Goal: Task Accomplishment & Management: Manage account settings

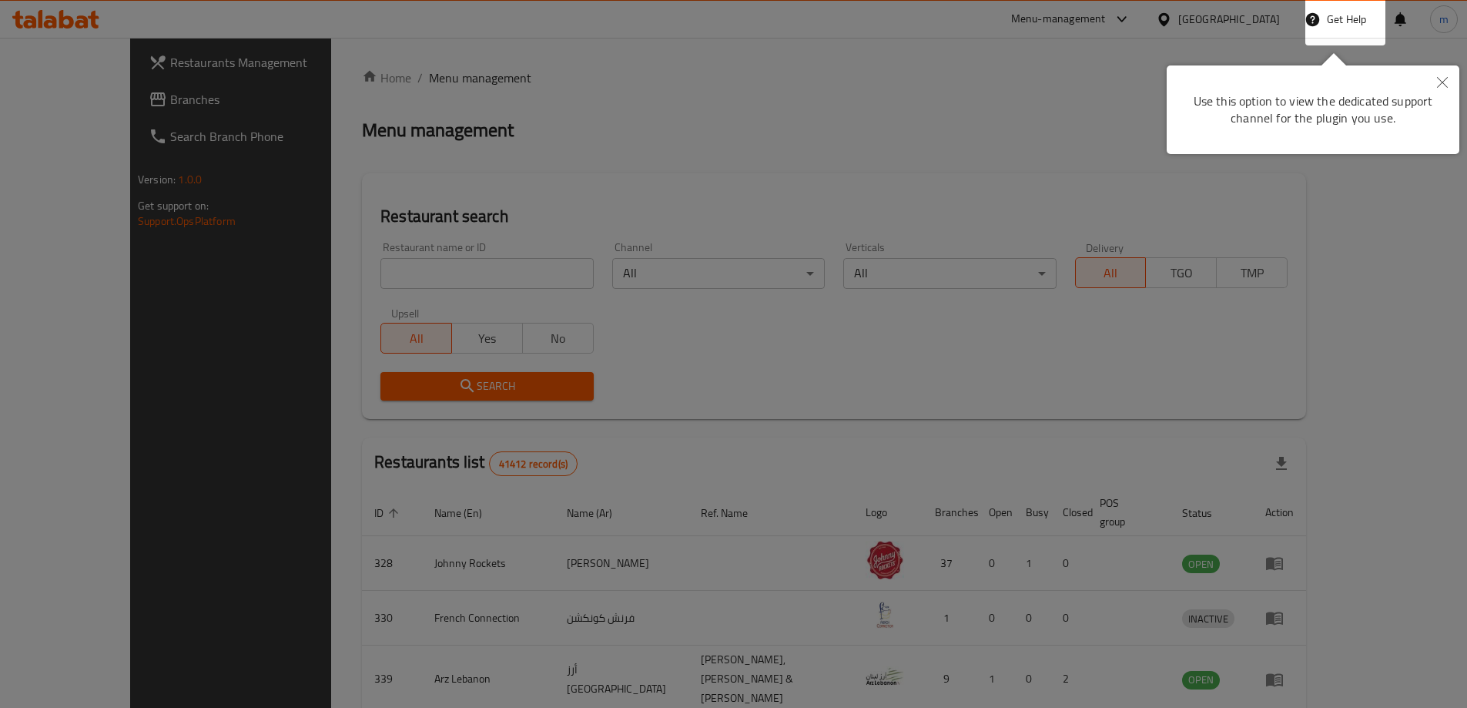
click at [1441, 82] on icon "Close" at bounding box center [1442, 82] width 11 height 11
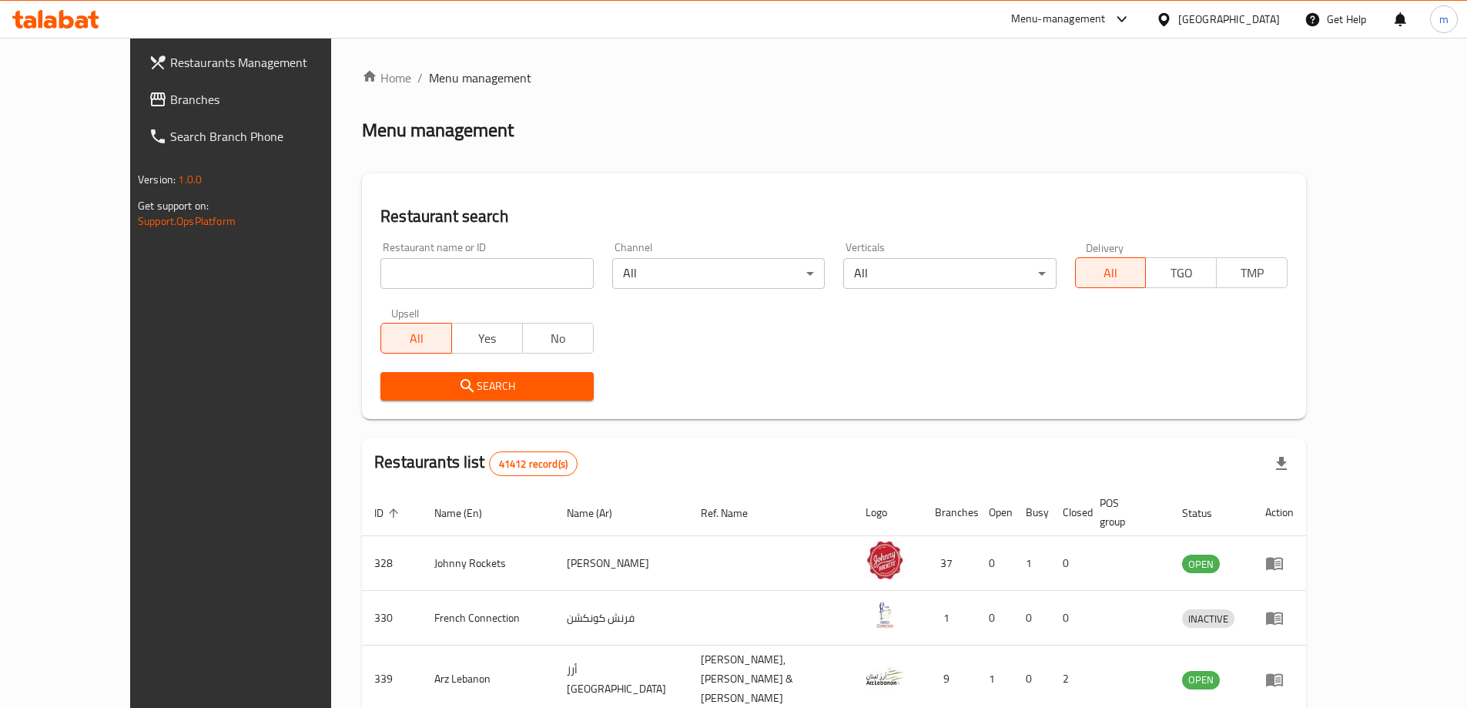
click at [1215, 11] on div "[GEOGRAPHIC_DATA]" at bounding box center [1229, 19] width 102 height 17
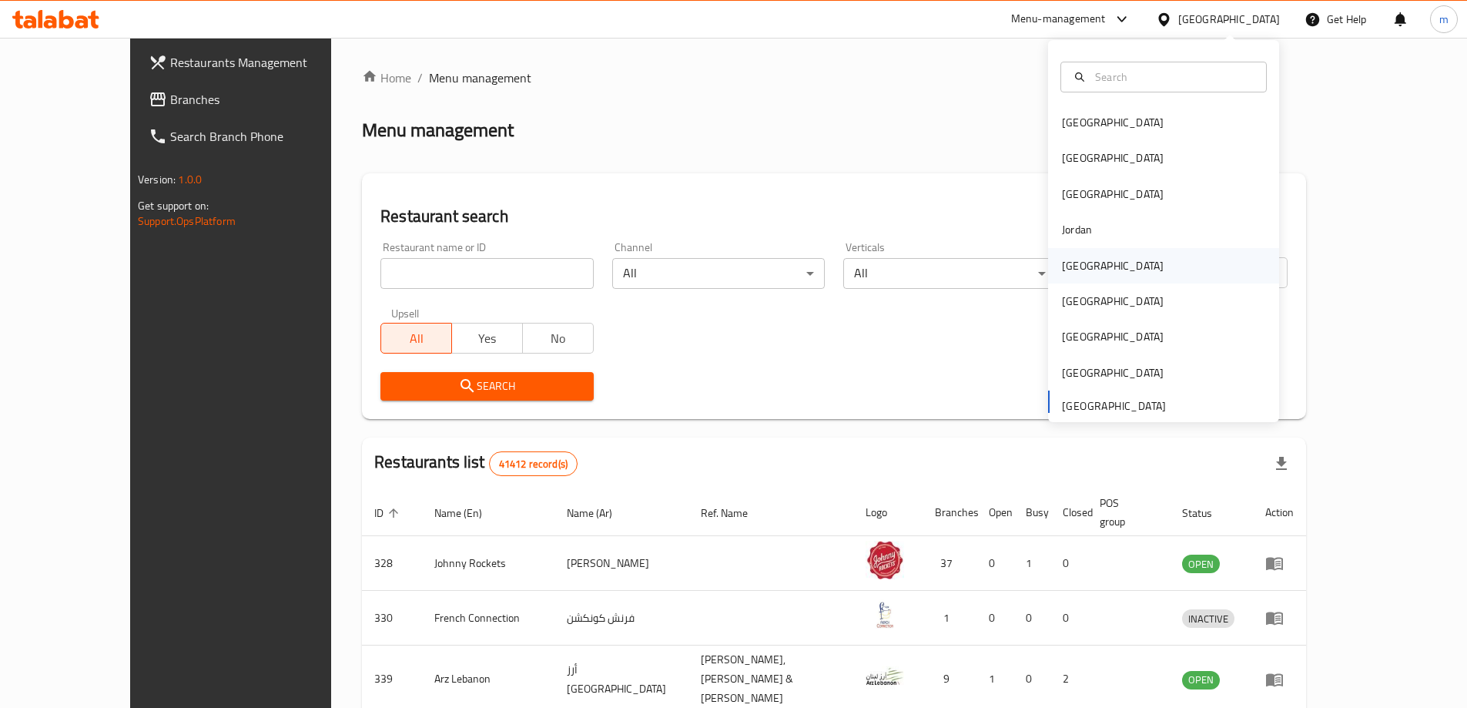
click at [1080, 267] on div "Kuwait" at bounding box center [1113, 265] width 102 height 17
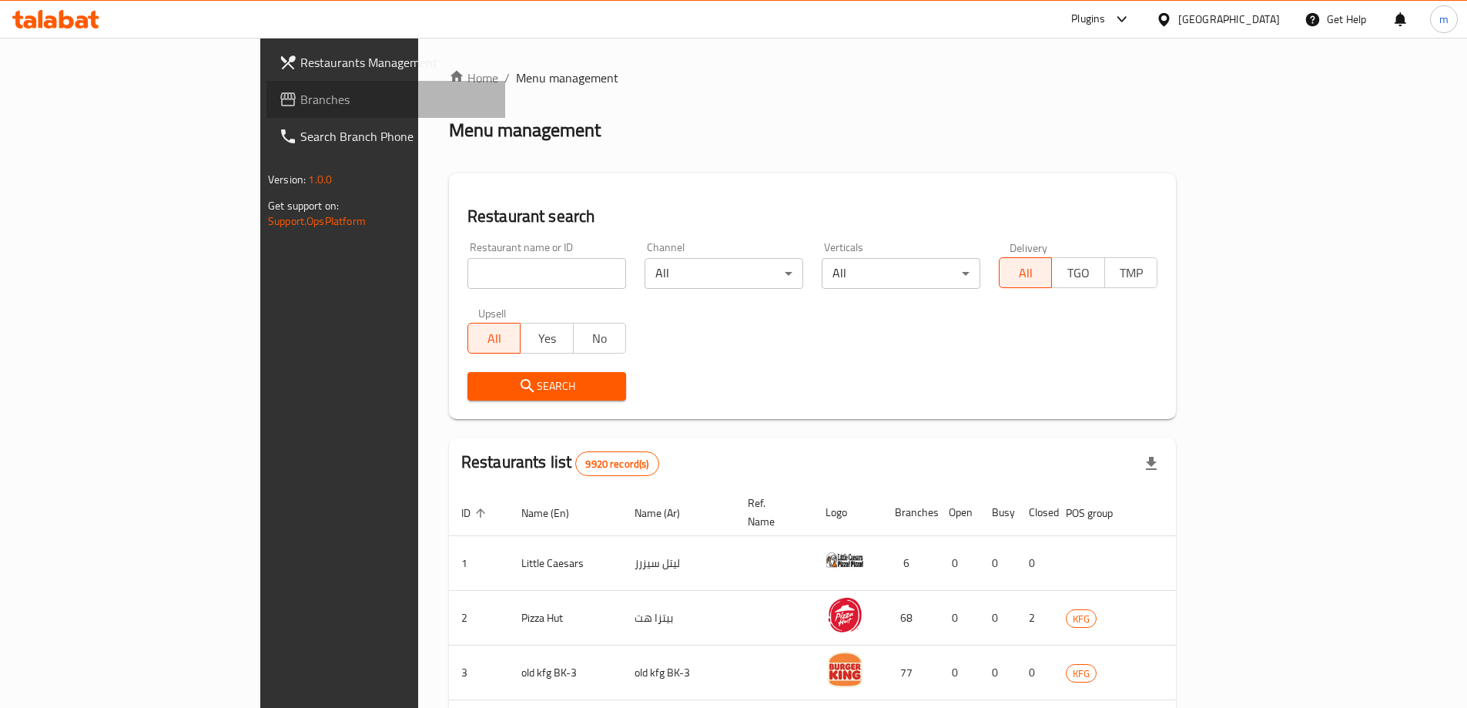
click at [300, 107] on span "Branches" at bounding box center [396, 99] width 193 height 18
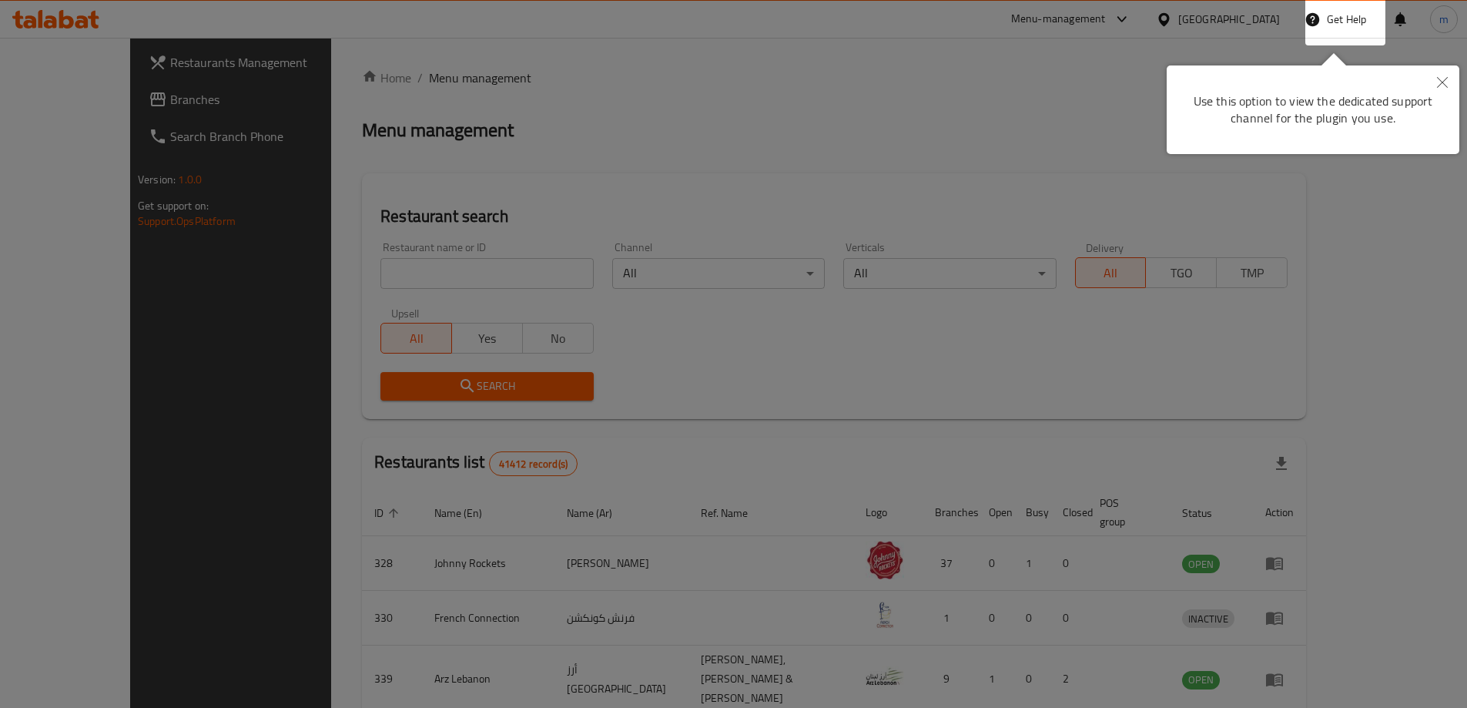
click at [1441, 85] on icon "Close" at bounding box center [1442, 82] width 11 height 11
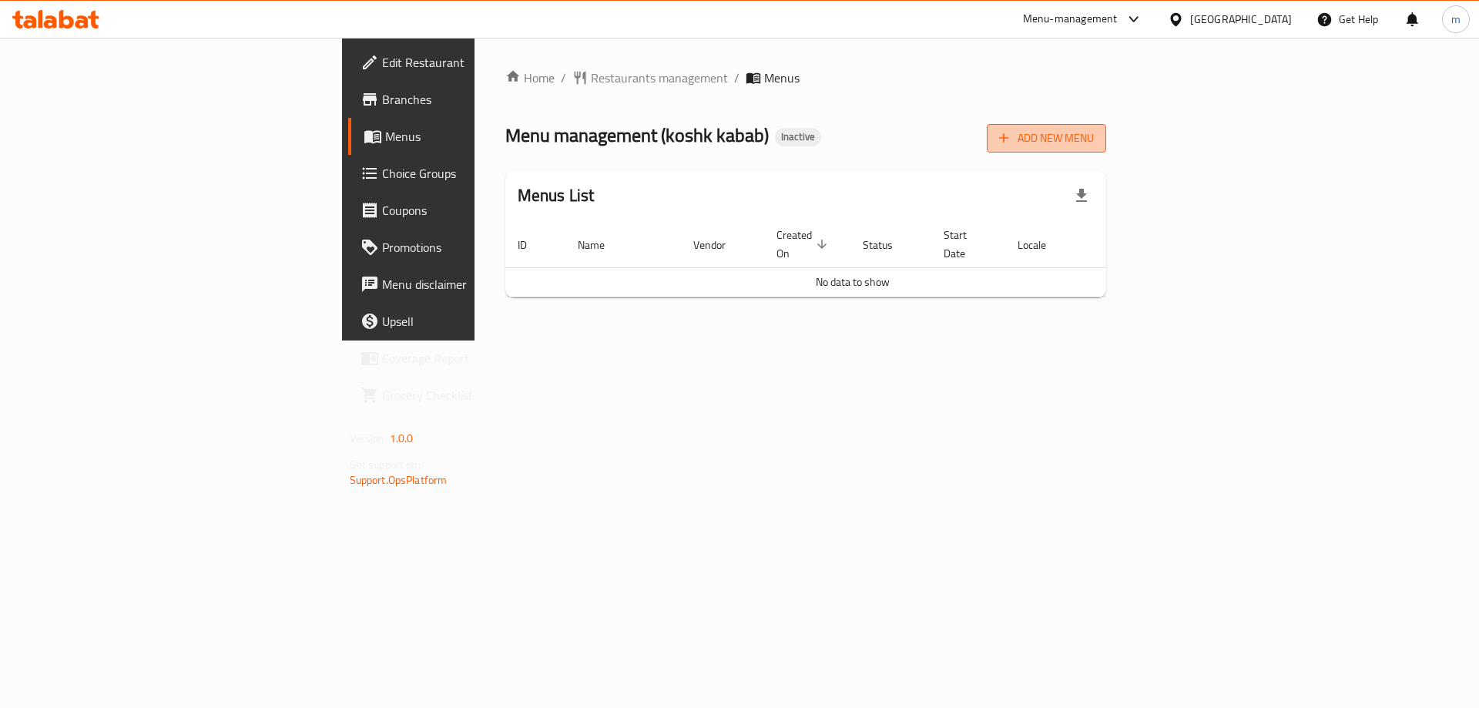
click at [1094, 139] on span "Add New Menu" at bounding box center [1046, 138] width 95 height 19
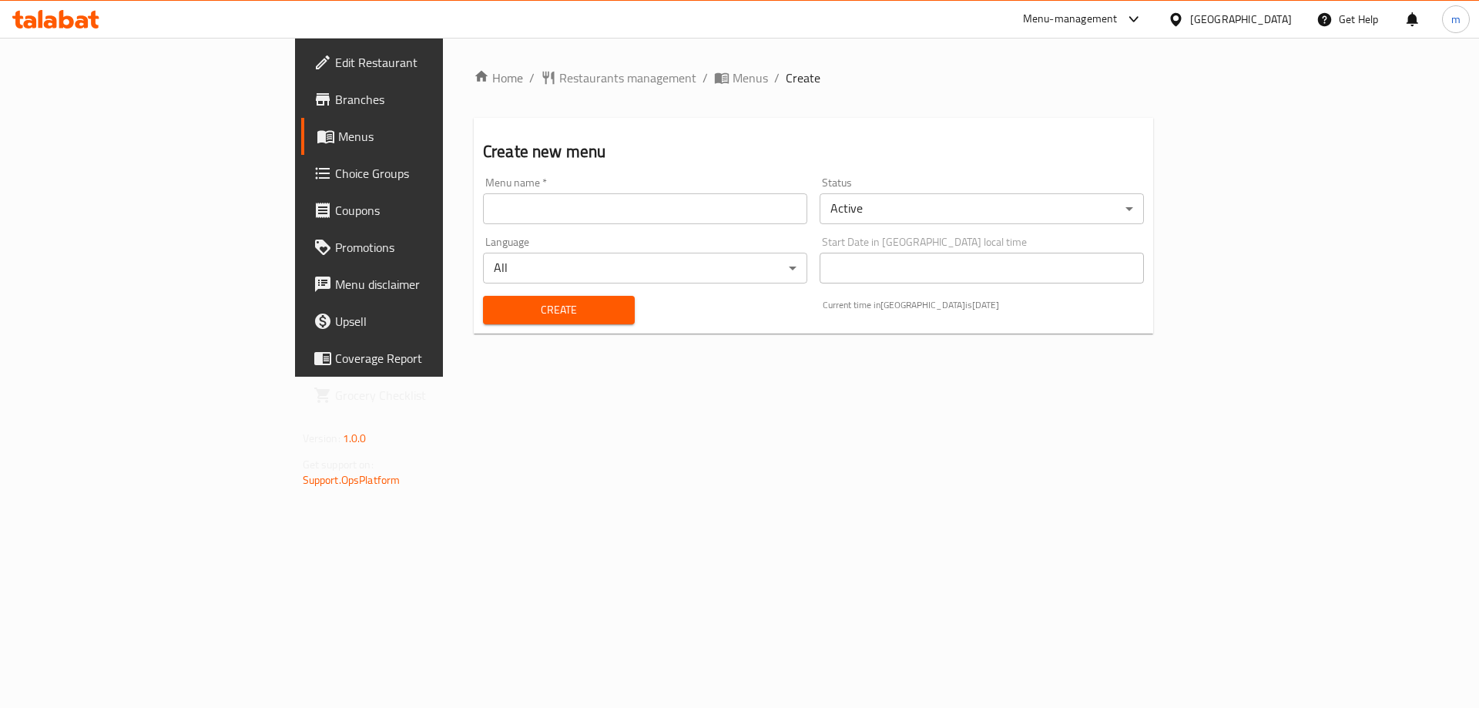
click at [567, 223] on input "text" at bounding box center [645, 208] width 324 height 31
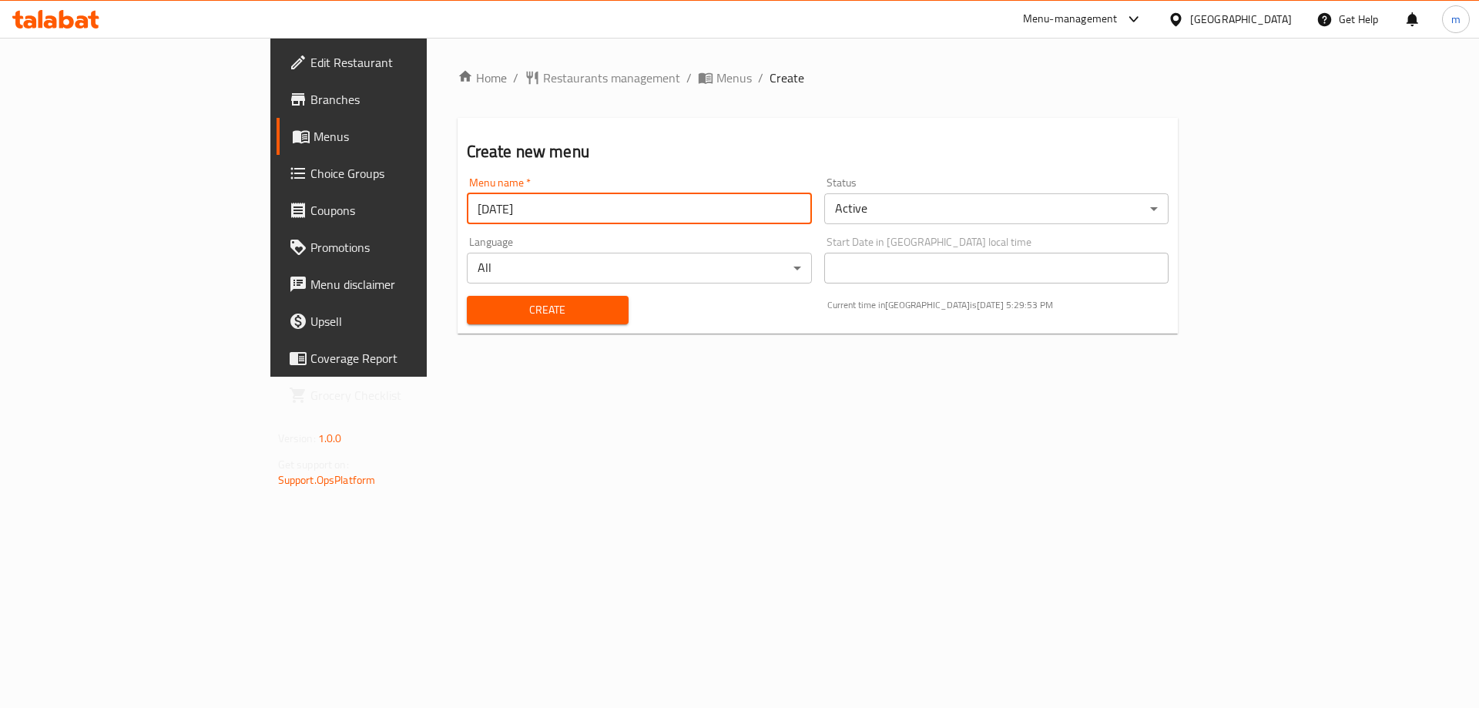
type input "[DATE]"
click at [467, 296] on button "Create" at bounding box center [548, 310] width 162 height 28
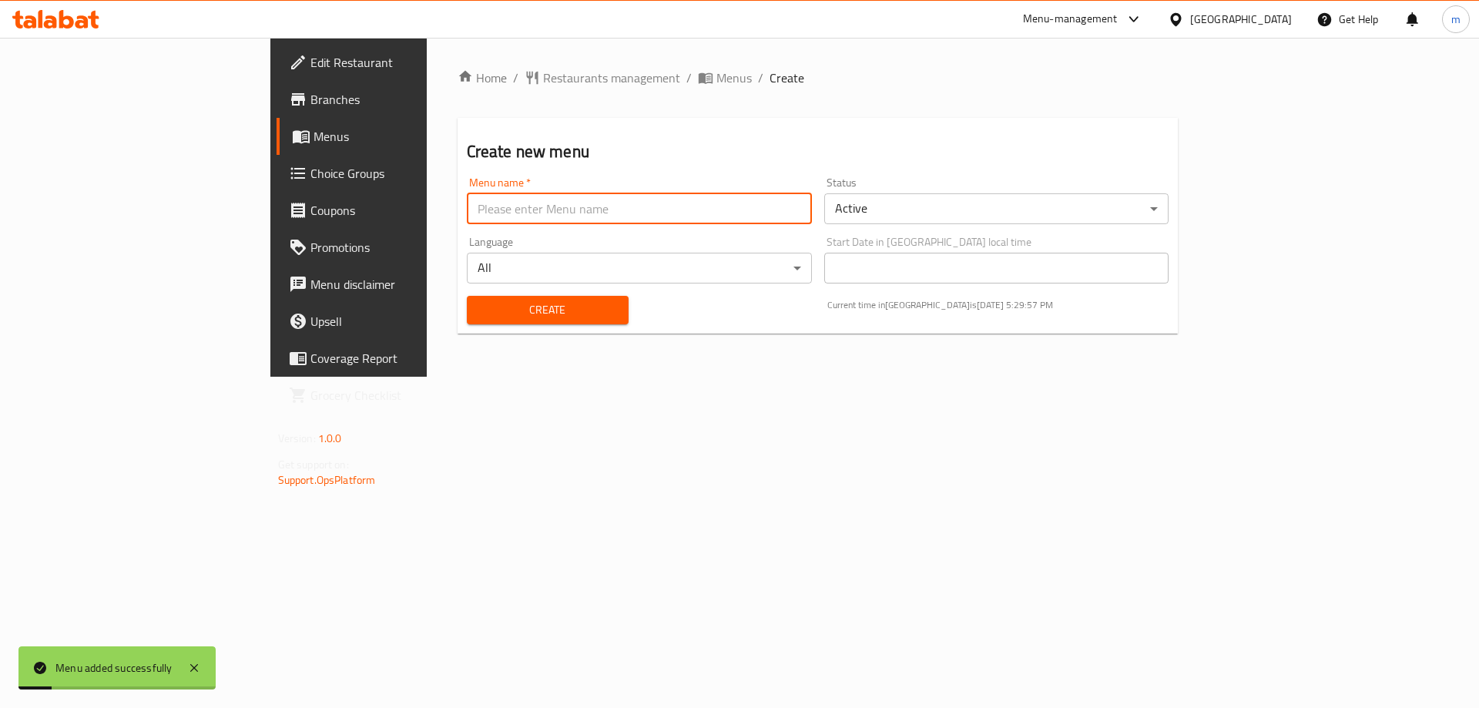
click at [276, 147] on link "Menus" at bounding box center [396, 136] width 241 height 37
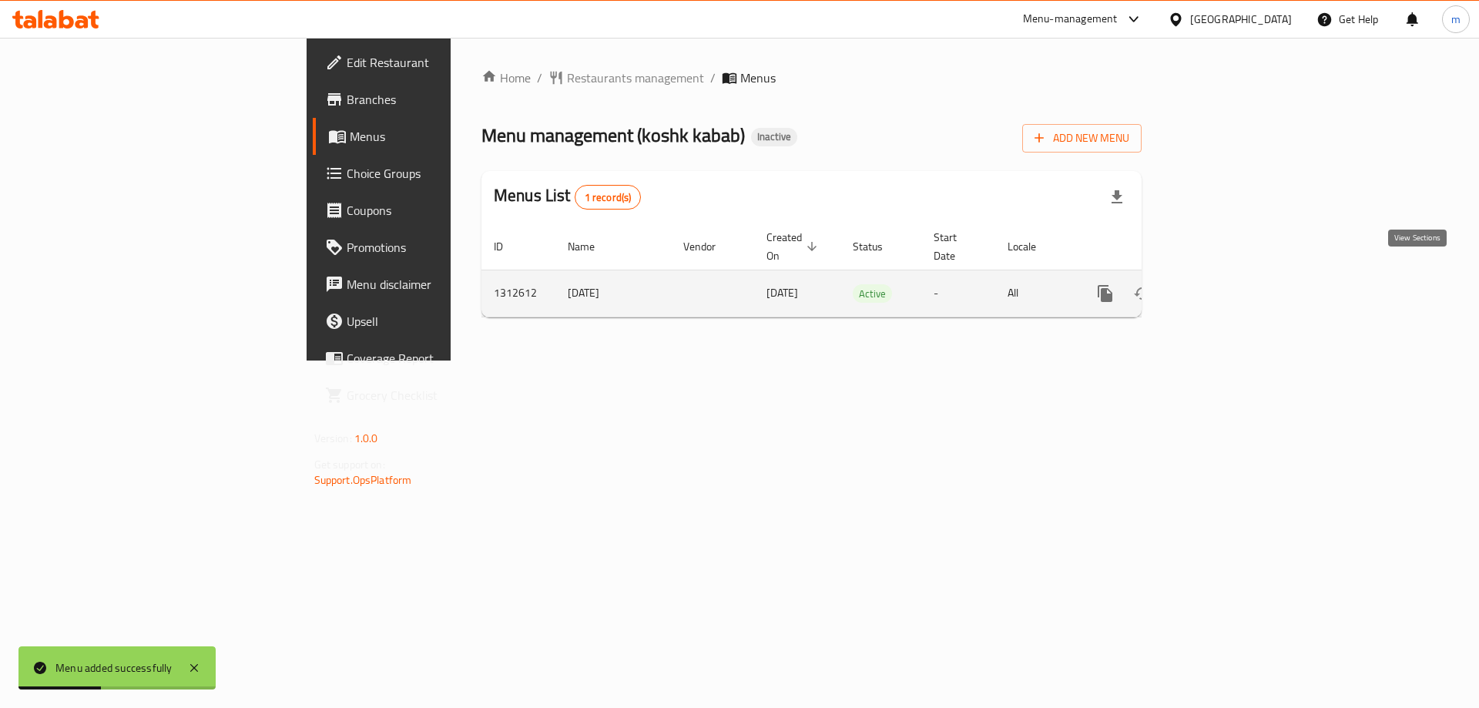
click at [1225, 284] on icon "enhanced table" at bounding box center [1216, 293] width 18 height 18
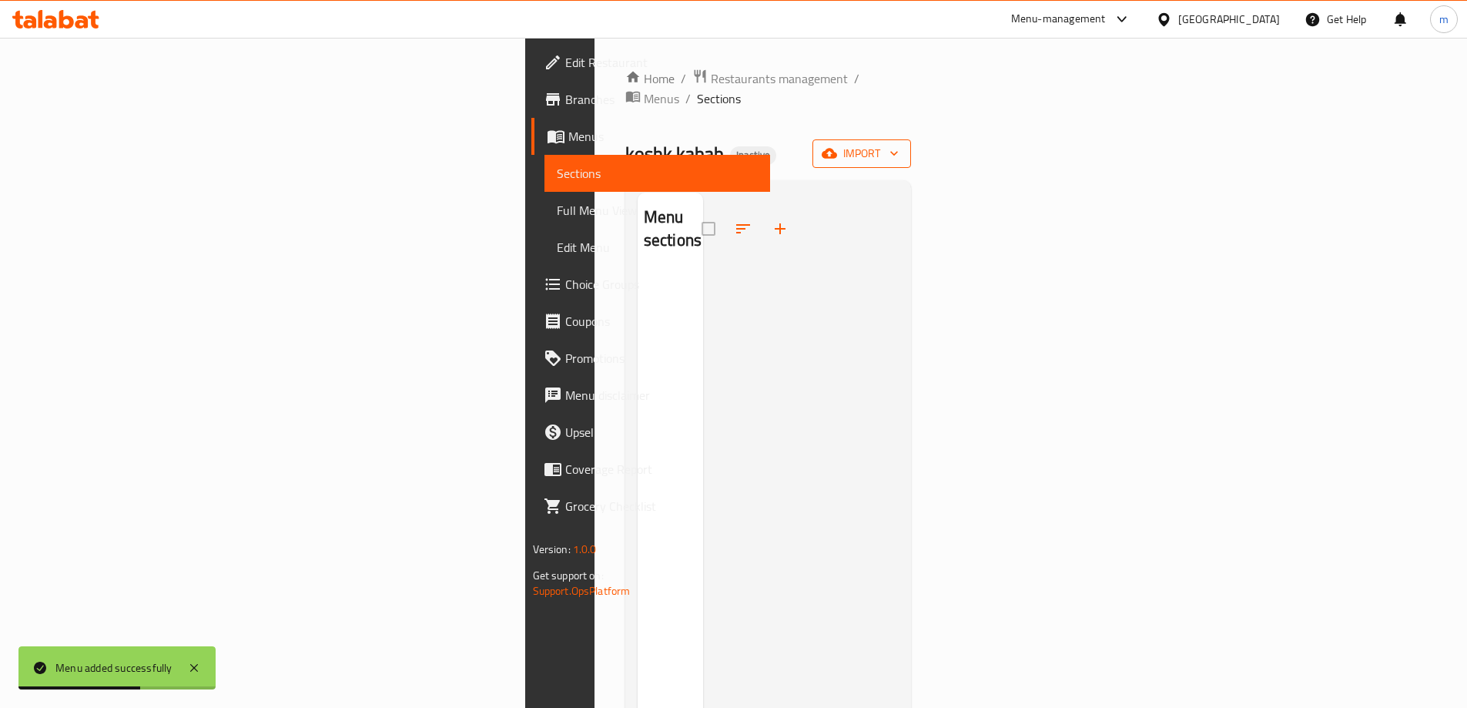
click at [899, 144] on span "import" at bounding box center [862, 153] width 74 height 19
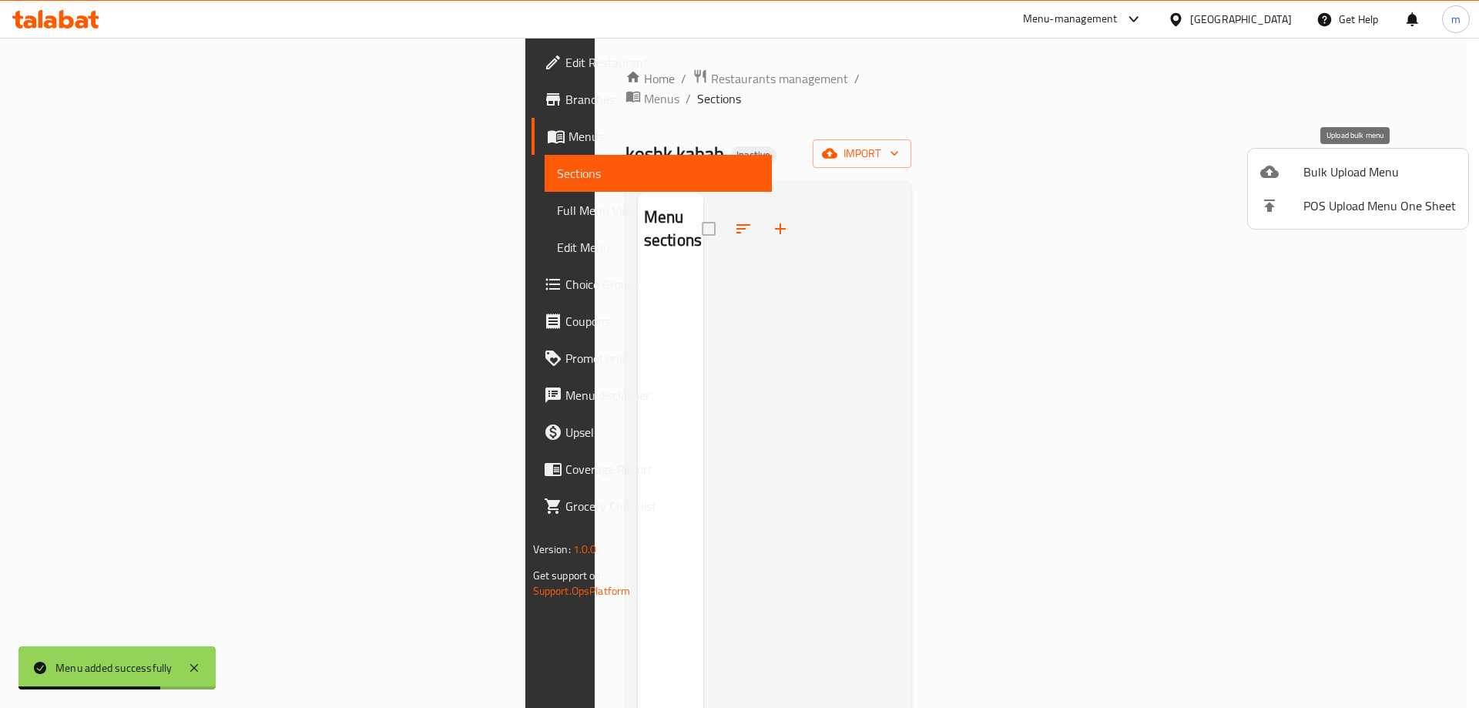
click at [1384, 164] on span "Bulk Upload Menu" at bounding box center [1379, 171] width 152 height 18
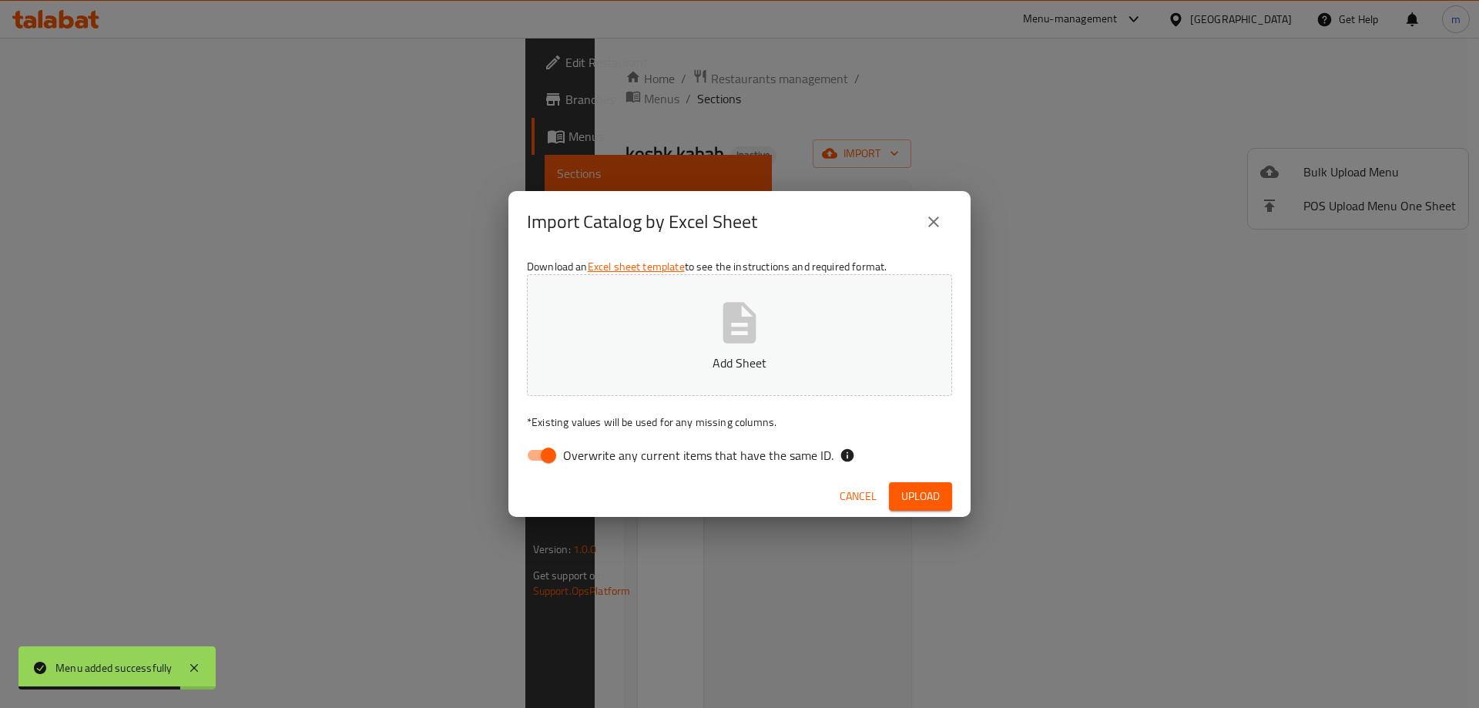
click at [537, 464] on input "Overwrite any current items that have the same ID." at bounding box center [548, 455] width 88 height 29
checkbox input "false"
click at [937, 216] on icon "close" at bounding box center [933, 222] width 18 height 18
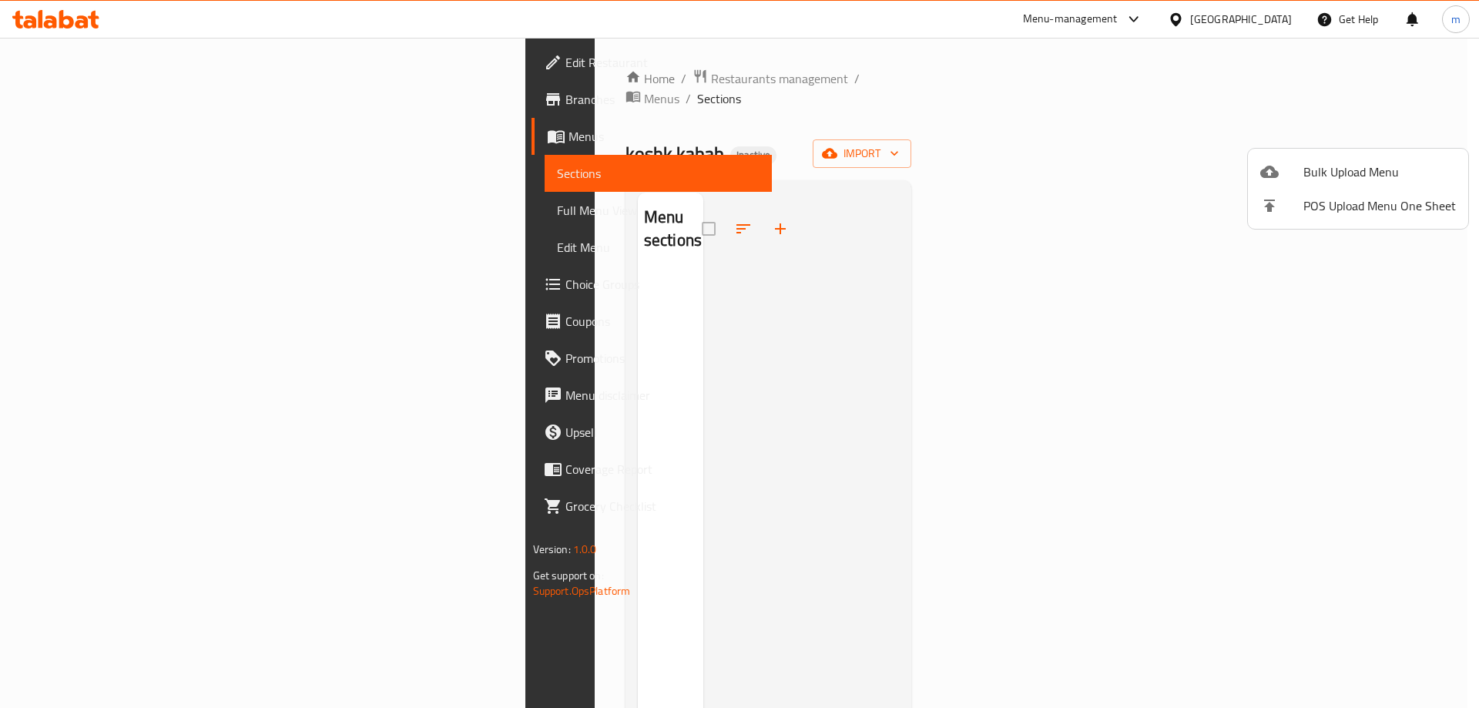
click at [1083, 139] on div at bounding box center [739, 354] width 1479 height 708
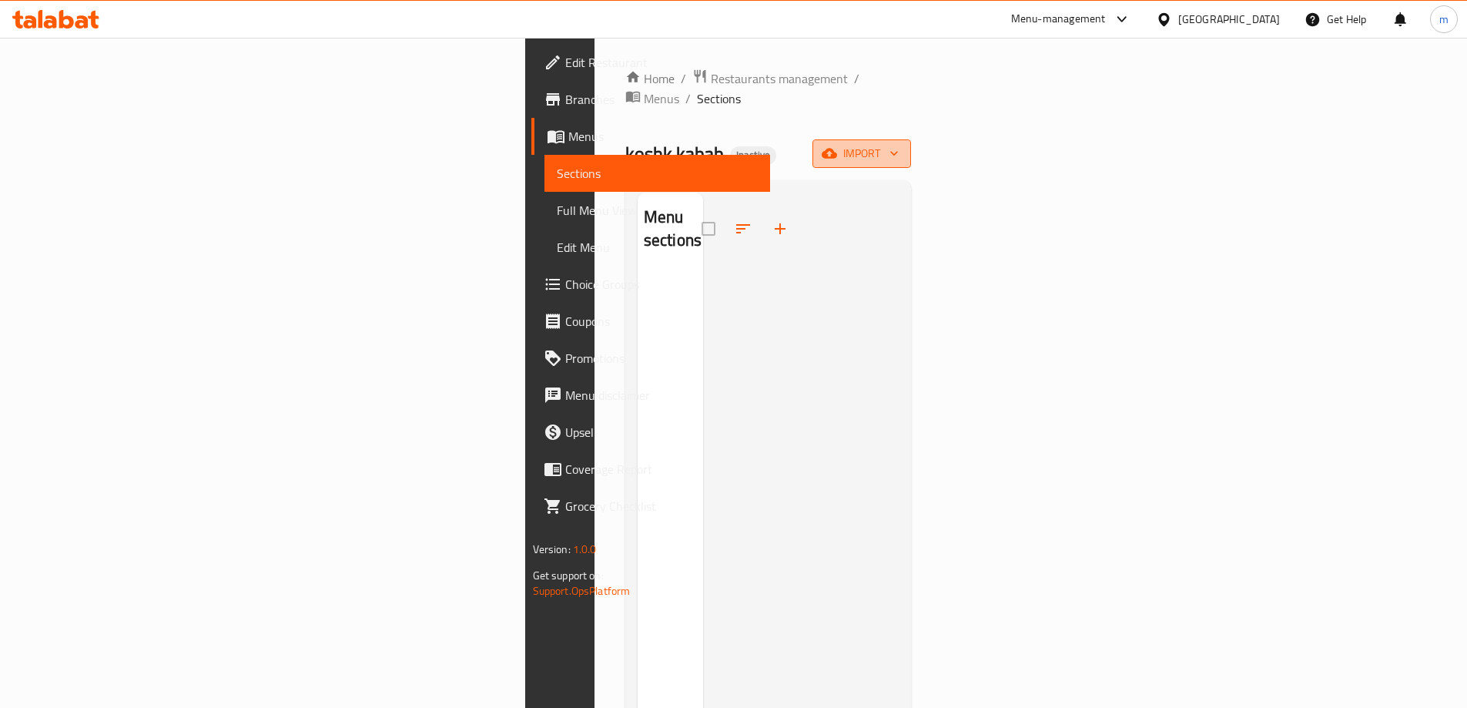
click at [899, 144] on span "import" at bounding box center [862, 153] width 74 height 19
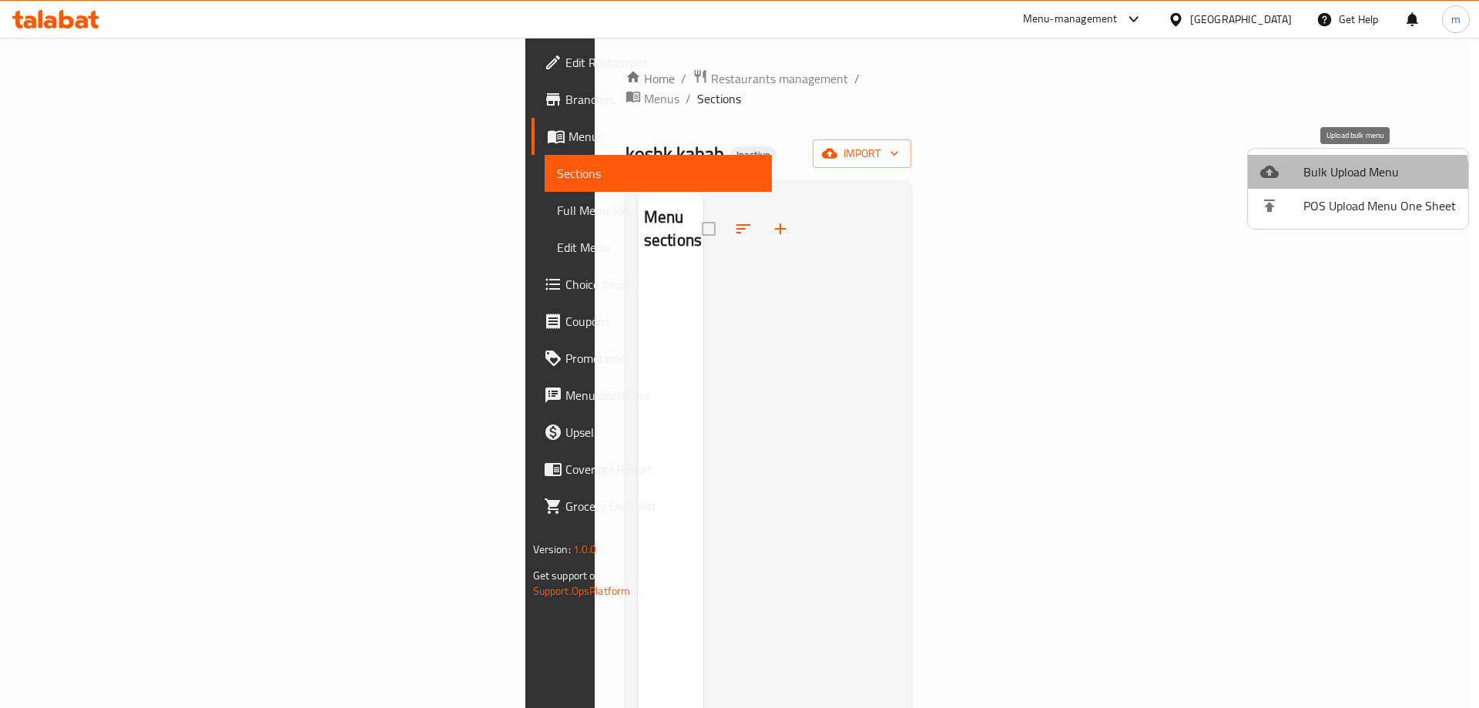
click at [1336, 178] on span "Bulk Upload Menu" at bounding box center [1379, 171] width 152 height 18
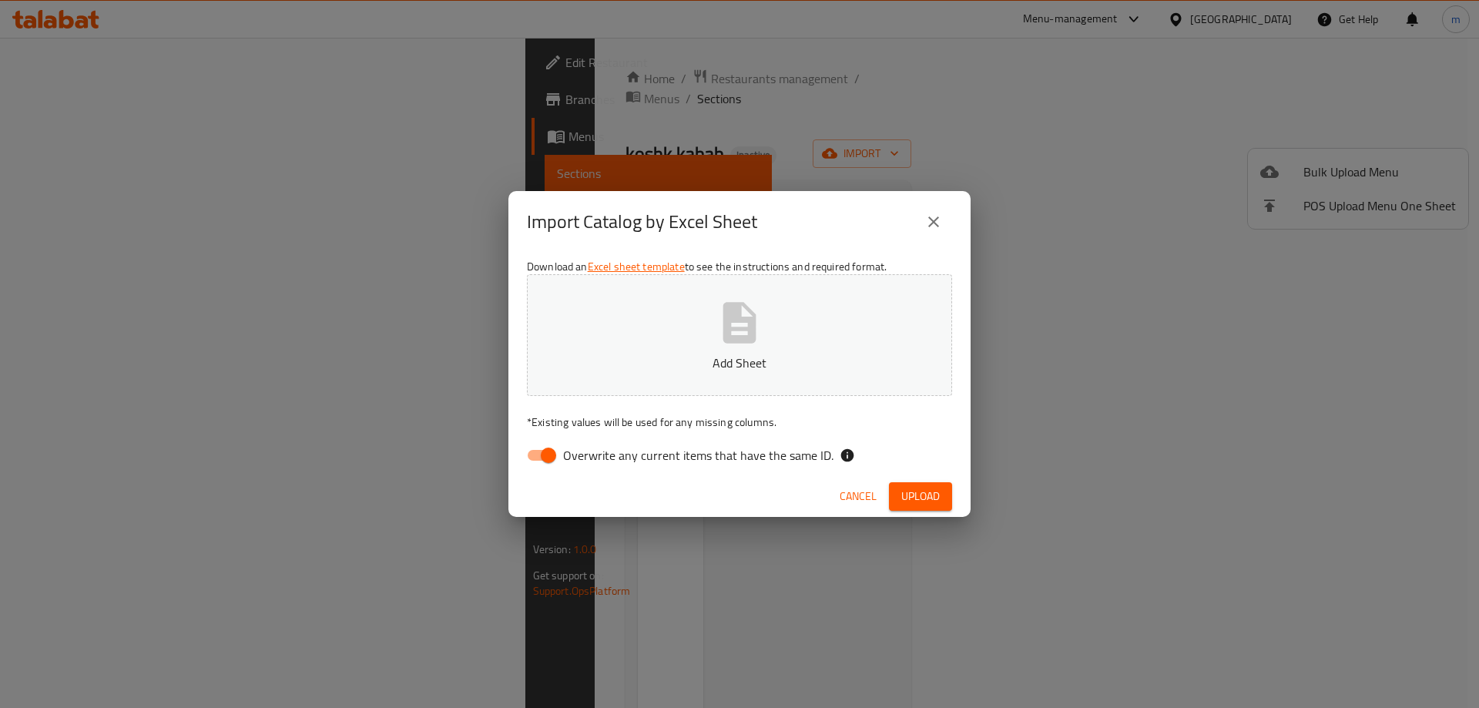
click at [534, 461] on input "Overwrite any current items that have the same ID." at bounding box center [548, 455] width 88 height 29
checkbox input "false"
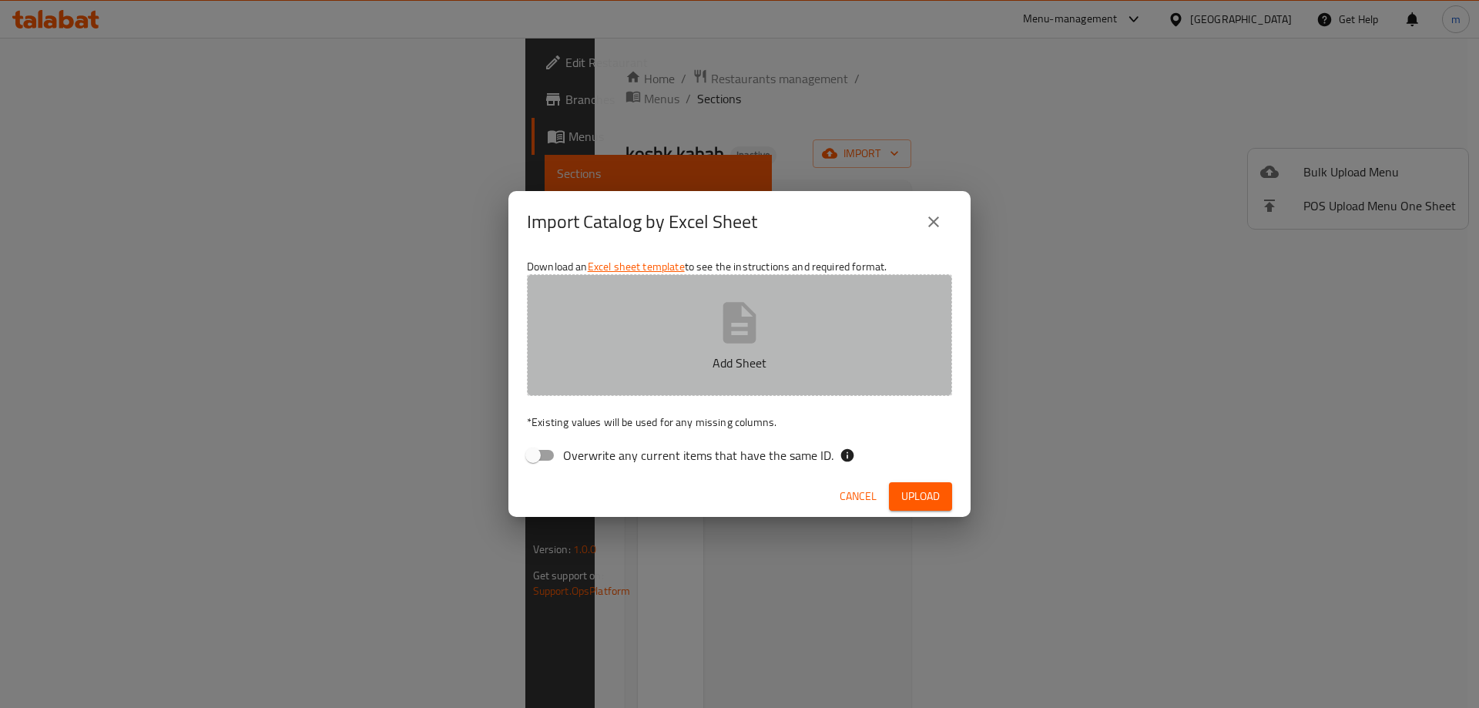
click at [648, 283] on button "Add Sheet" at bounding box center [739, 335] width 425 height 122
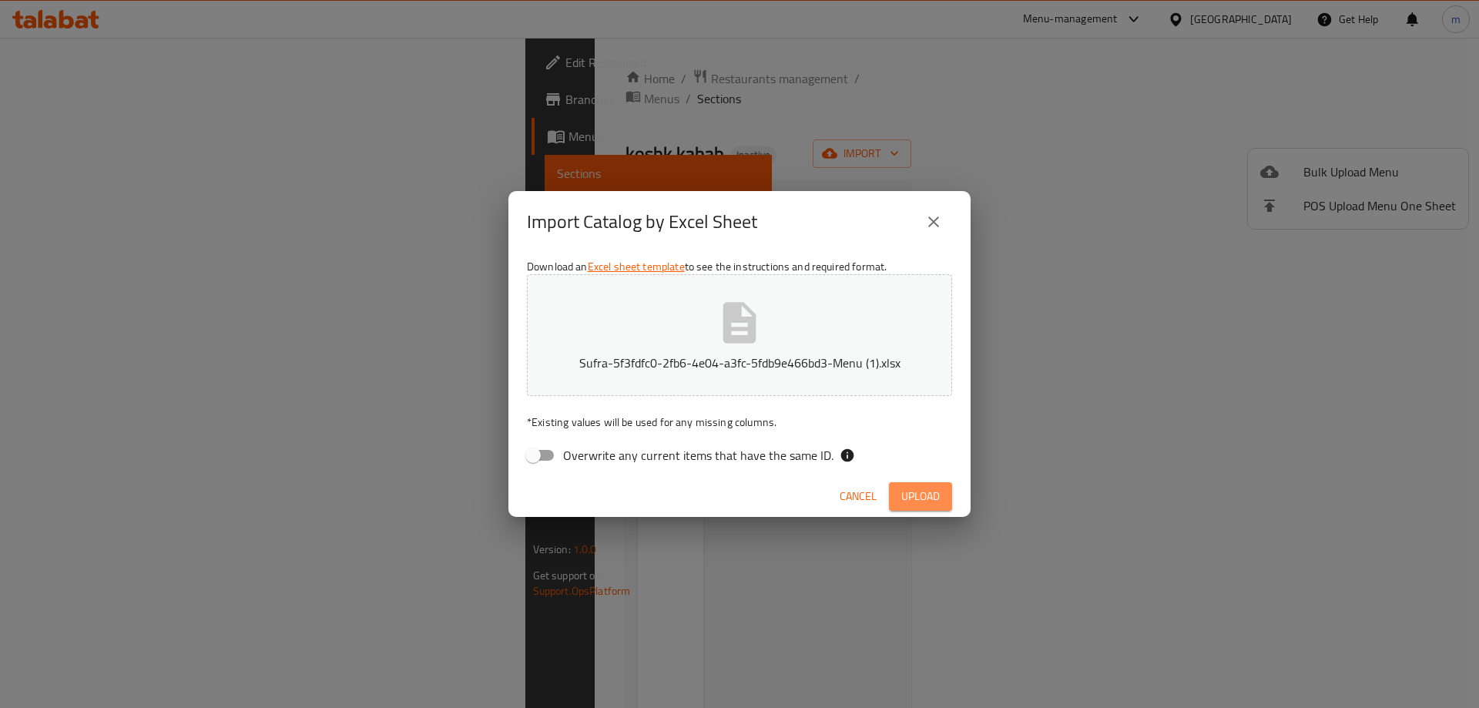
click at [932, 492] on span "Upload" at bounding box center [920, 496] width 39 height 19
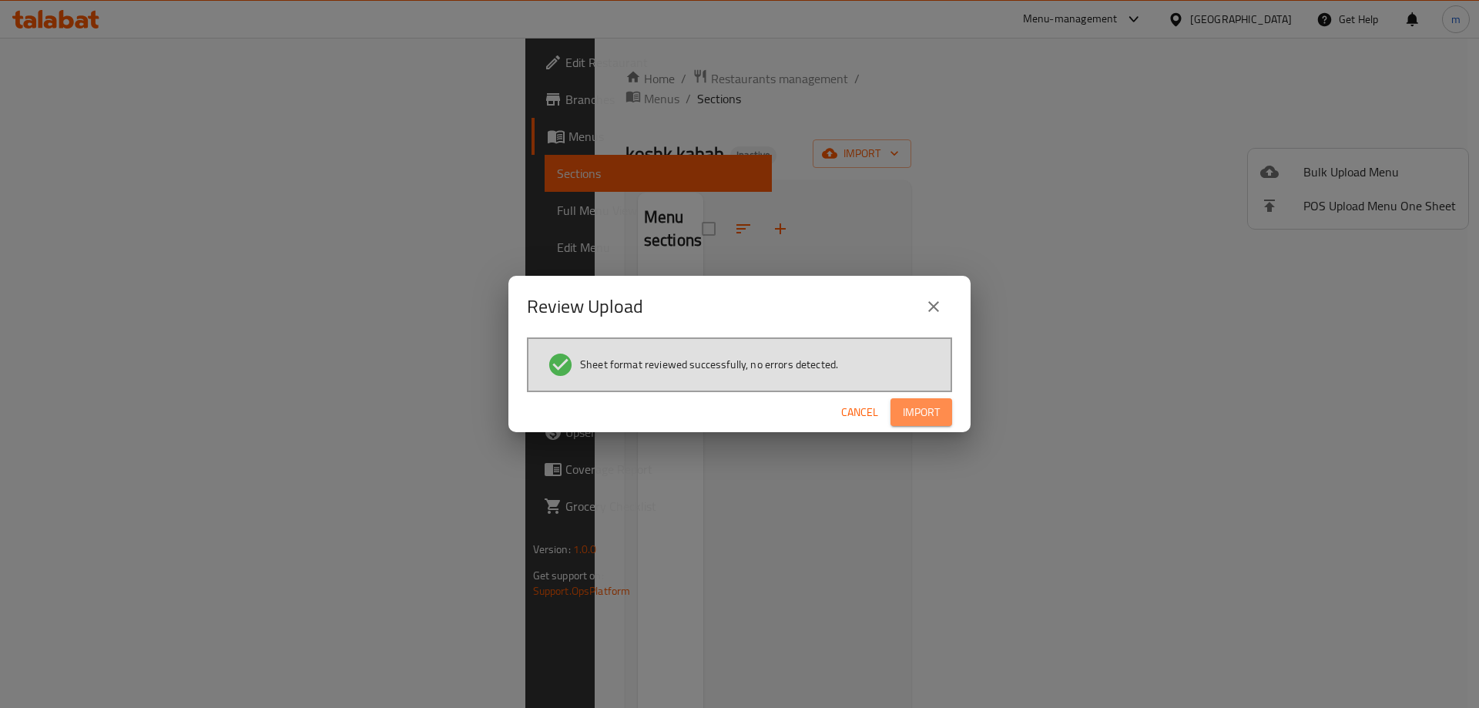
click at [936, 414] on span "Import" at bounding box center [921, 412] width 37 height 19
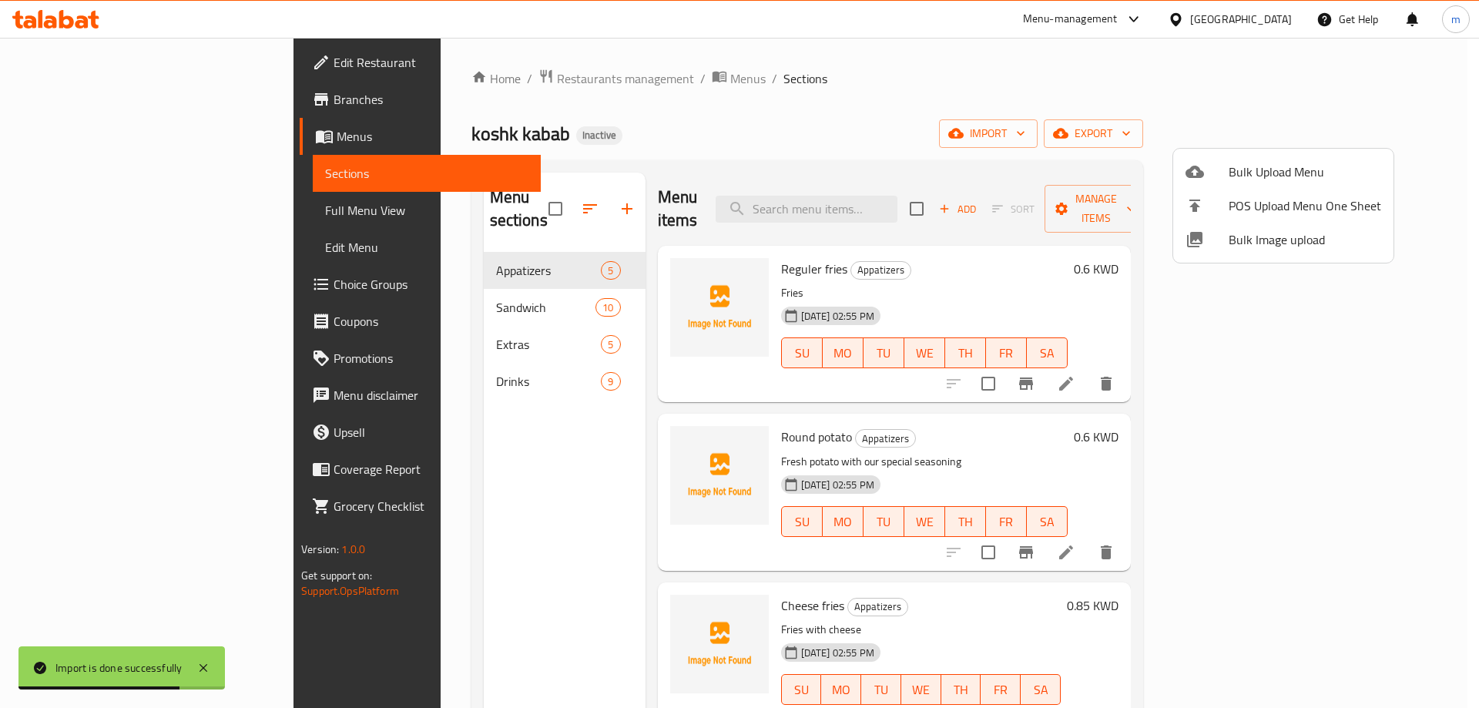
click at [1050, 73] on div at bounding box center [739, 354] width 1479 height 708
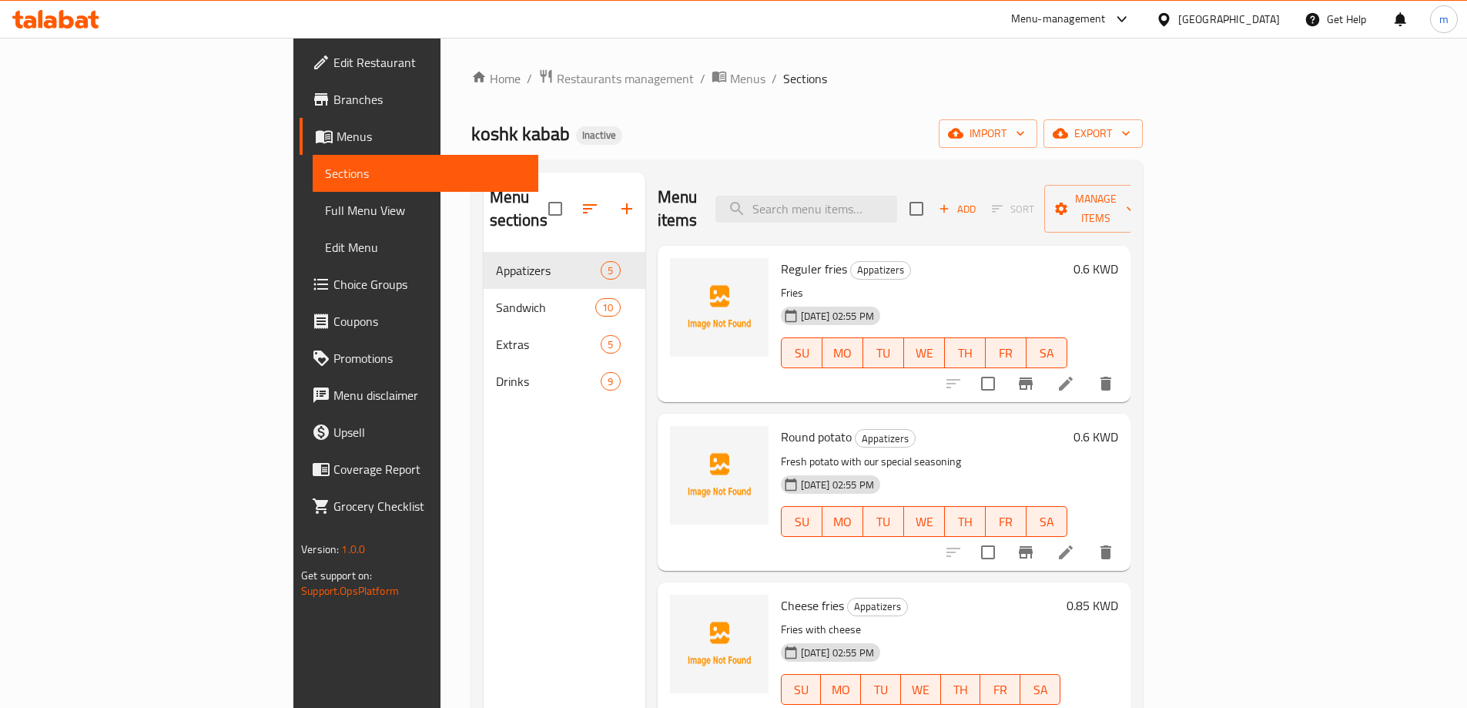
click at [325, 205] on span "Full Menu View" at bounding box center [425, 210] width 201 height 18
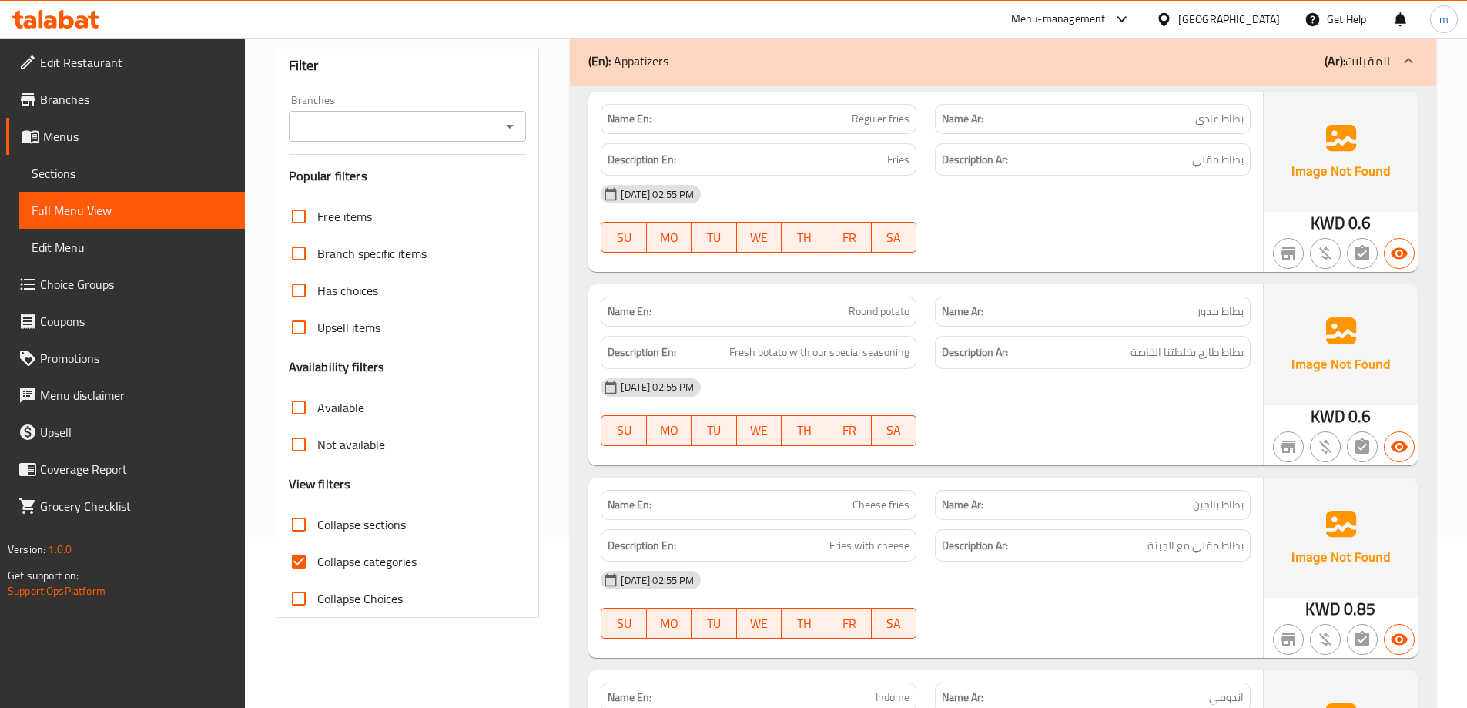
scroll to position [77, 0]
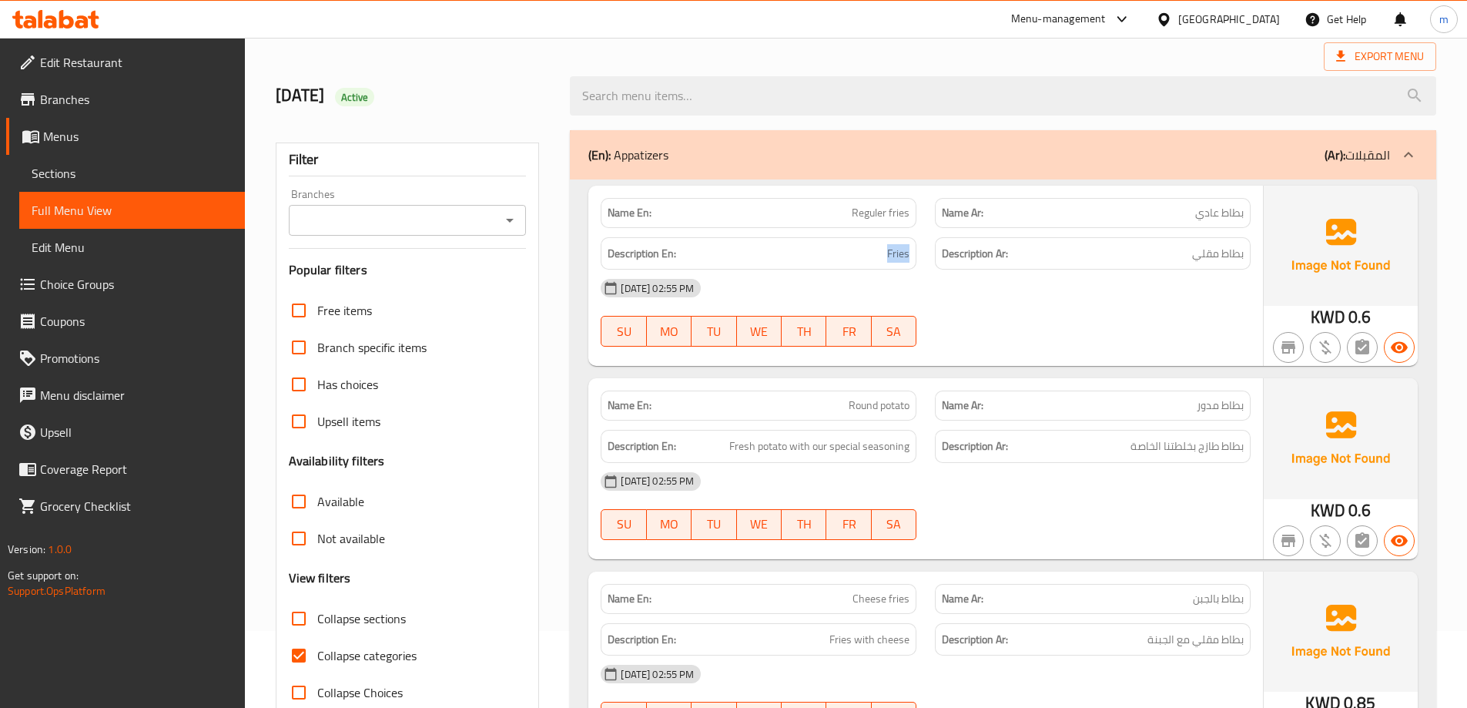
drag, startPoint x: 865, startPoint y: 242, endPoint x: 933, endPoint y: 241, distance: 67.8
click at [933, 241] on div "Description En: Fries Description Ar: بطاط مقلي" at bounding box center [925, 254] width 668 height 52
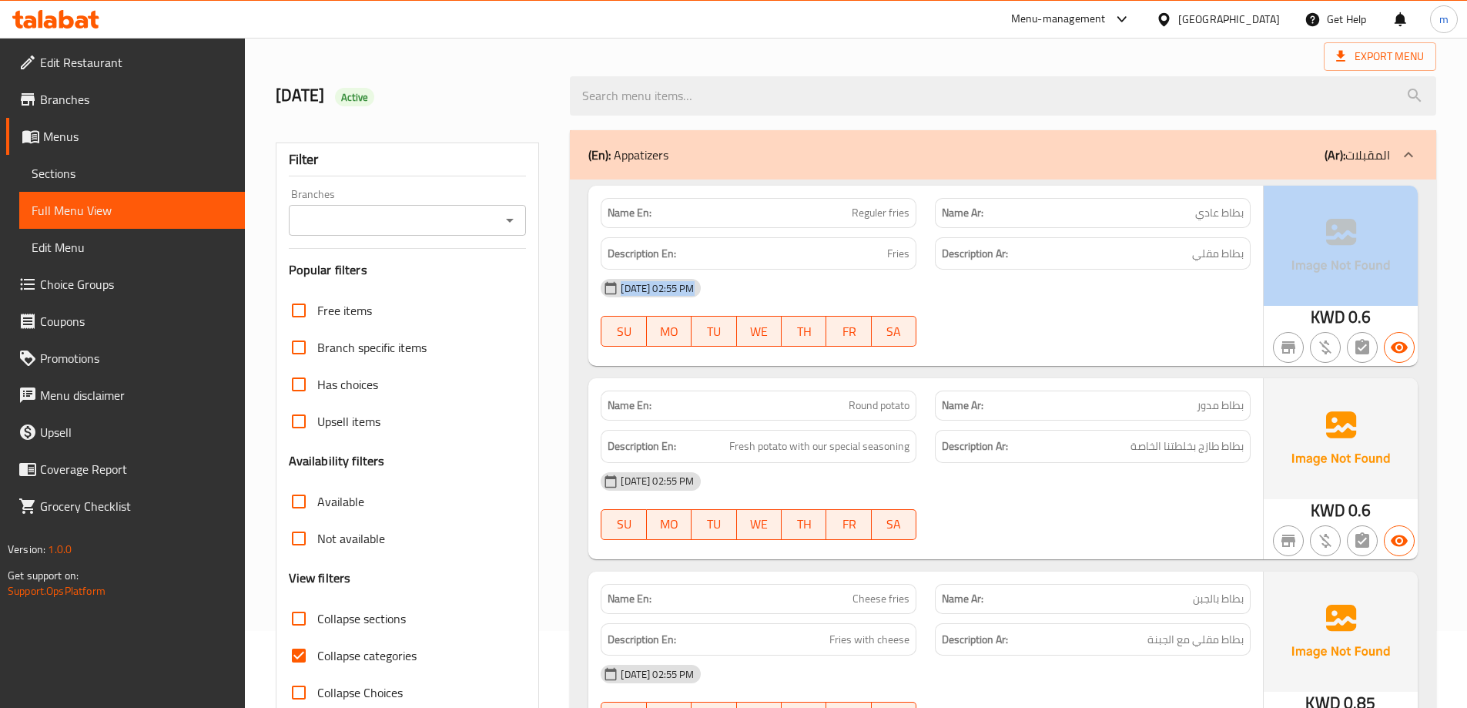
drag, startPoint x: 1194, startPoint y: 248, endPoint x: 1322, endPoint y: 250, distance: 127.1
click at [1322, 250] on div "Name En: Reguler fries Name Ar: بطاط عادي Description En: Fries Description Ar:…" at bounding box center [1002, 276] width 829 height 180
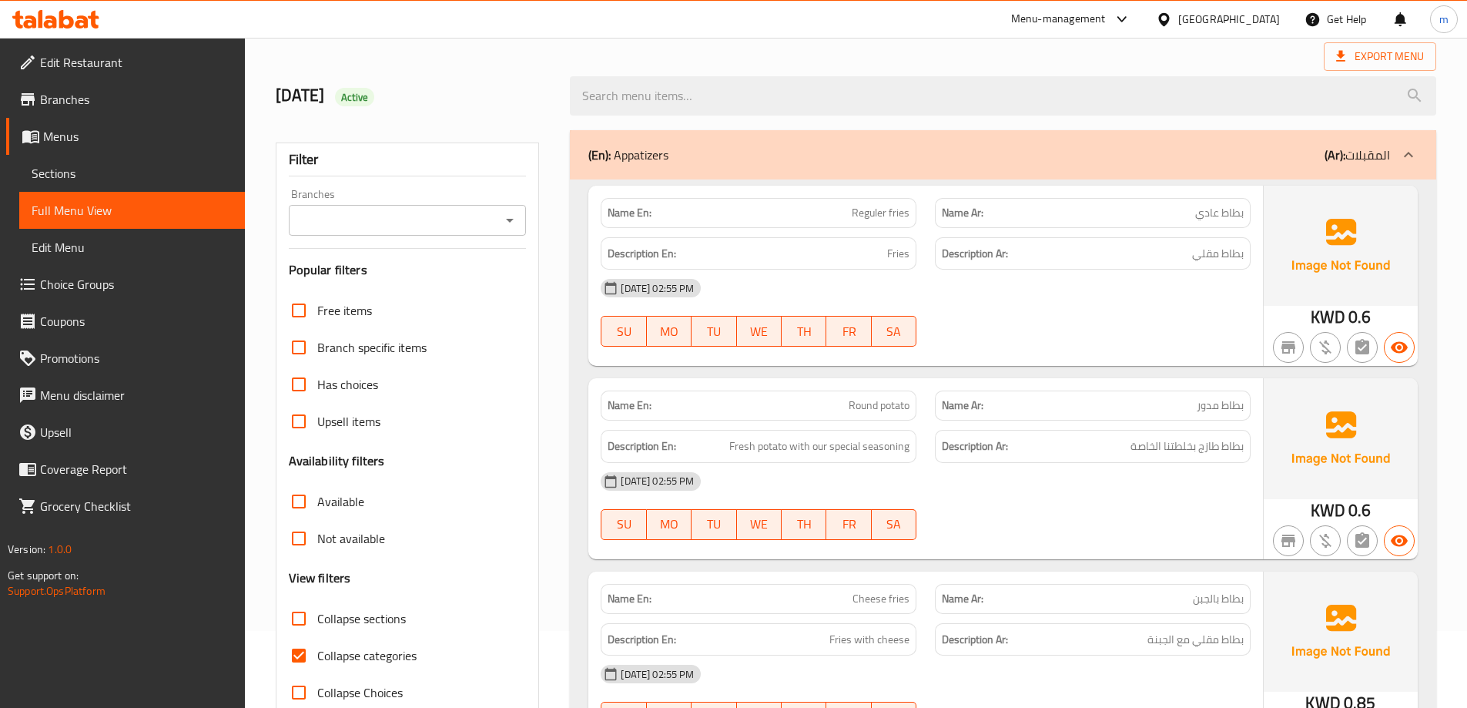
click at [812, 247] on h6 "Description En: Fries" at bounding box center [759, 253] width 302 height 19
drag, startPoint x: 839, startPoint y: 208, endPoint x: 910, endPoint y: 219, distance: 71.8
click at [910, 219] on div "Name En: Reguler fries" at bounding box center [759, 213] width 316 height 30
copy span "Reguler fries"
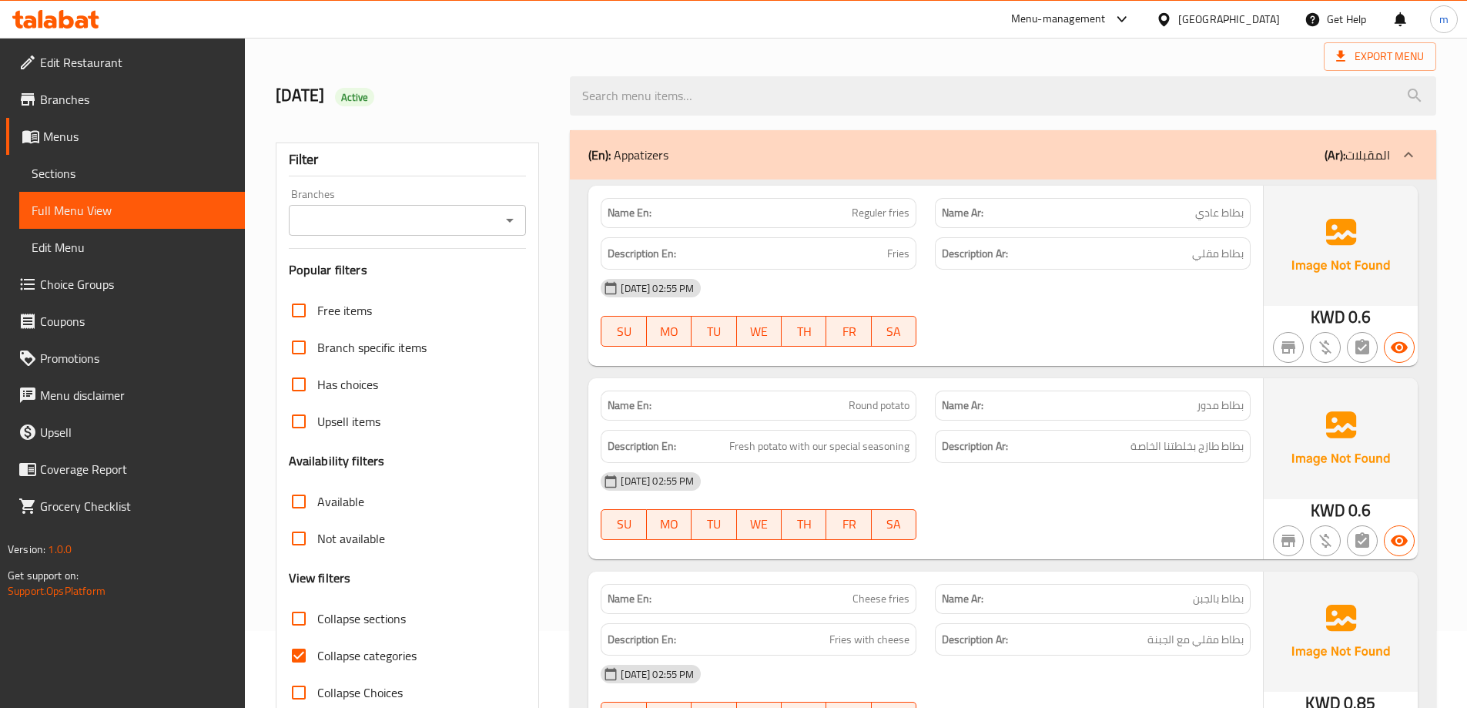
click at [1017, 274] on div "[DATE] 02:55 PM" at bounding box center [925, 288] width 668 height 37
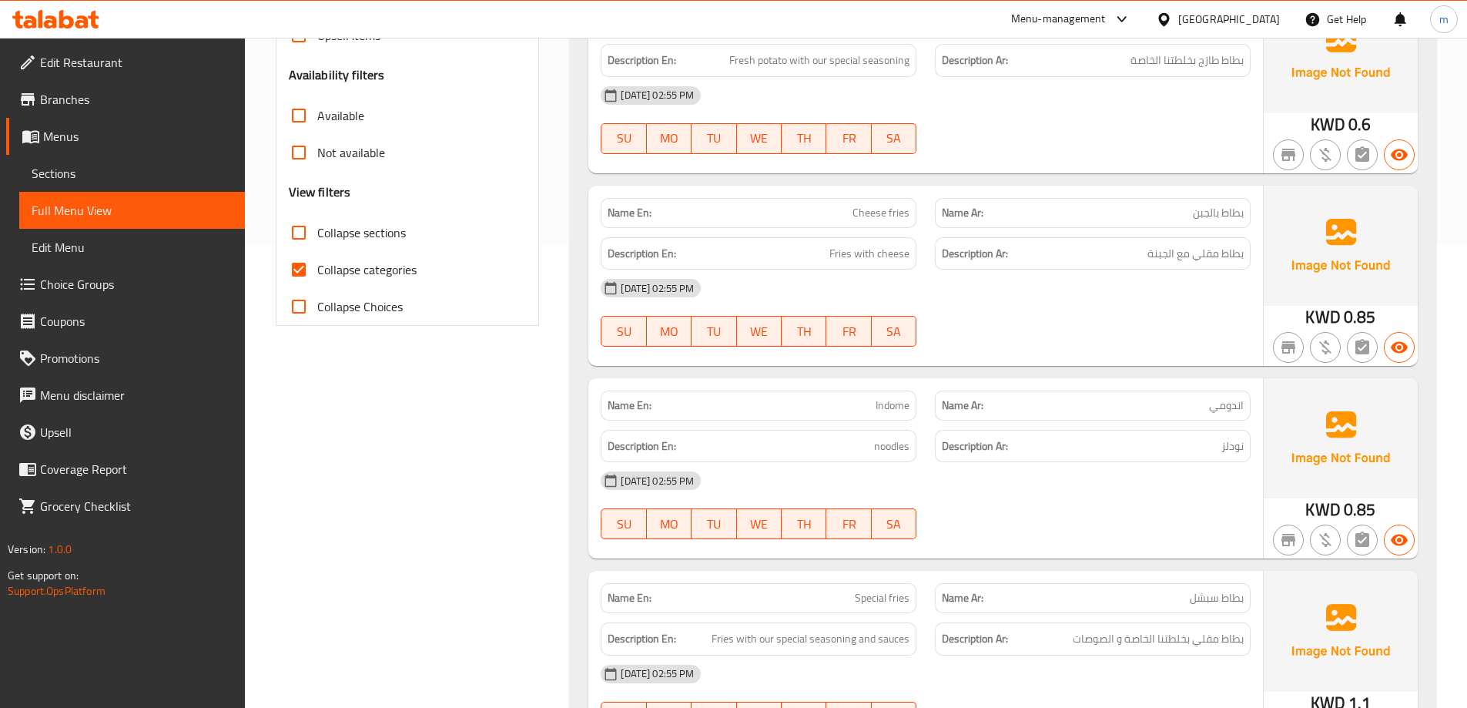
scroll to position [462, 0]
drag, startPoint x: 840, startPoint y: 202, endPoint x: 913, endPoint y: 199, distance: 72.4
click at [913, 199] on div "Name En: Cheese fries" at bounding box center [759, 214] width 316 height 30
copy span "Cheese fries"
click at [1016, 300] on div "[DATE] 02:55 PM" at bounding box center [925, 288] width 668 height 37
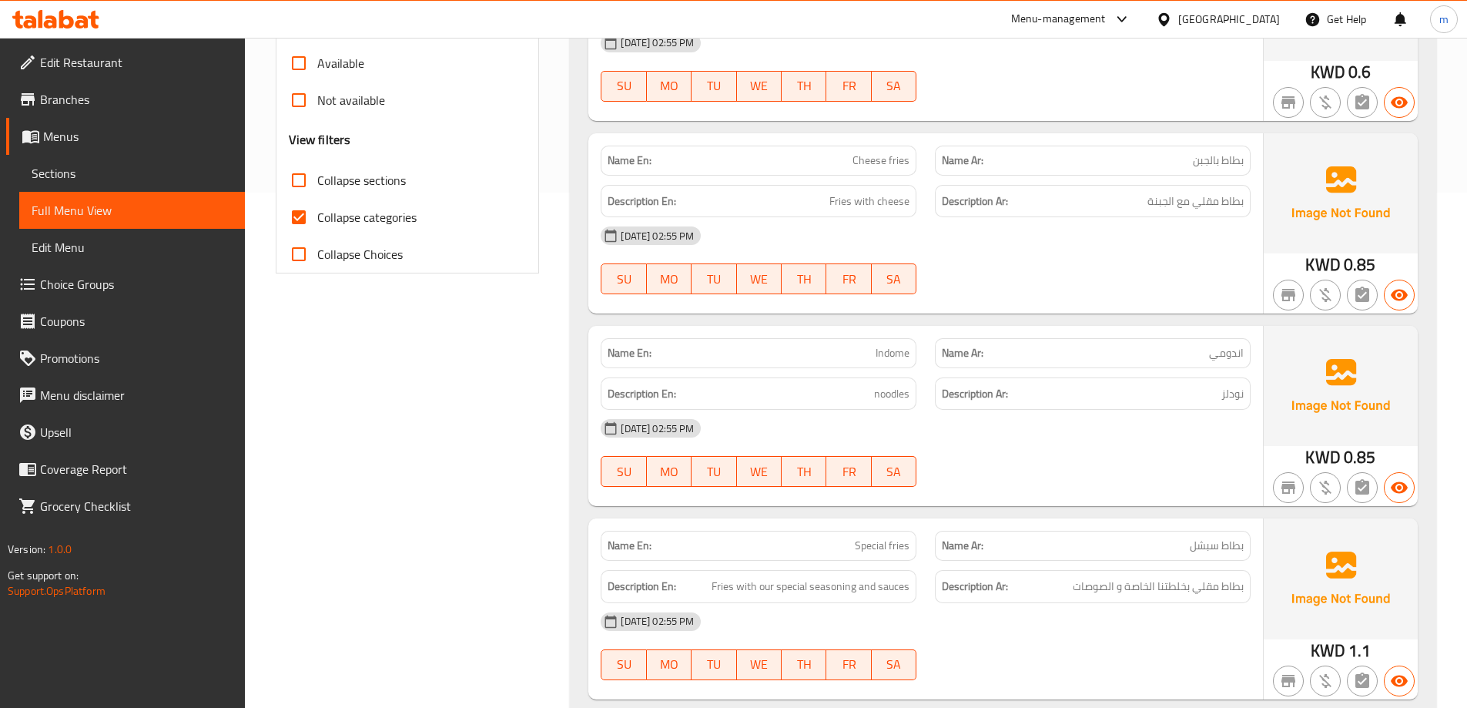
scroll to position [616, 0]
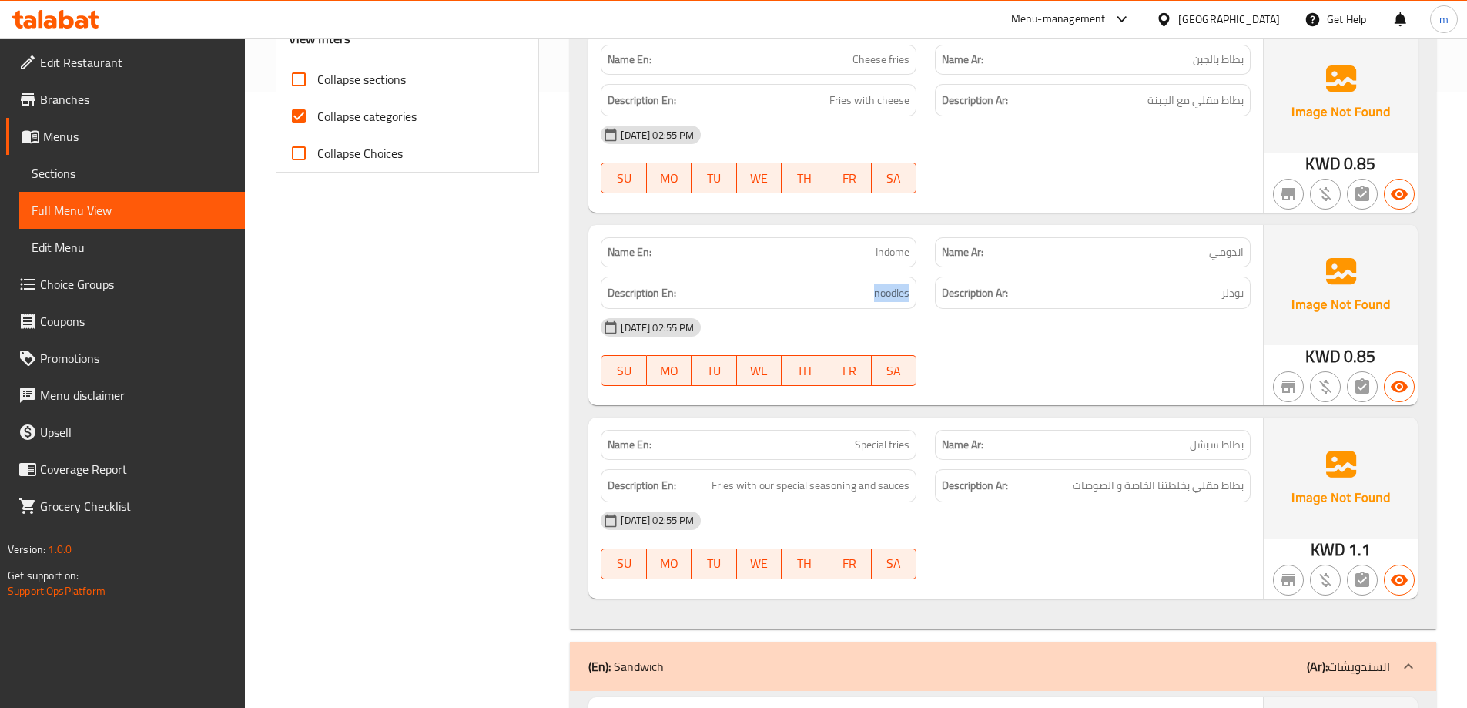
drag, startPoint x: 853, startPoint y: 290, endPoint x: 928, endPoint y: 294, distance: 74.8
click at [928, 294] on div "Description En: noodles Description Ar: نودلز" at bounding box center [925, 293] width 668 height 52
drag, startPoint x: 1217, startPoint y: 302, endPoint x: 1244, endPoint y: 303, distance: 27.7
click at [1244, 303] on div "Description Ar: نودلز" at bounding box center [1093, 292] width 316 height 33
click at [1174, 356] on div "[DATE] 02:55 PM SU MO TU WE TH FR SA" at bounding box center [925, 352] width 668 height 86
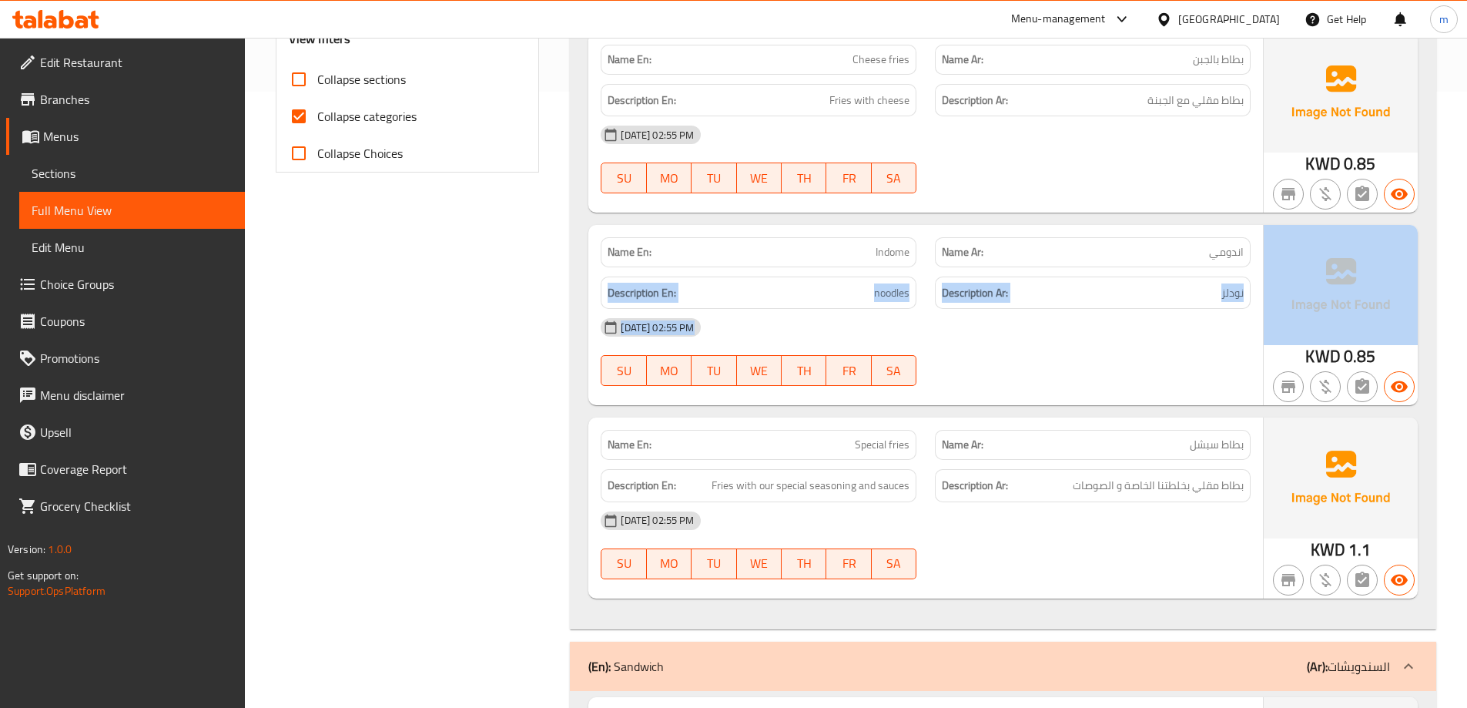
drag, startPoint x: 1200, startPoint y: 250, endPoint x: 1287, endPoint y: 249, distance: 87.0
click at [1287, 249] on div "Name En: Indome Name Ar: اندومي Description En: noodles Description Ar: نودلز 1…" at bounding box center [1002, 315] width 829 height 180
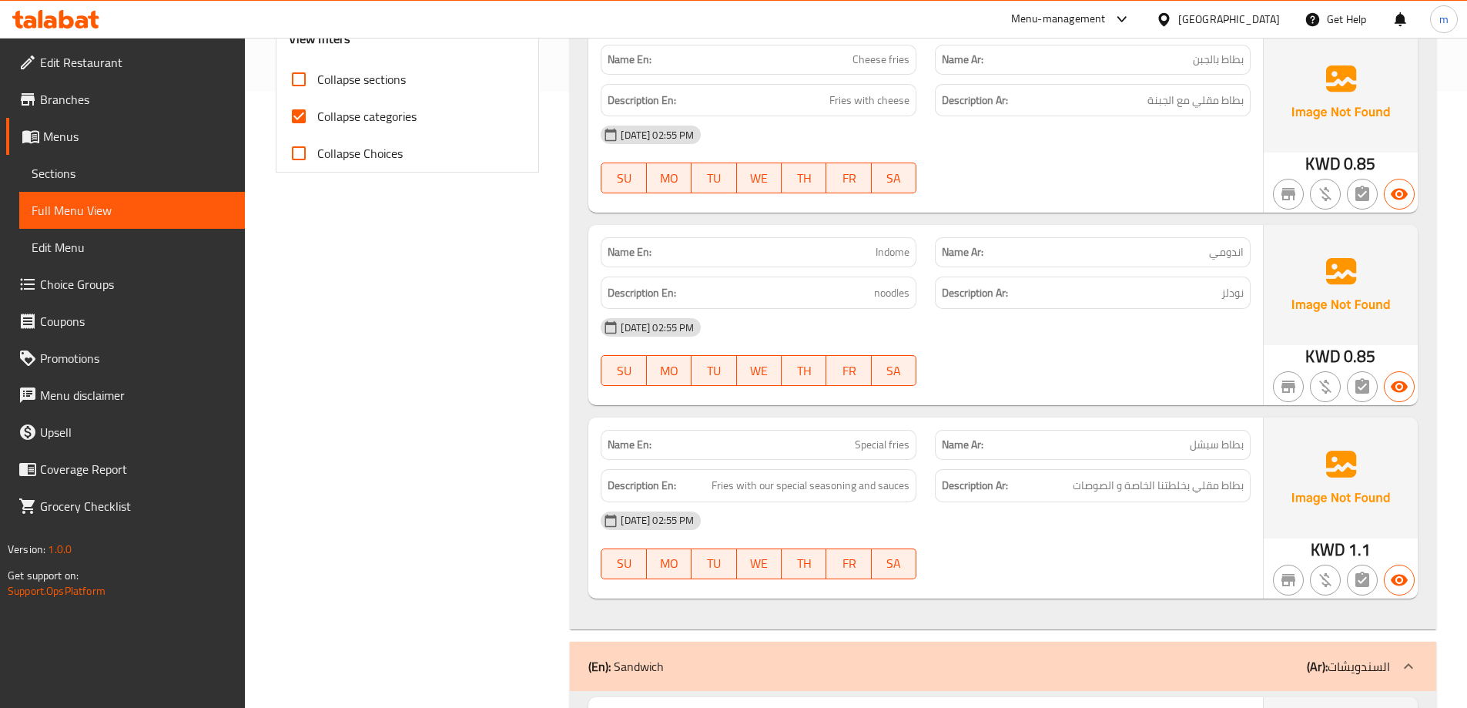
click at [1238, 250] on span "اندومي" at bounding box center [1226, 252] width 35 height 16
copy span "اندومي"
click at [1117, 313] on div "[DATE] 02:55 PM" at bounding box center [925, 327] width 668 height 37
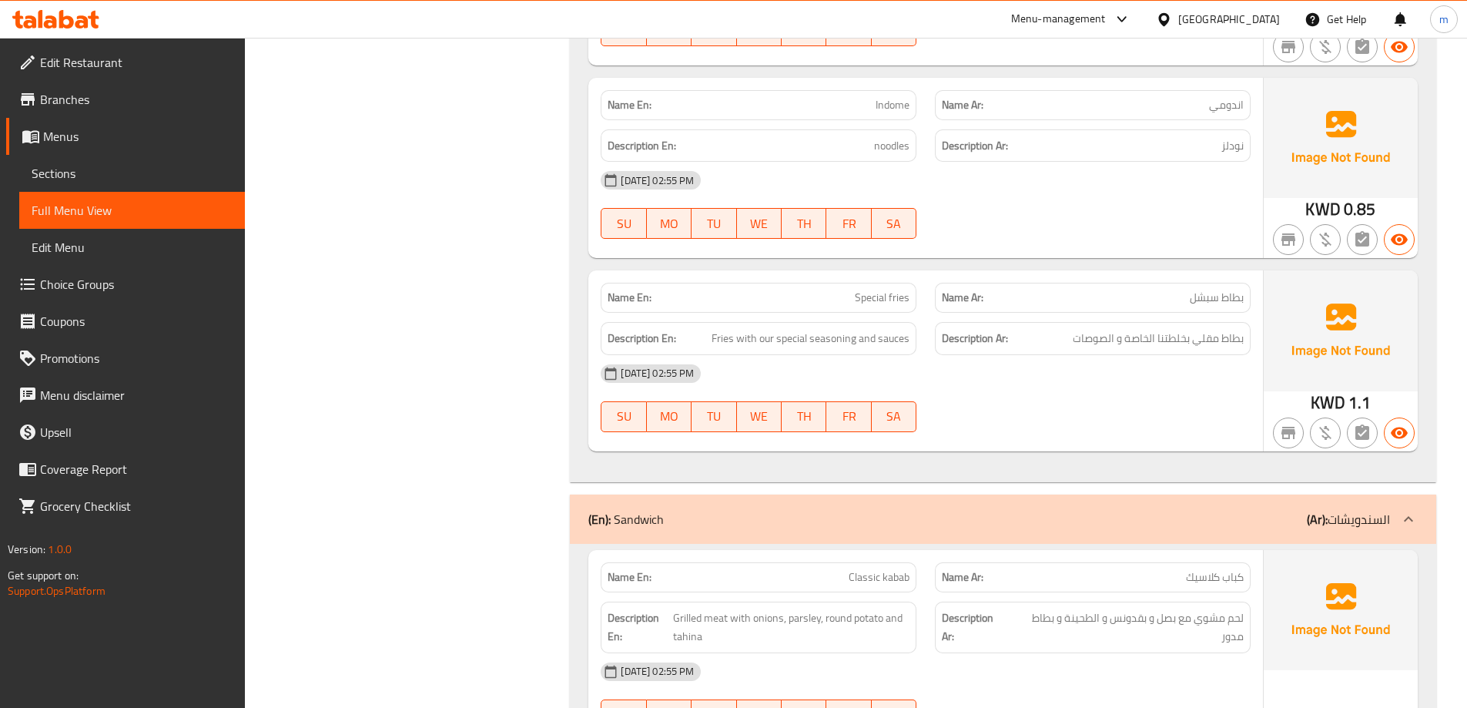
scroll to position [770, 0]
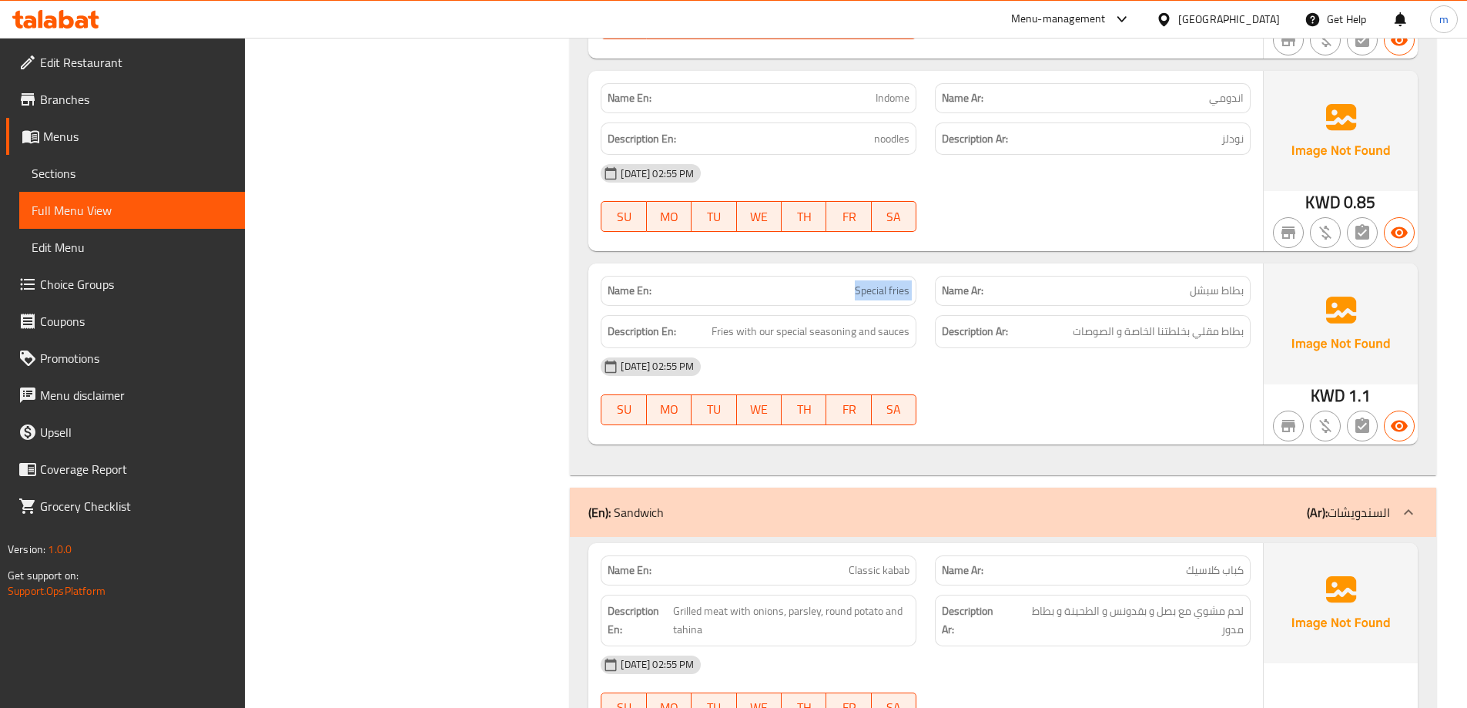
drag, startPoint x: 893, startPoint y: 293, endPoint x: 936, endPoint y: 293, distance: 43.1
click at [936, 293] on div "Name En: Special fries Name Ar: بطاط سبشل" at bounding box center [925, 290] width 668 height 49
copy span "Special fries"
click at [1117, 375] on div "[DATE] 02:55 PM" at bounding box center [925, 366] width 668 height 37
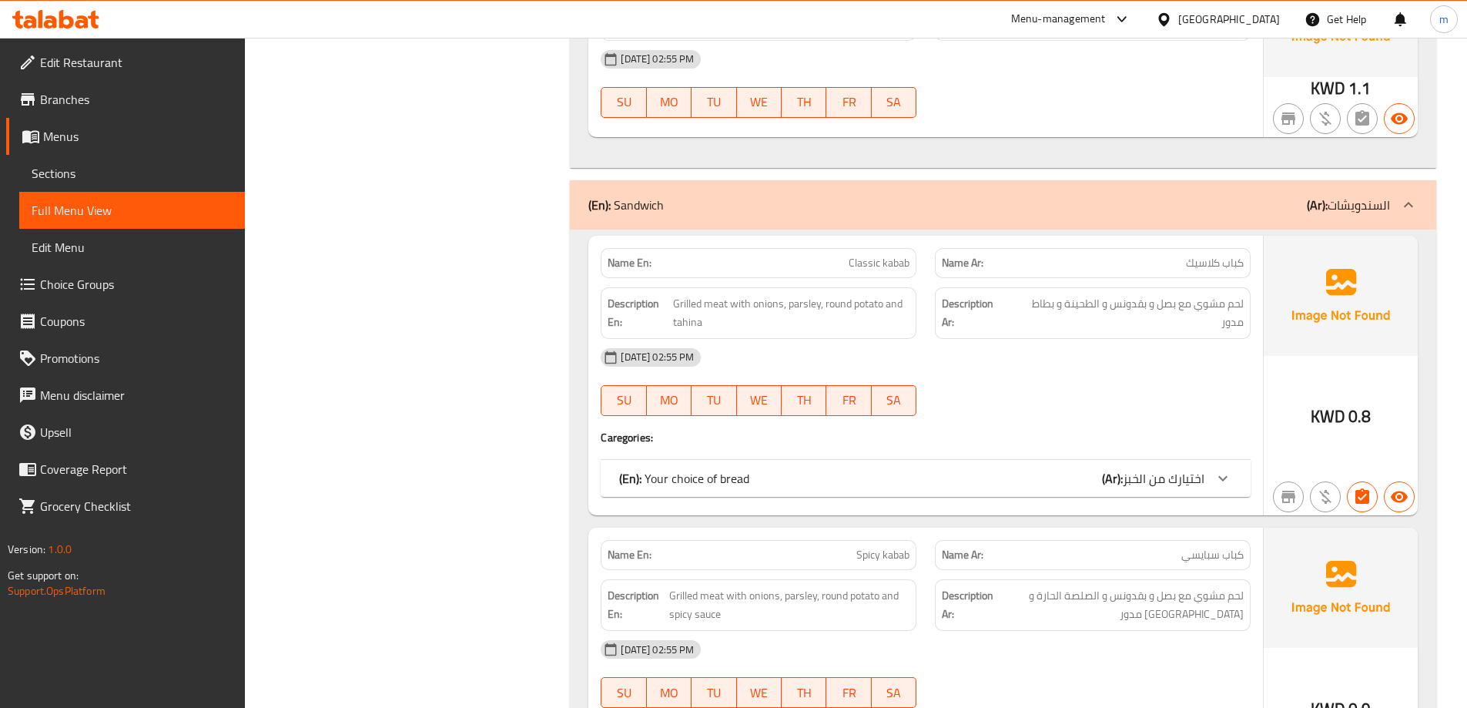
scroll to position [1078, 0]
click at [1241, 481] on div "(En): Your choice of bread (Ar): اختيارك من الخبز" at bounding box center [926, 477] width 650 height 37
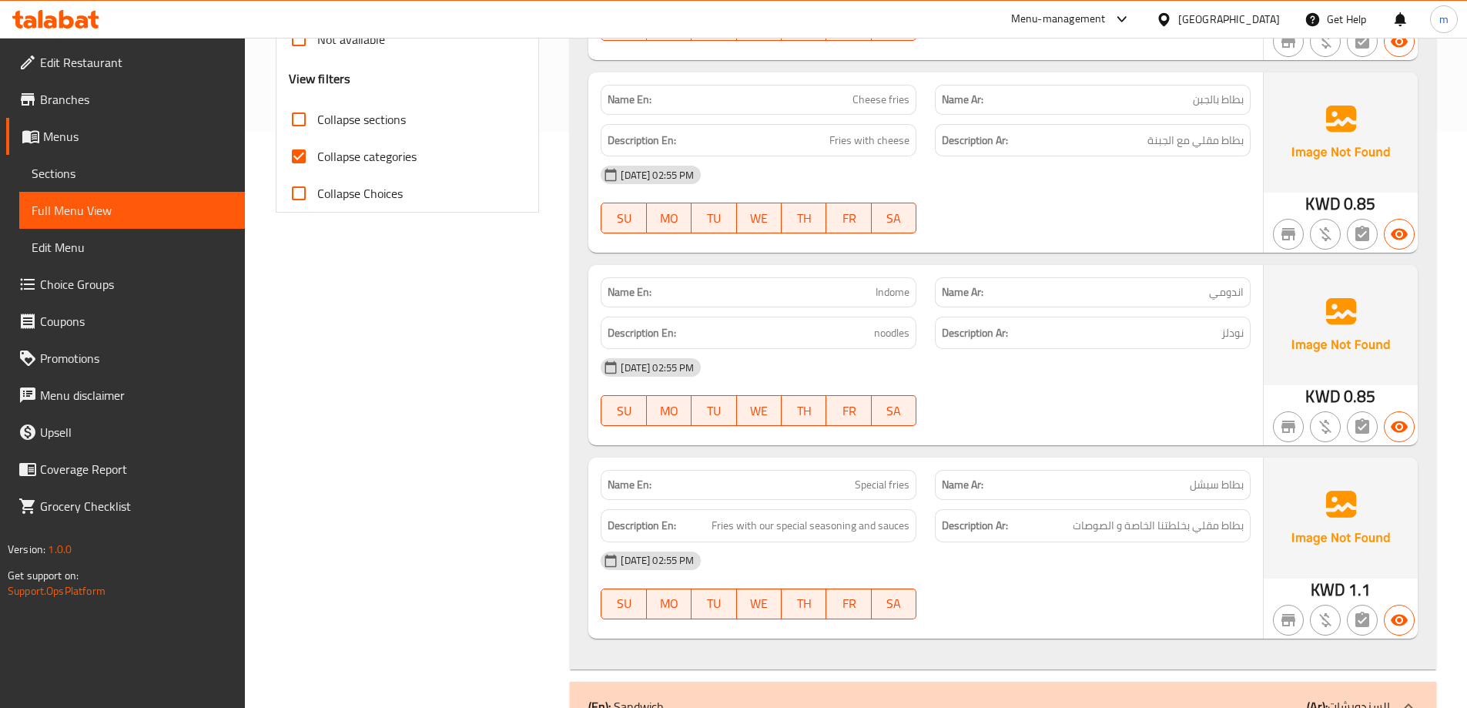
scroll to position [539, 0]
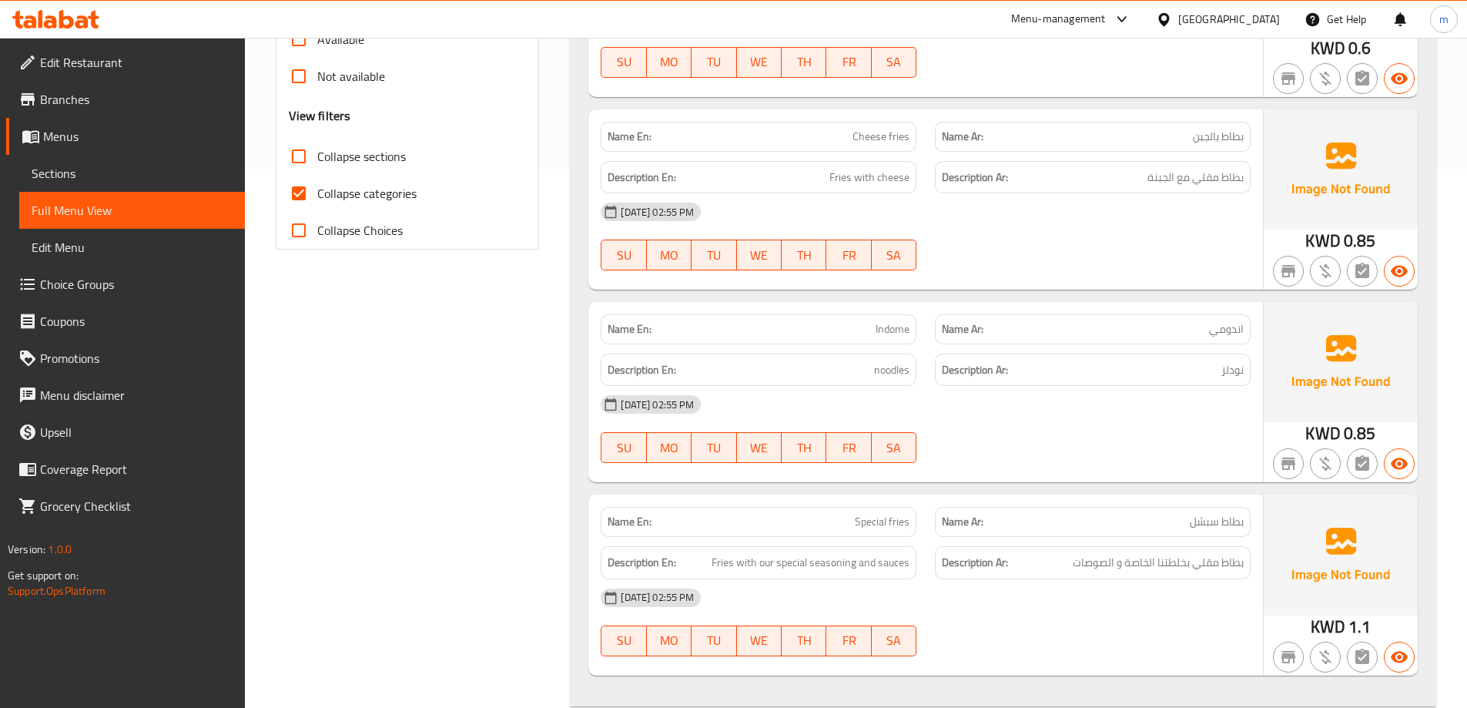
click at [297, 188] on input "Collapse categories" at bounding box center [298, 193] width 37 height 37
checkbox input "false"
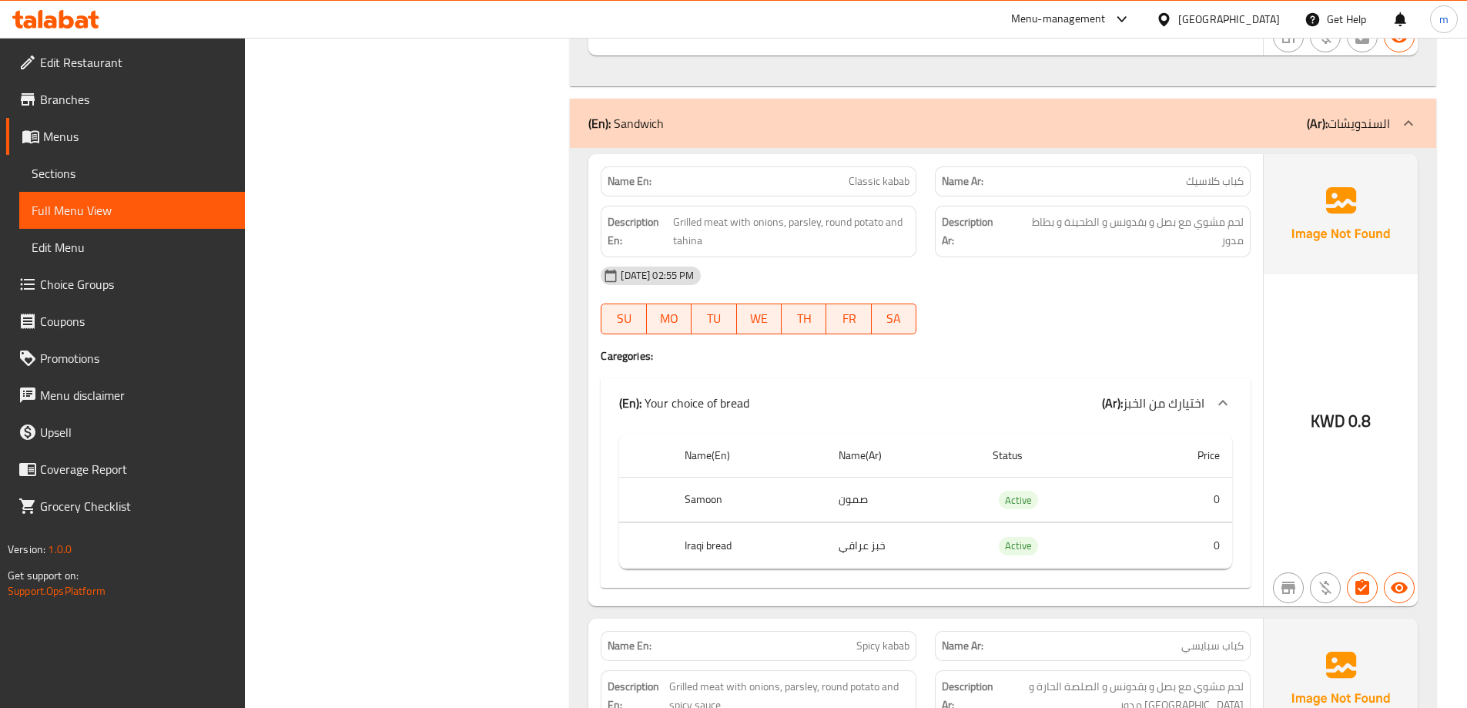
scroll to position [1155, 0]
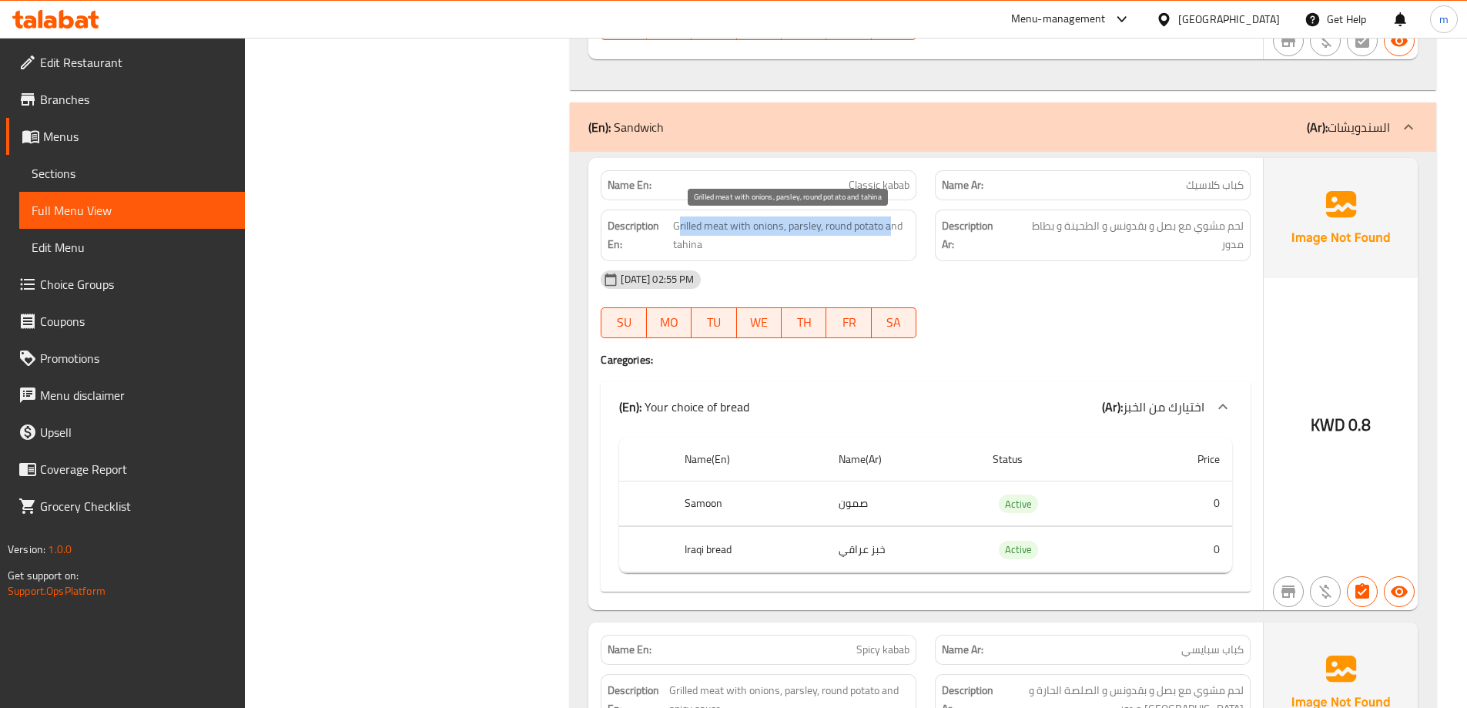
drag, startPoint x: 680, startPoint y: 228, endPoint x: 891, endPoint y: 233, distance: 211.1
click at [891, 233] on span "Grilled meat with onions, parsley, round potato and tahina" at bounding box center [791, 235] width 236 height 38
drag, startPoint x: 920, startPoint y: 266, endPoint x: 1012, endPoint y: 250, distance: 93.8
click at [923, 266] on div "[DATE] 02:55 PM" at bounding box center [925, 279] width 668 height 37
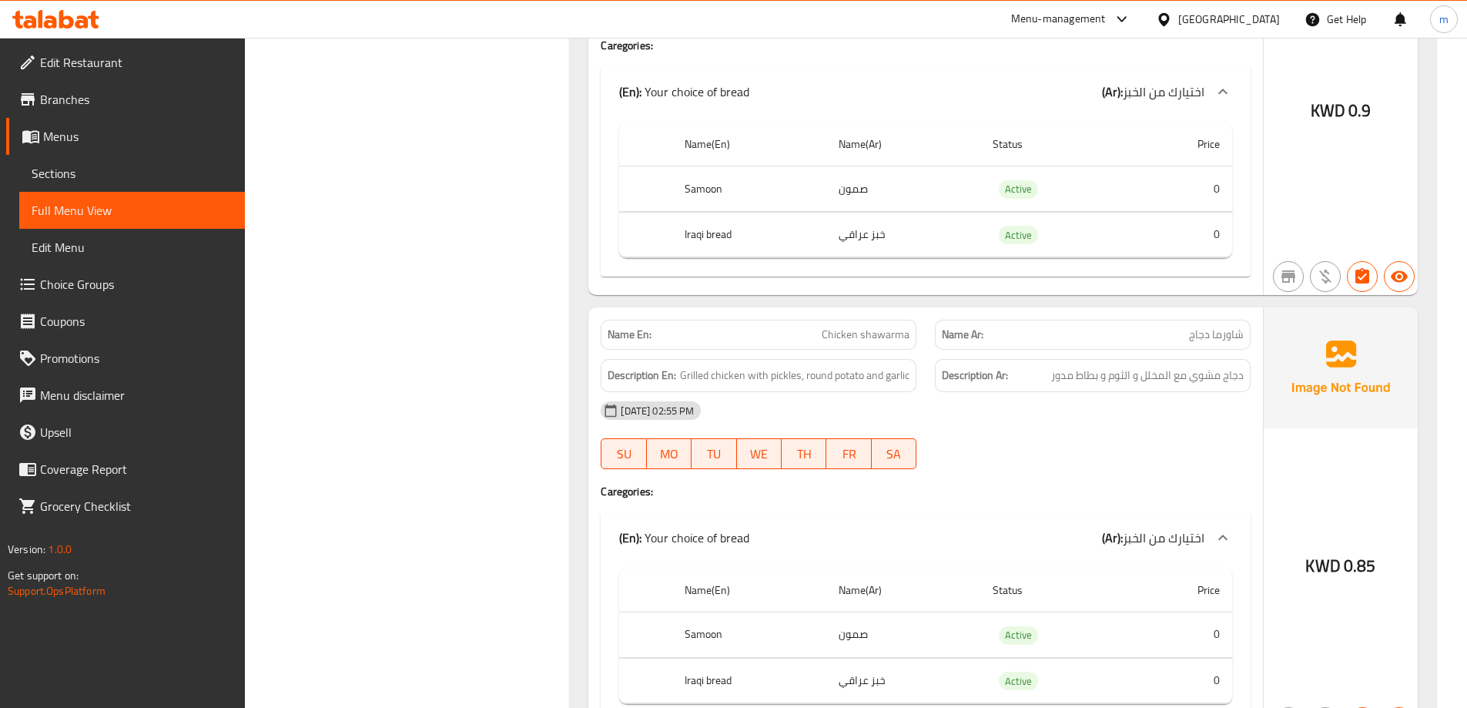
scroll to position [3928, 0]
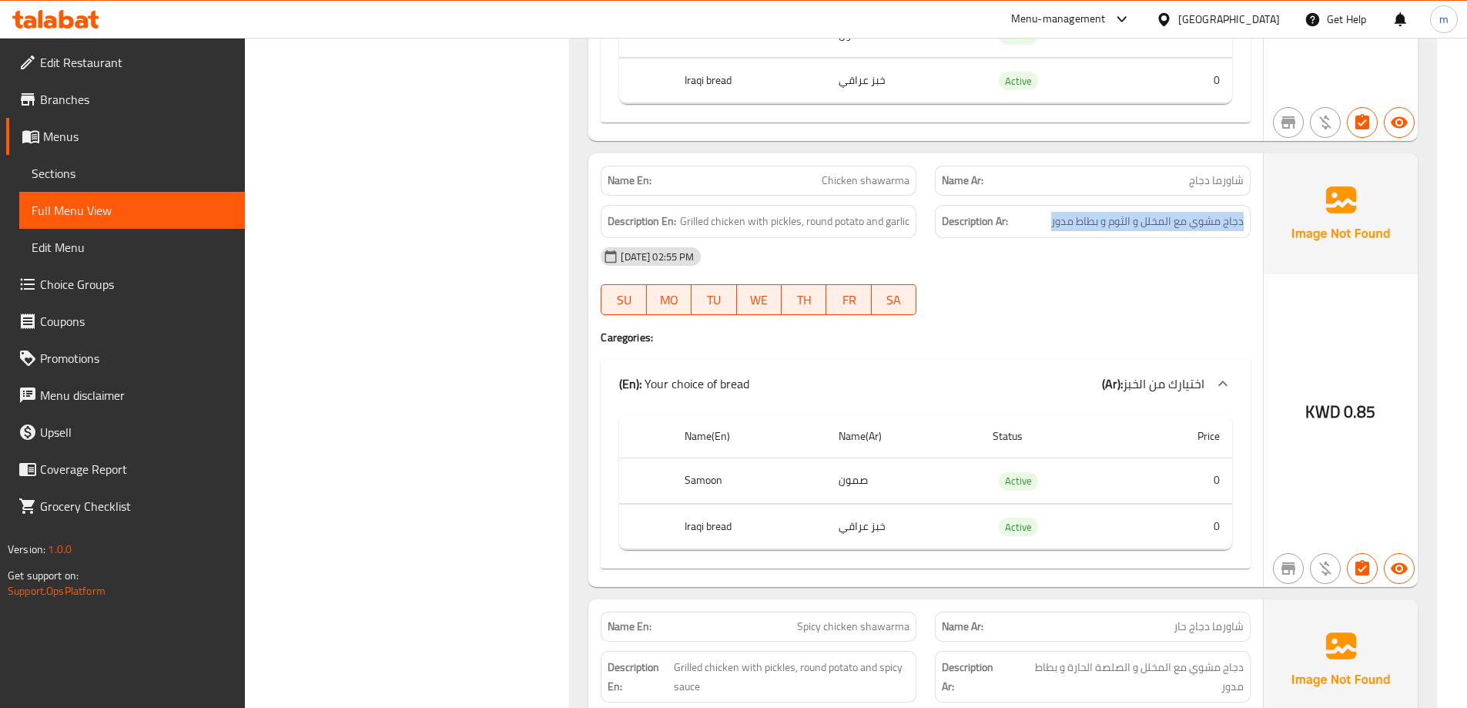
drag, startPoint x: 1051, startPoint y: 225, endPoint x: 1250, endPoint y: 215, distance: 198.9
click at [1250, 215] on div "Description Ar: دجاج مشوي مع المخلل و الثوم و بطاط مدور" at bounding box center [1093, 221] width 316 height 33
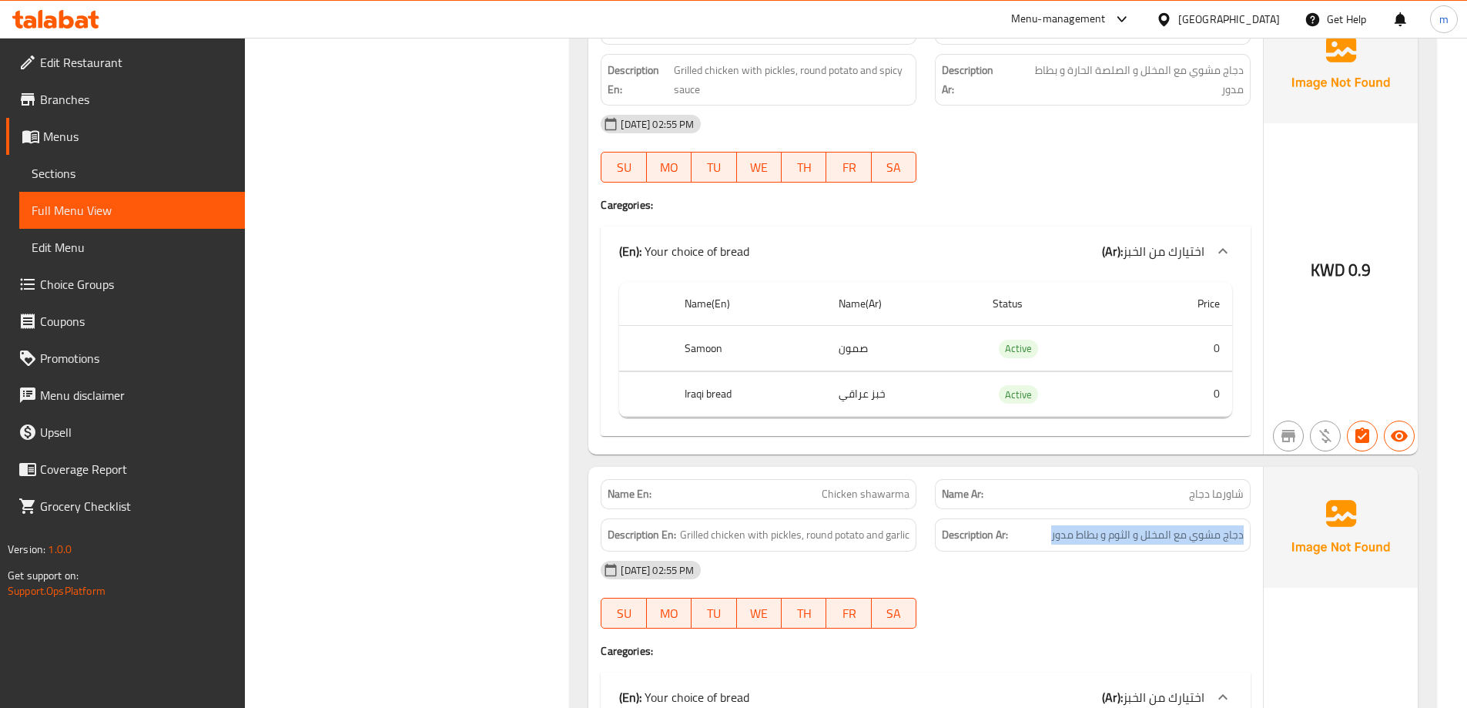
scroll to position [3619, 0]
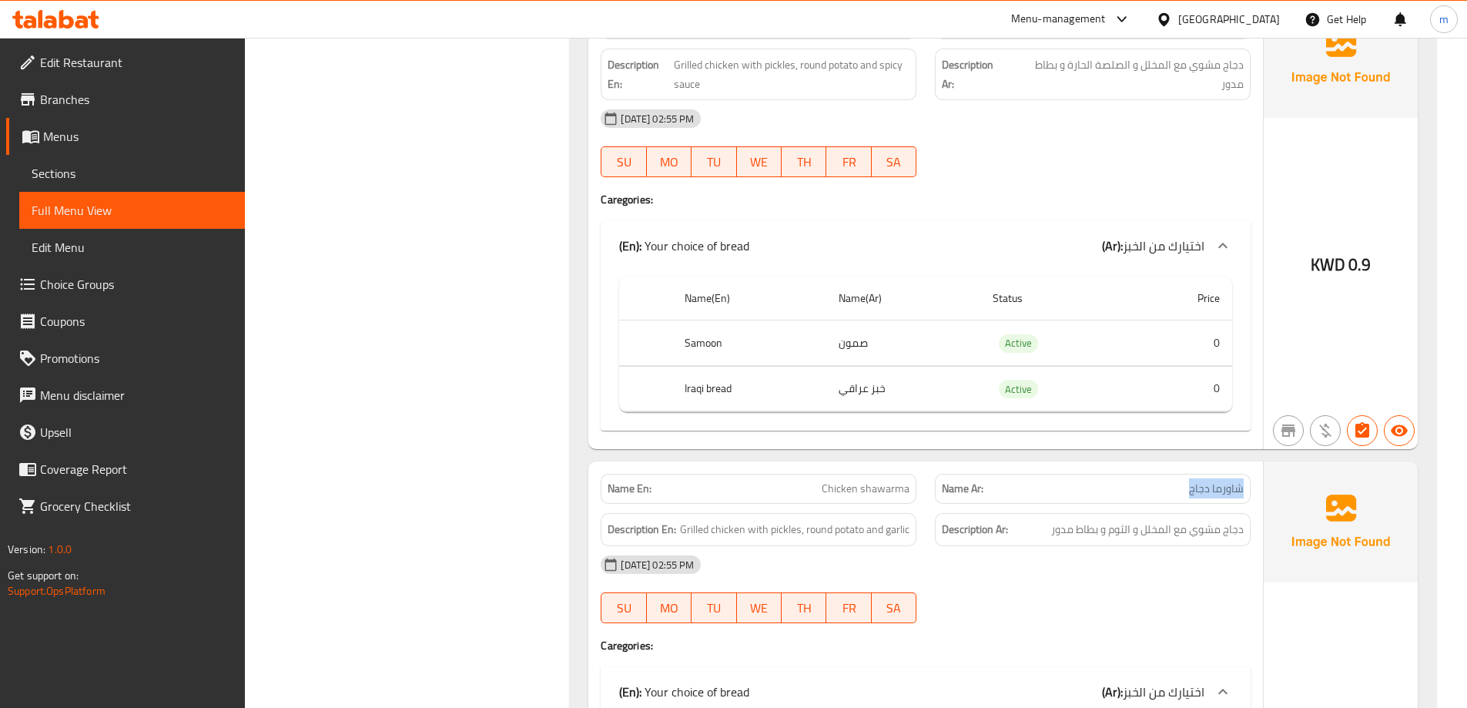
drag, startPoint x: 1190, startPoint y: 491, endPoint x: 1255, endPoint y: 490, distance: 65.5
click at [1255, 490] on div "Name Ar: شاورما دجاج" at bounding box center [1093, 488] width 334 height 49
copy span "شاورما دجاج"
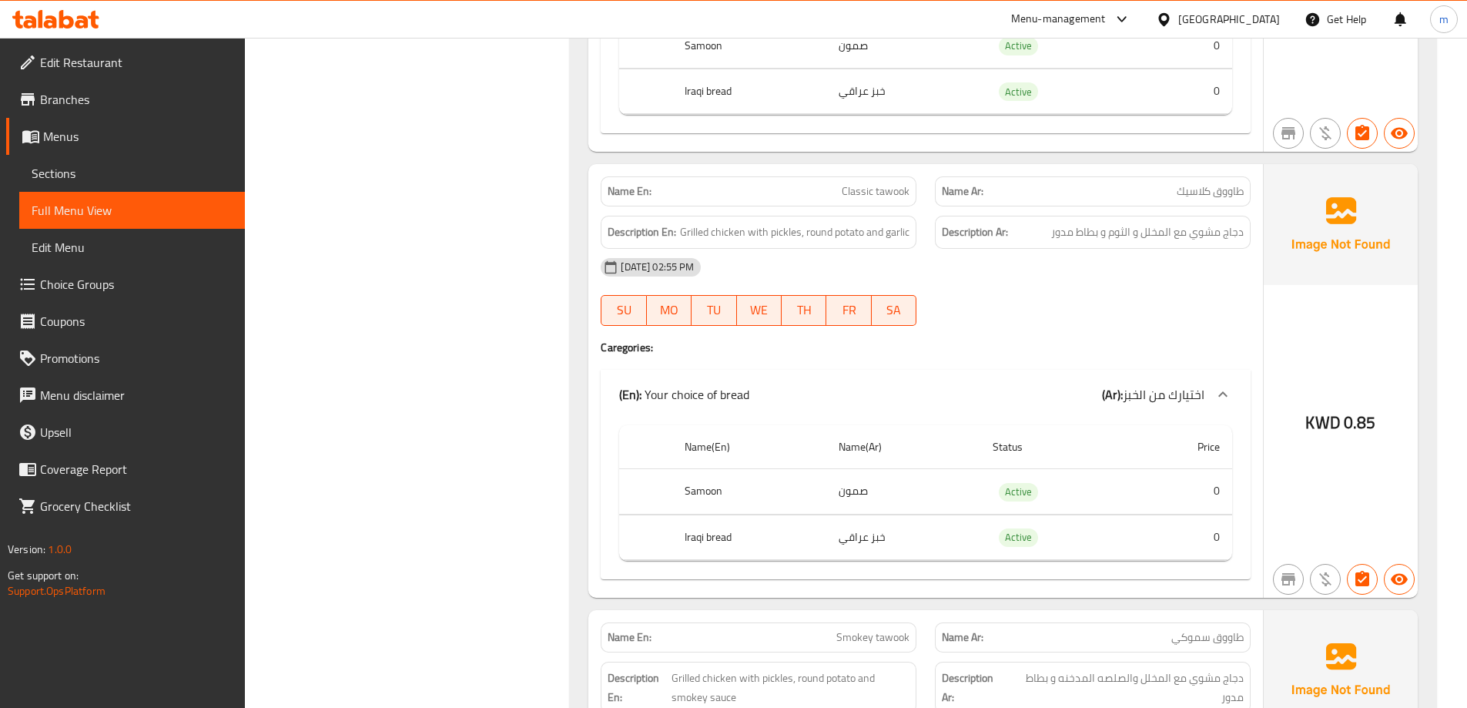
scroll to position [2541, 0]
drag, startPoint x: 1171, startPoint y: 195, endPoint x: 1251, endPoint y: 192, distance: 80.2
click at [1251, 192] on div "Name Ar: طاووق كلاسيك" at bounding box center [1093, 192] width 334 height 49
copy span "طاووق كلاسيك"
drag, startPoint x: 1046, startPoint y: 234, endPoint x: 1241, endPoint y: 242, distance: 195.8
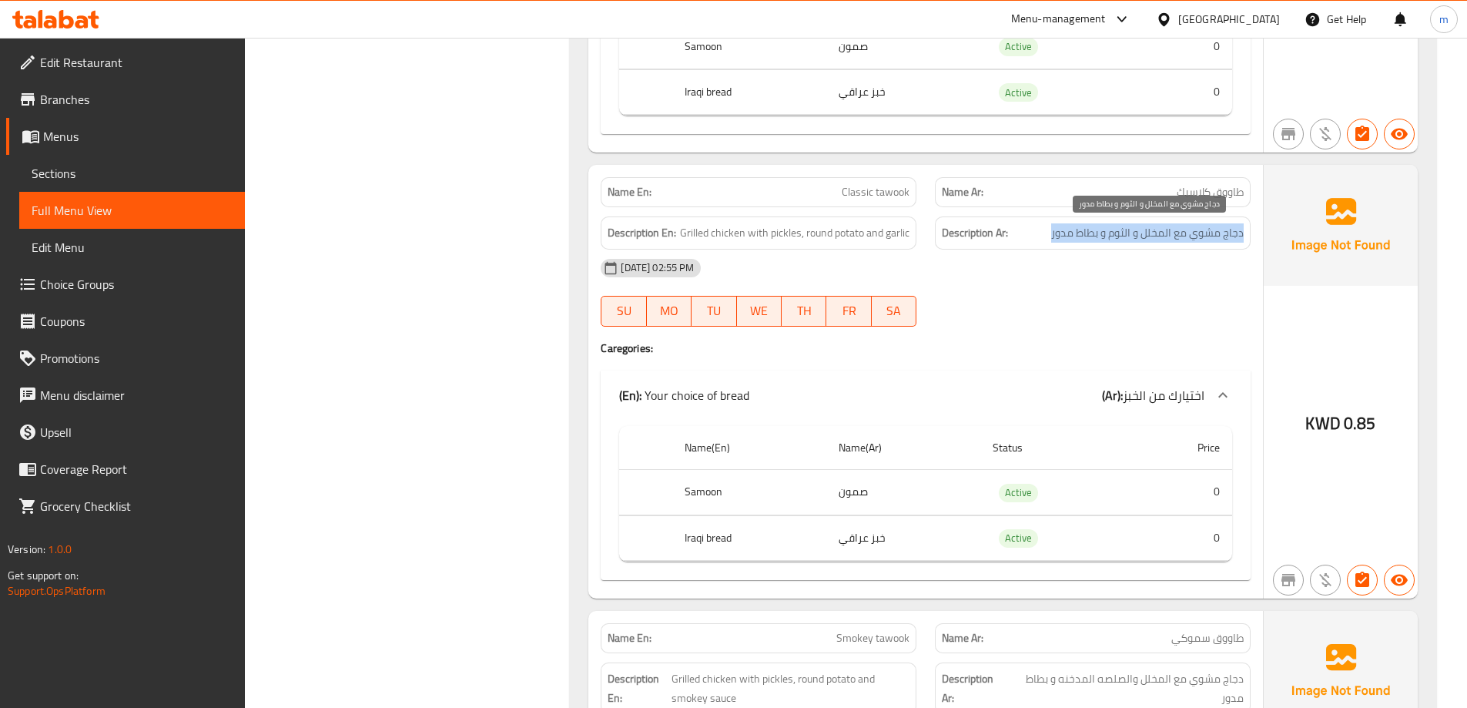
click at [1241, 242] on h6 "Description Ar: دجاج مشوي مع المخلل و الثوم و بطاط مدور" at bounding box center [1093, 232] width 302 height 19
copy span "دجاج مشوي مع المخلل و الثوم و بطاط مدور"
click at [1047, 344] on h4 "Caregories:" at bounding box center [926, 347] width 650 height 15
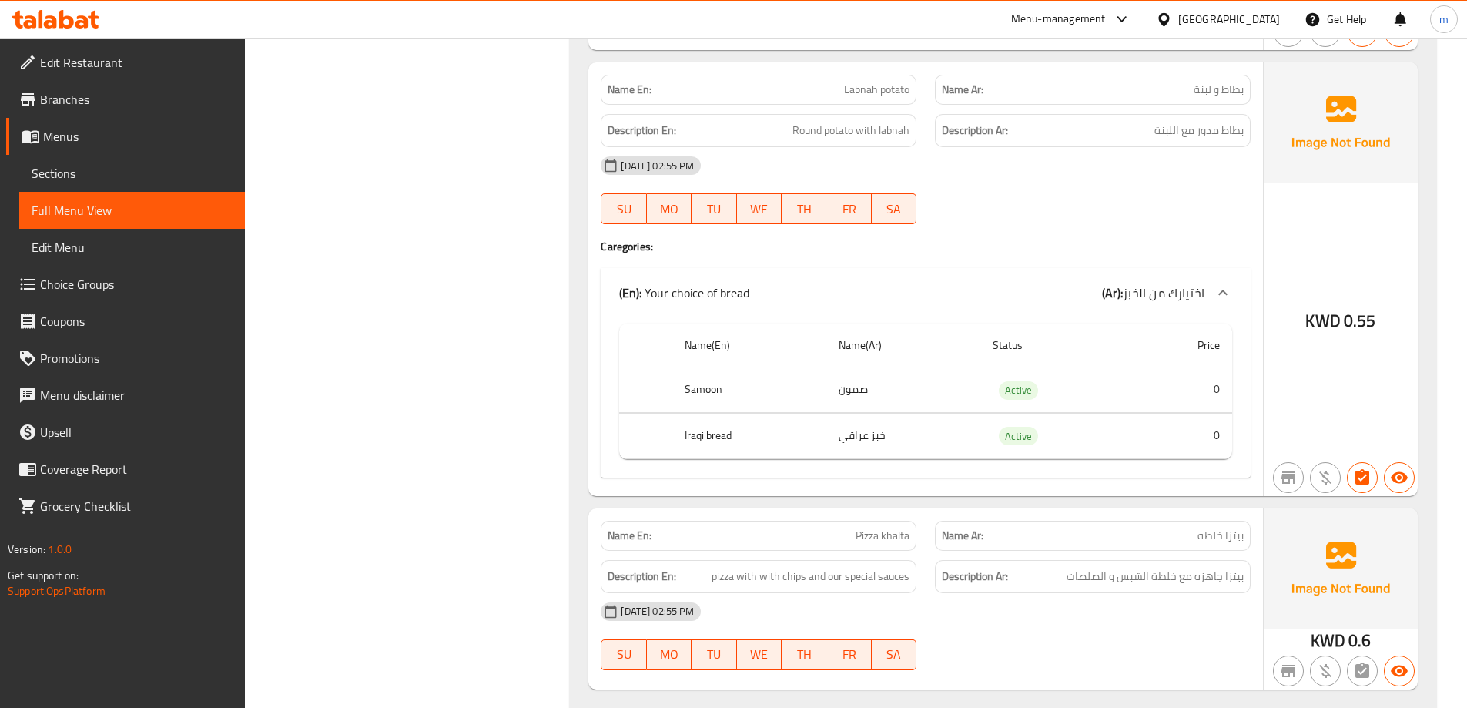
scroll to position [5083, 0]
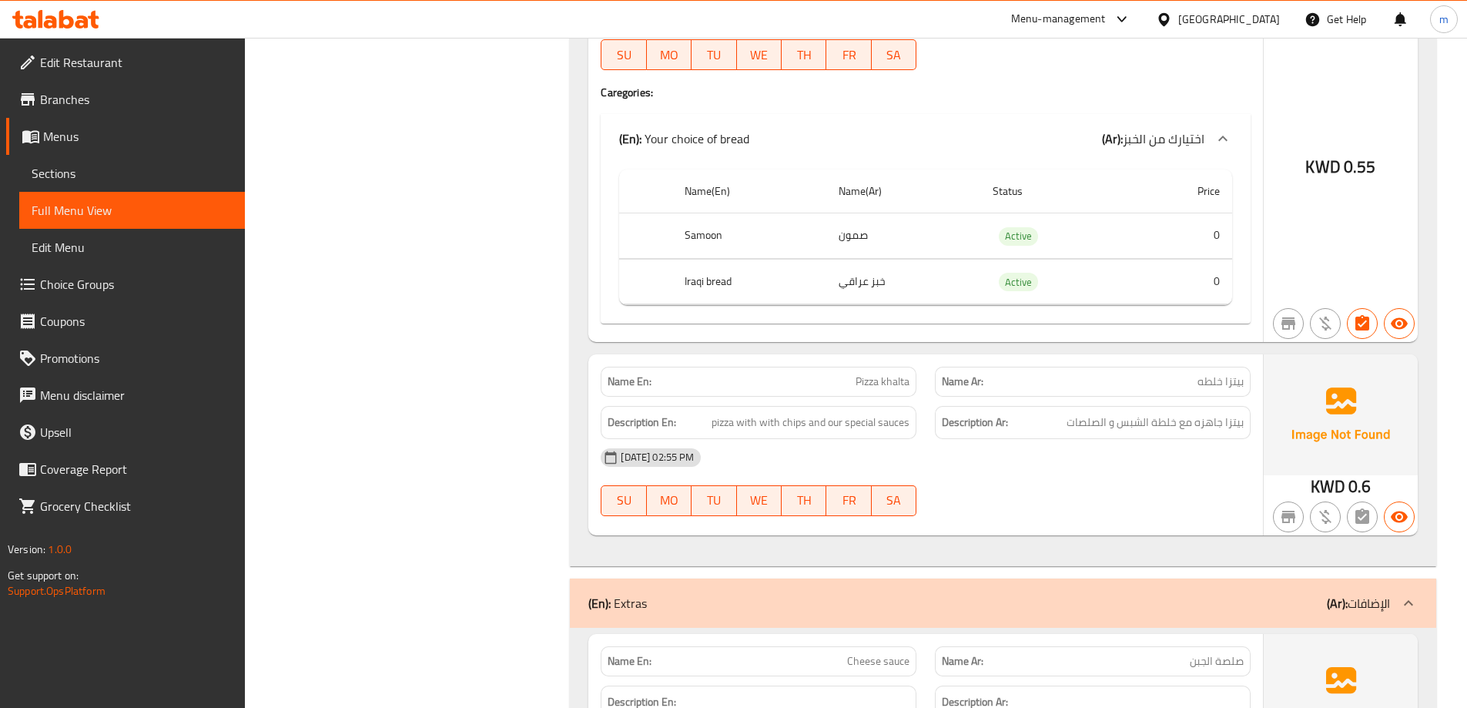
click at [1160, 518] on div at bounding box center [1093, 516] width 334 height 18
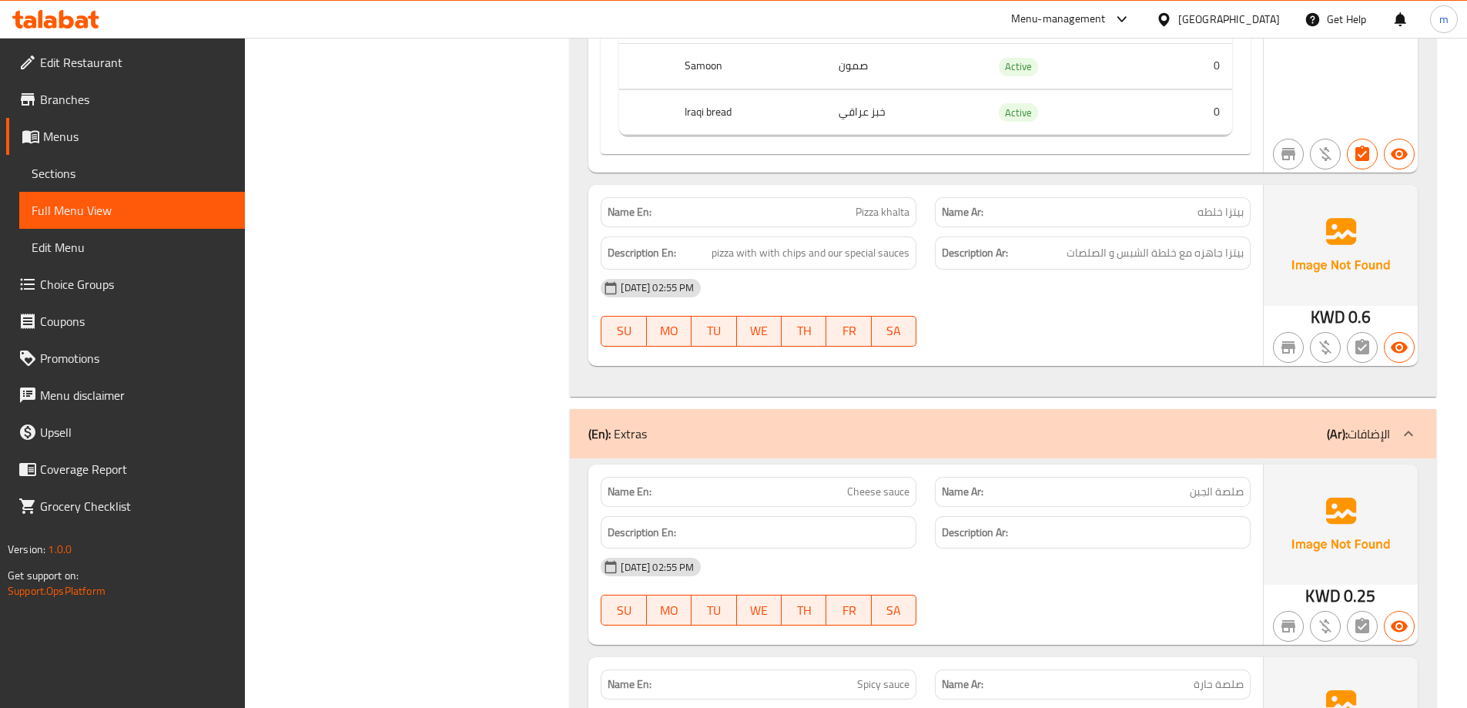
scroll to position [5237, 0]
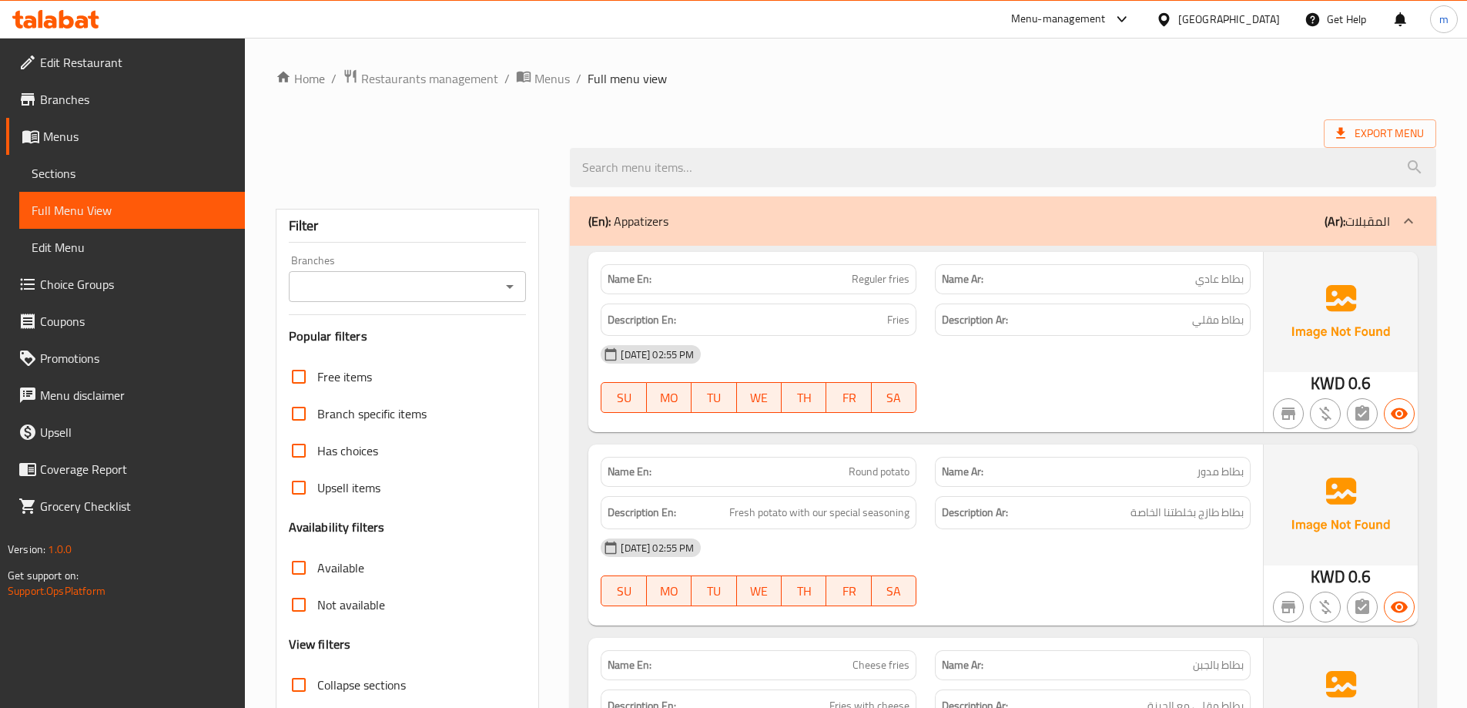
click at [112, 176] on span "Sections" at bounding box center [132, 173] width 201 height 18
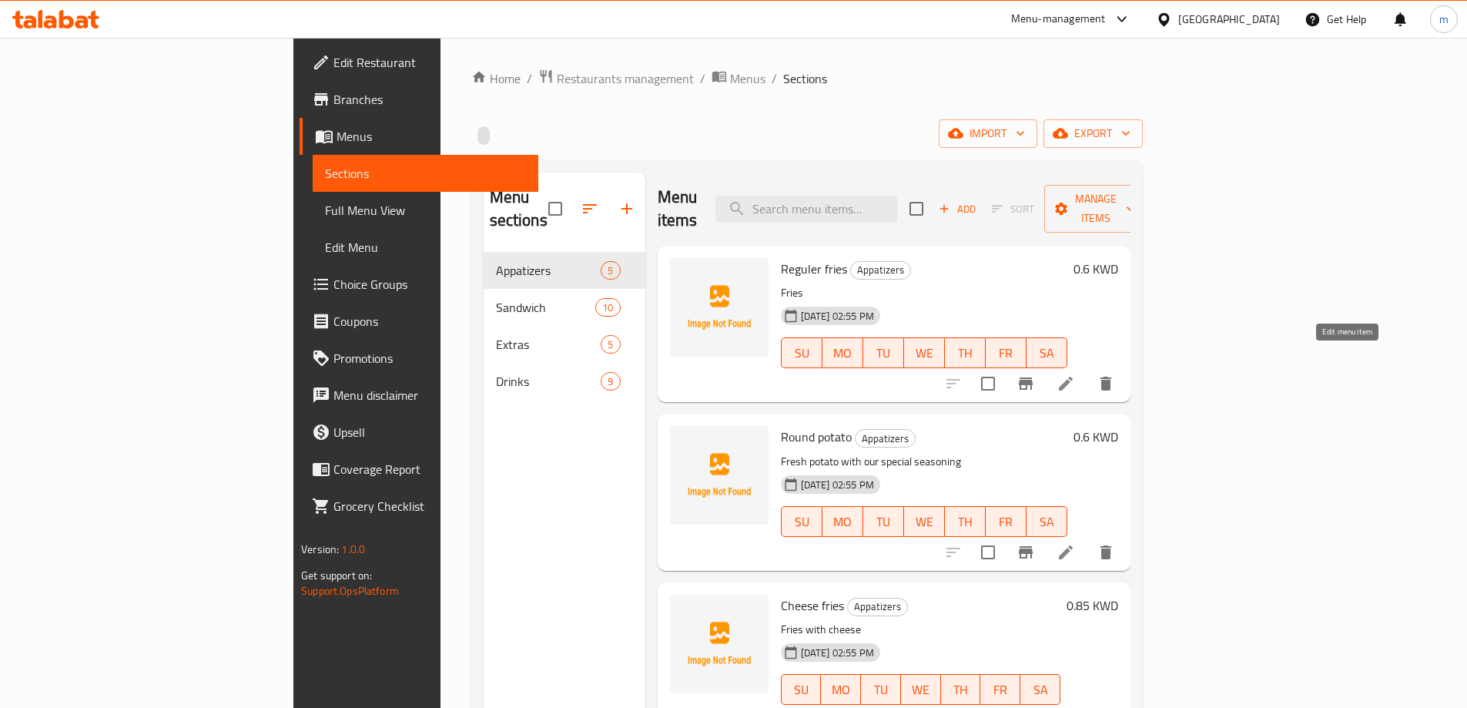
click at [1073, 377] on icon at bounding box center [1066, 384] width 14 height 14
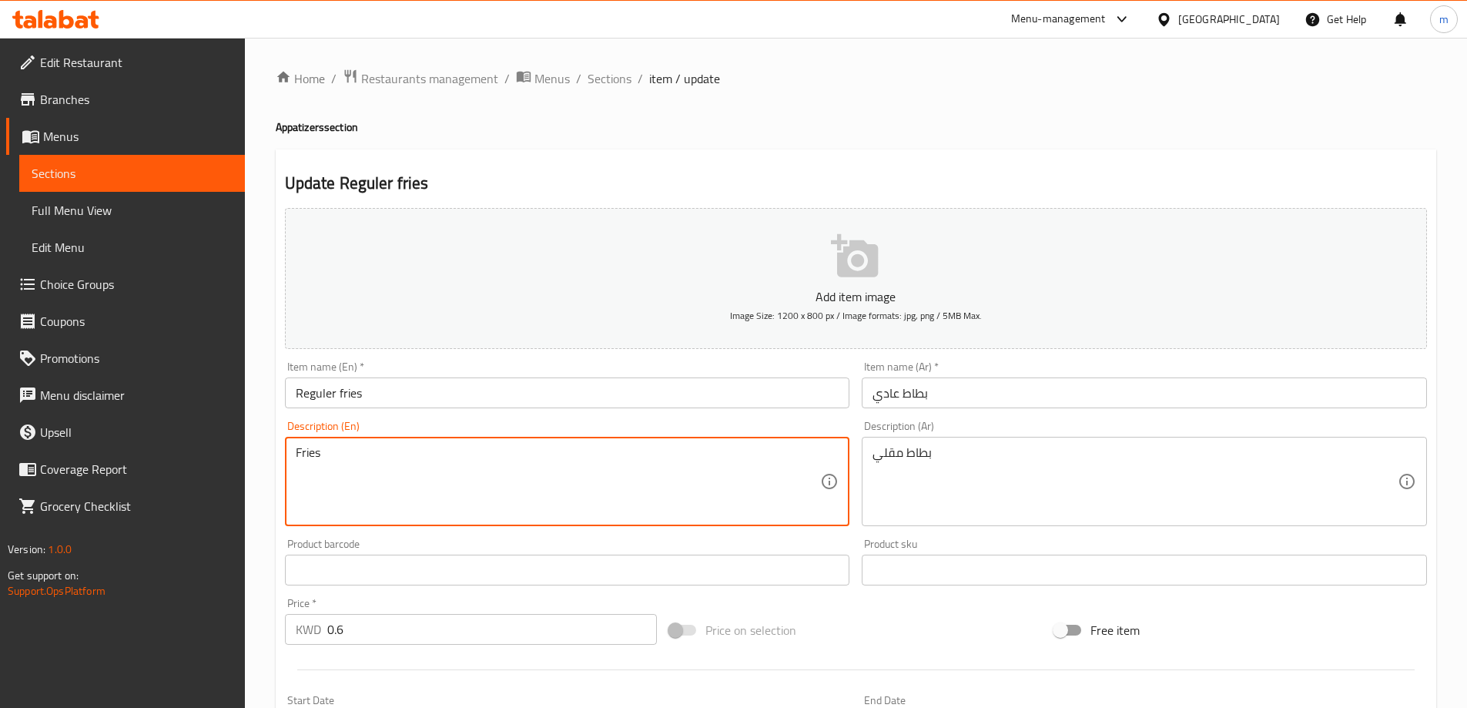
drag, startPoint x: 641, startPoint y: 467, endPoint x: 14, endPoint y: 468, distance: 626.9
paste textarea "Made with potatoes, oil, and salt مصنوع من البطاطس والزيت والملح"
type textarea "Made with potatoes, oil, and salt"
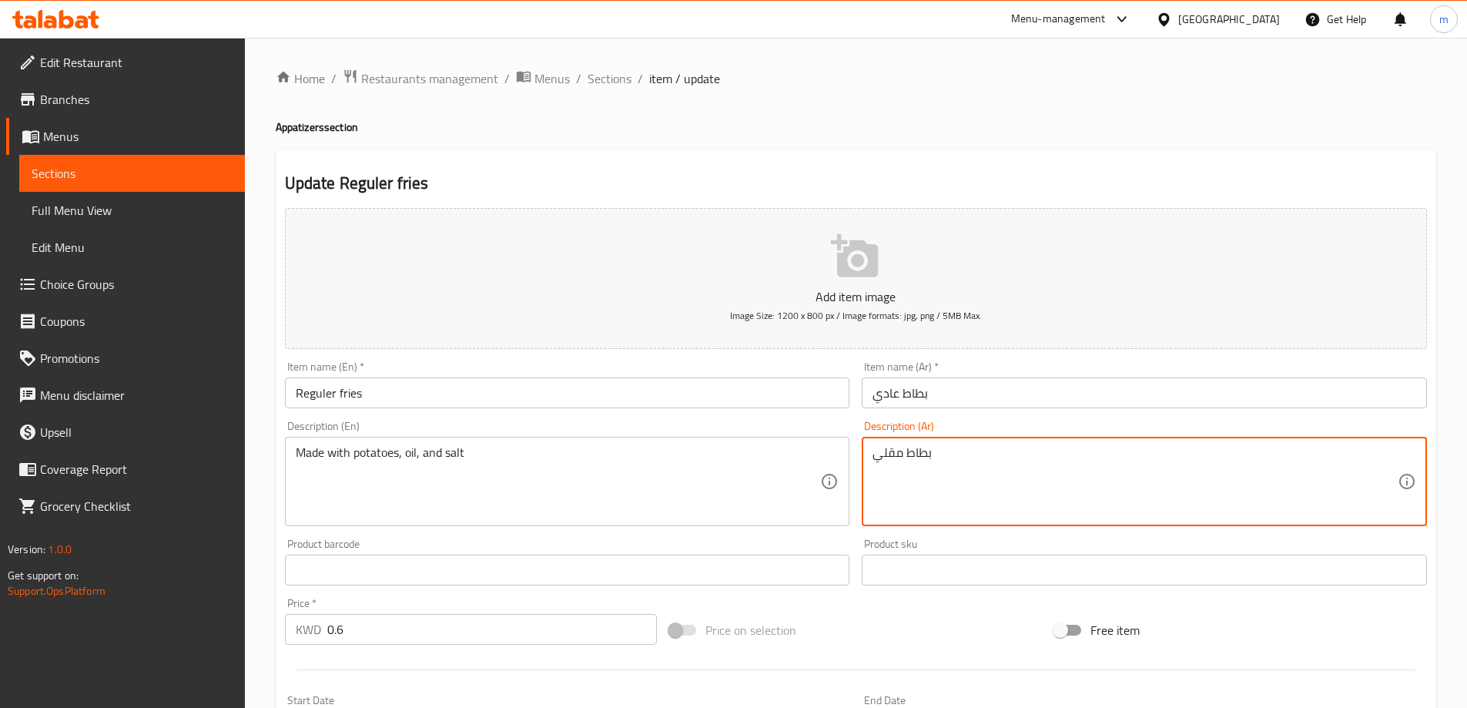
drag, startPoint x: 956, startPoint y: 460, endPoint x: 761, endPoint y: 460, distance: 195.6
paste textarea "مصنوع من البطاطس والزيت والملح"
click at [1138, 483] on textarea "مصنوع من البطاطس والزيت والملح" at bounding box center [1135, 481] width 525 height 73
type textarea "مصنوع من البطاطس والزيت والملح"
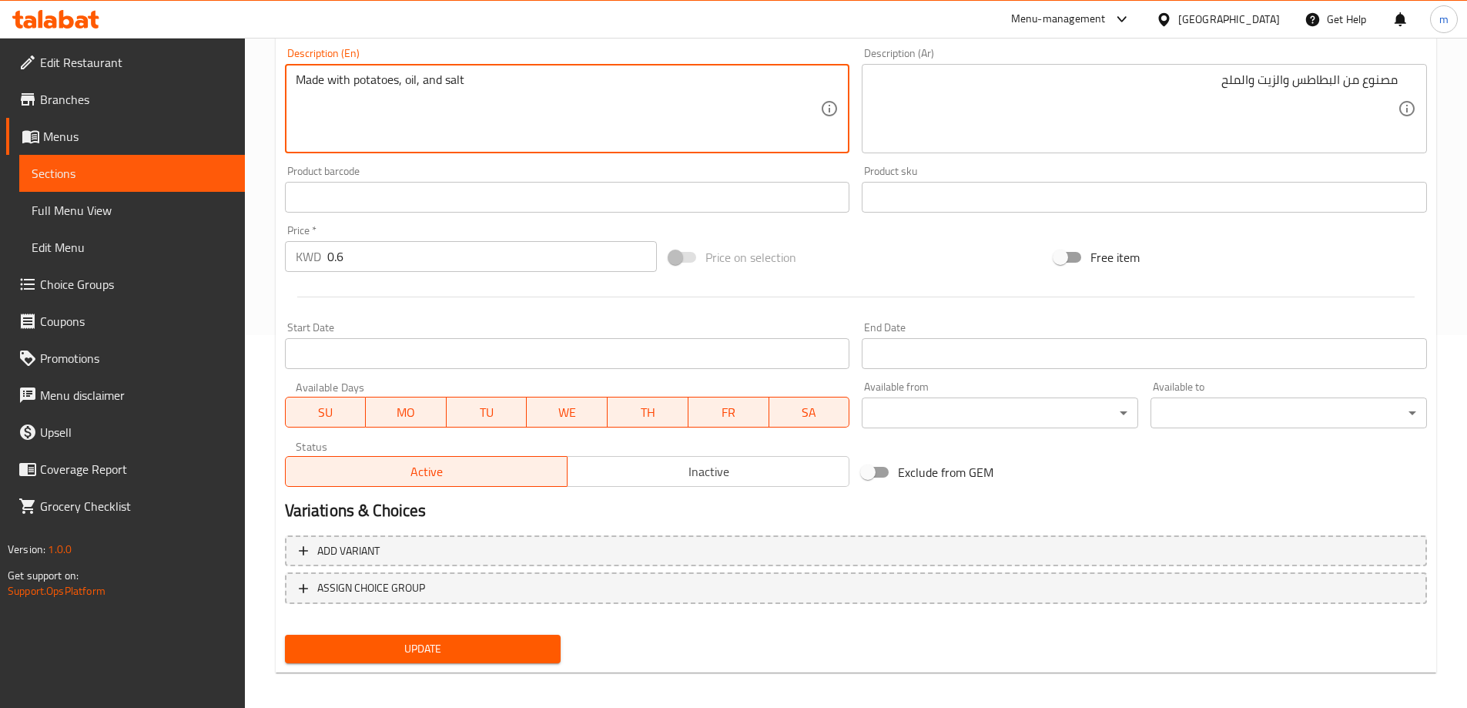
scroll to position [380, 0]
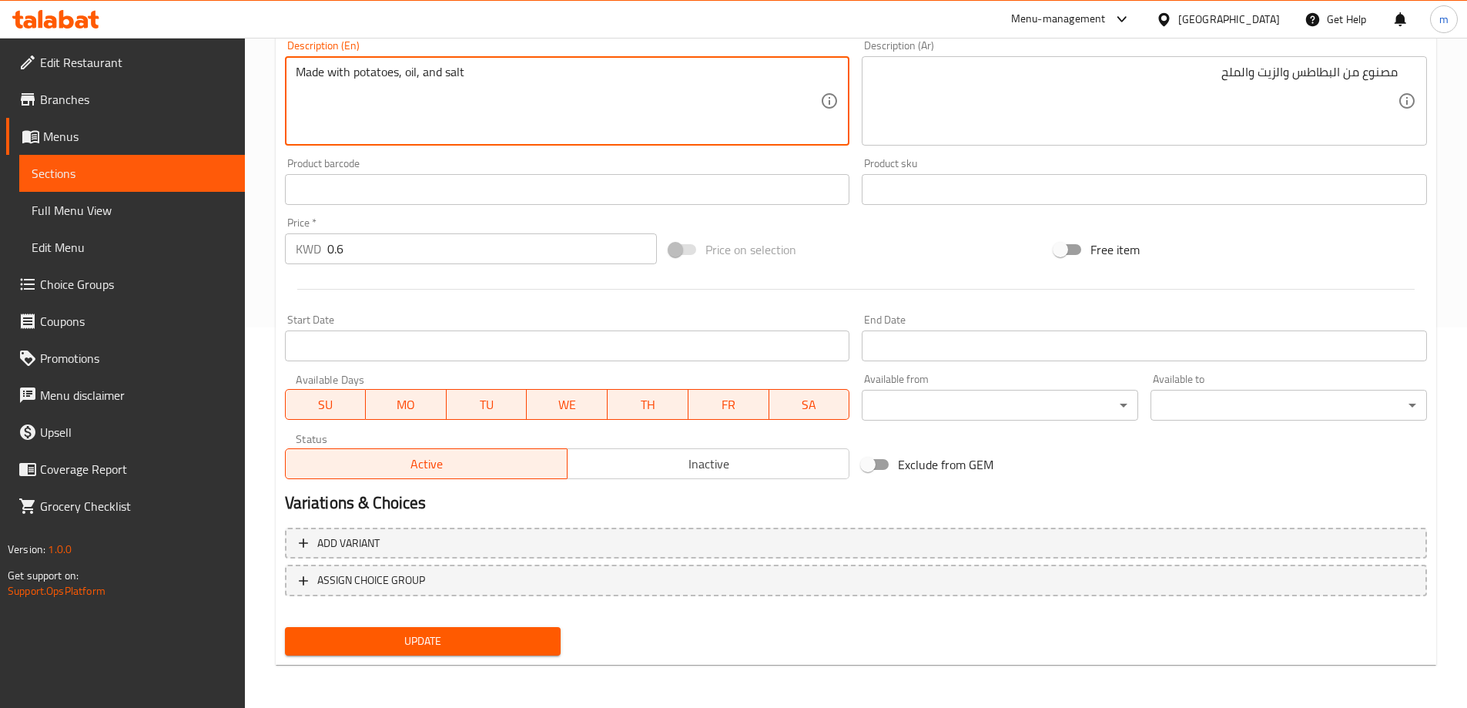
type textarea "Made with potatoes, oil, and salt"
click at [511, 628] on button "Update" at bounding box center [423, 641] width 276 height 28
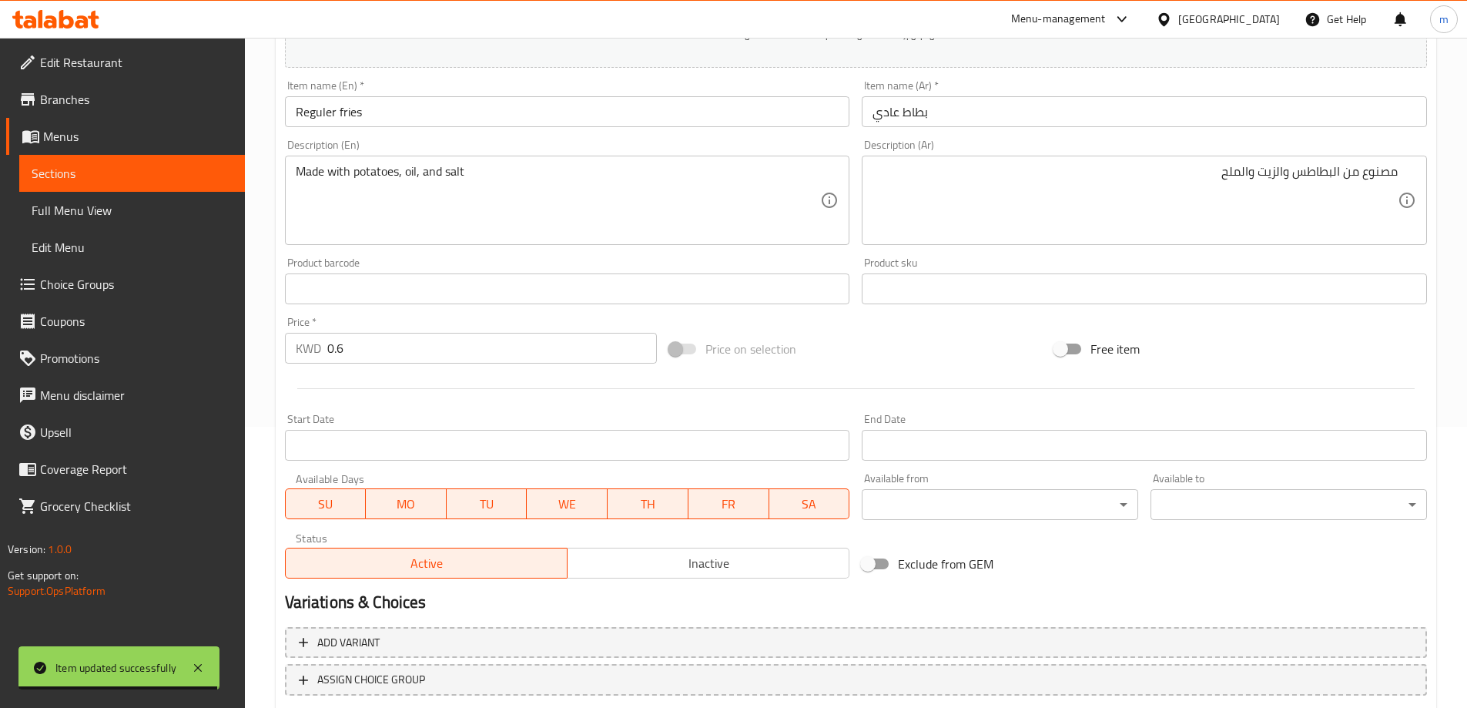
scroll to position [149, 0]
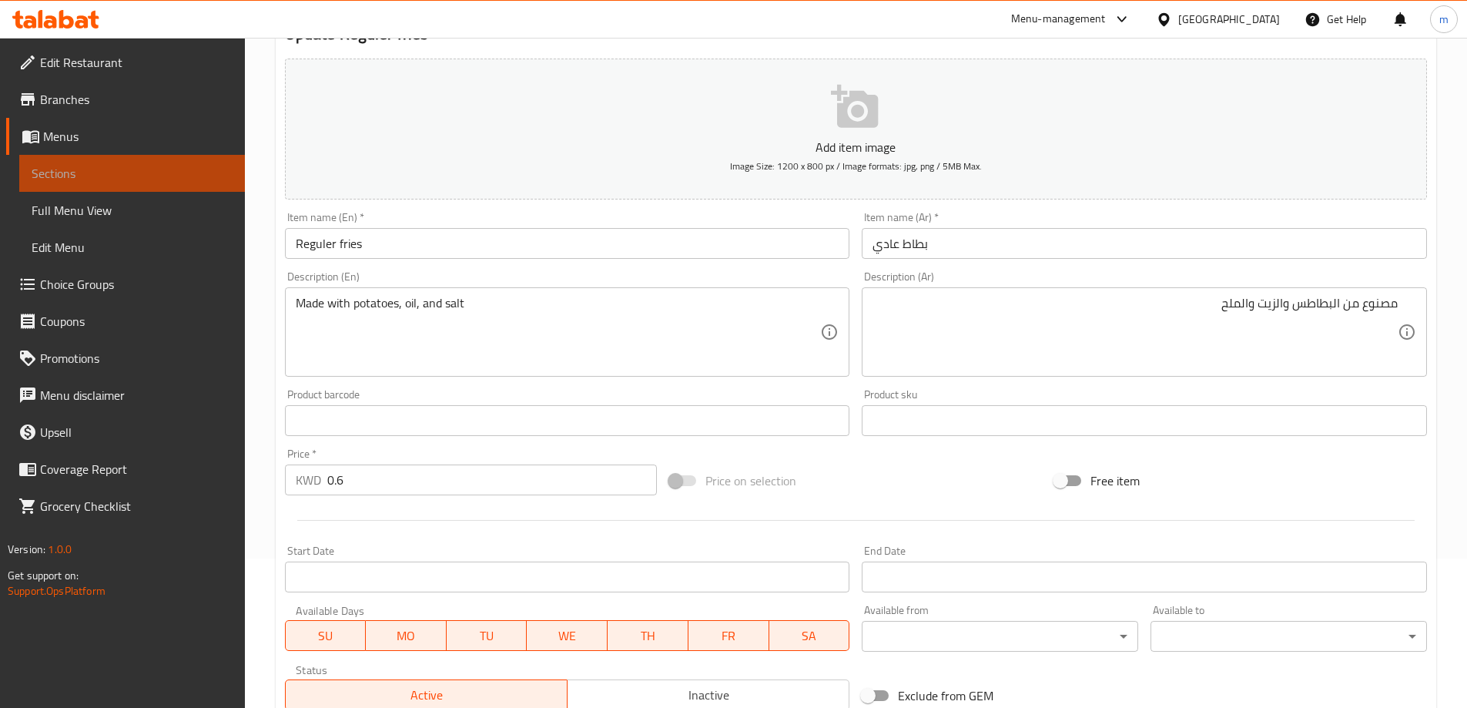
click at [82, 179] on span "Sections" at bounding box center [132, 173] width 201 height 18
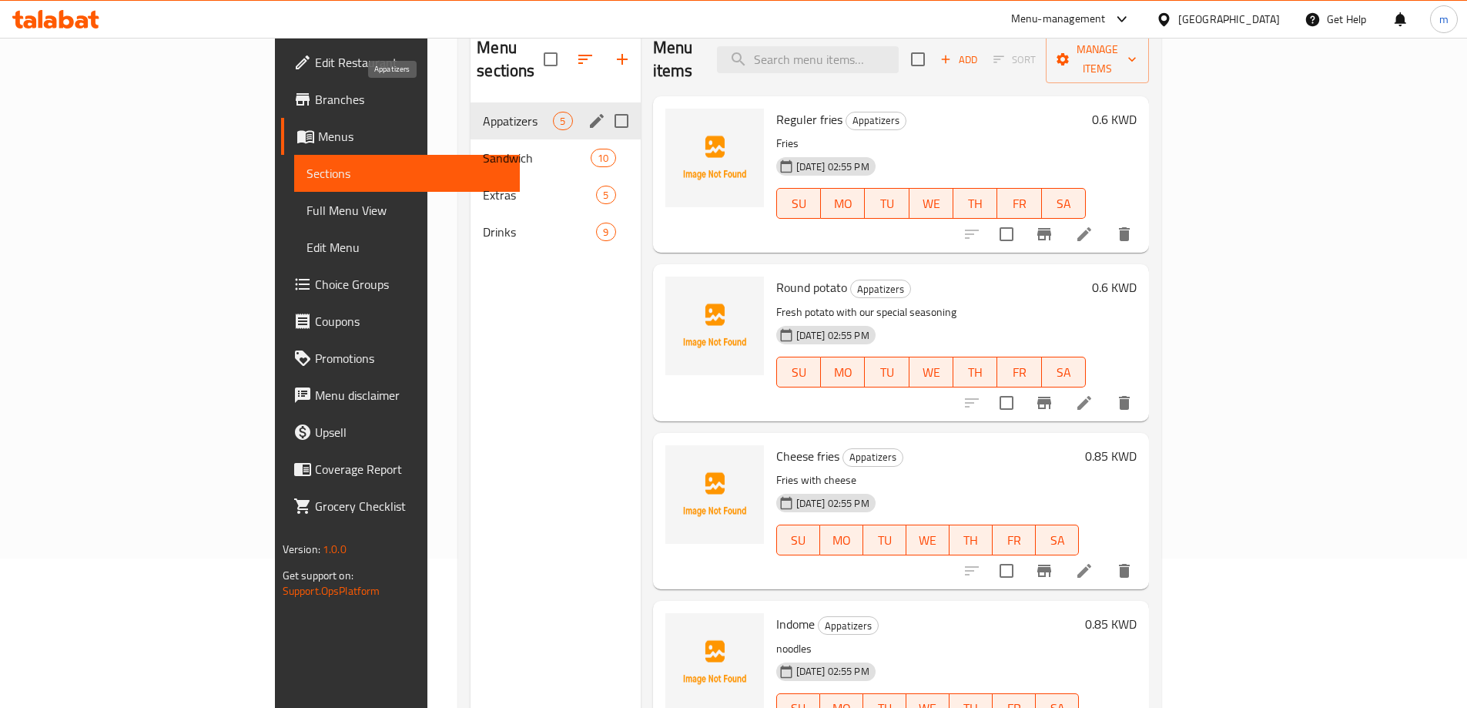
click at [483, 112] on span "Appatizers" at bounding box center [518, 121] width 70 height 18
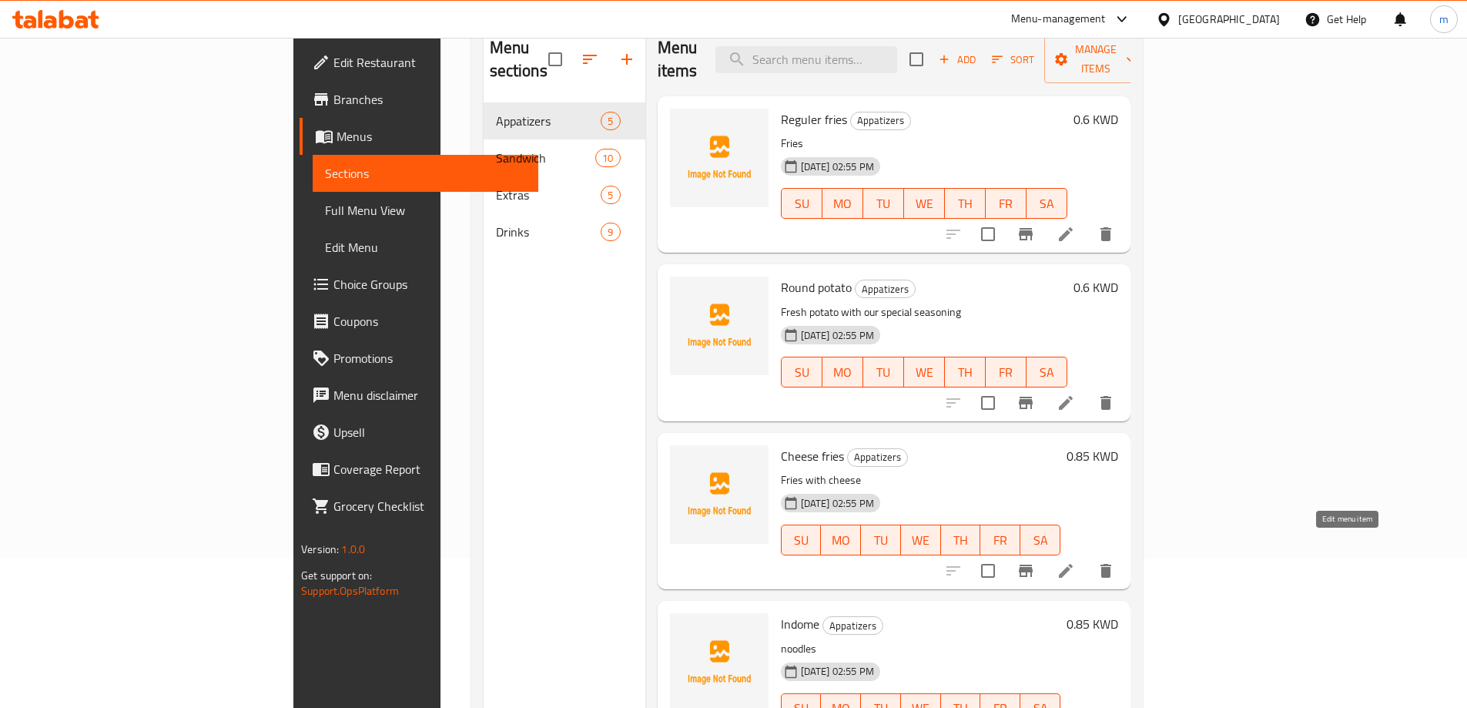
click at [1075, 561] on icon at bounding box center [1066, 570] width 18 height 18
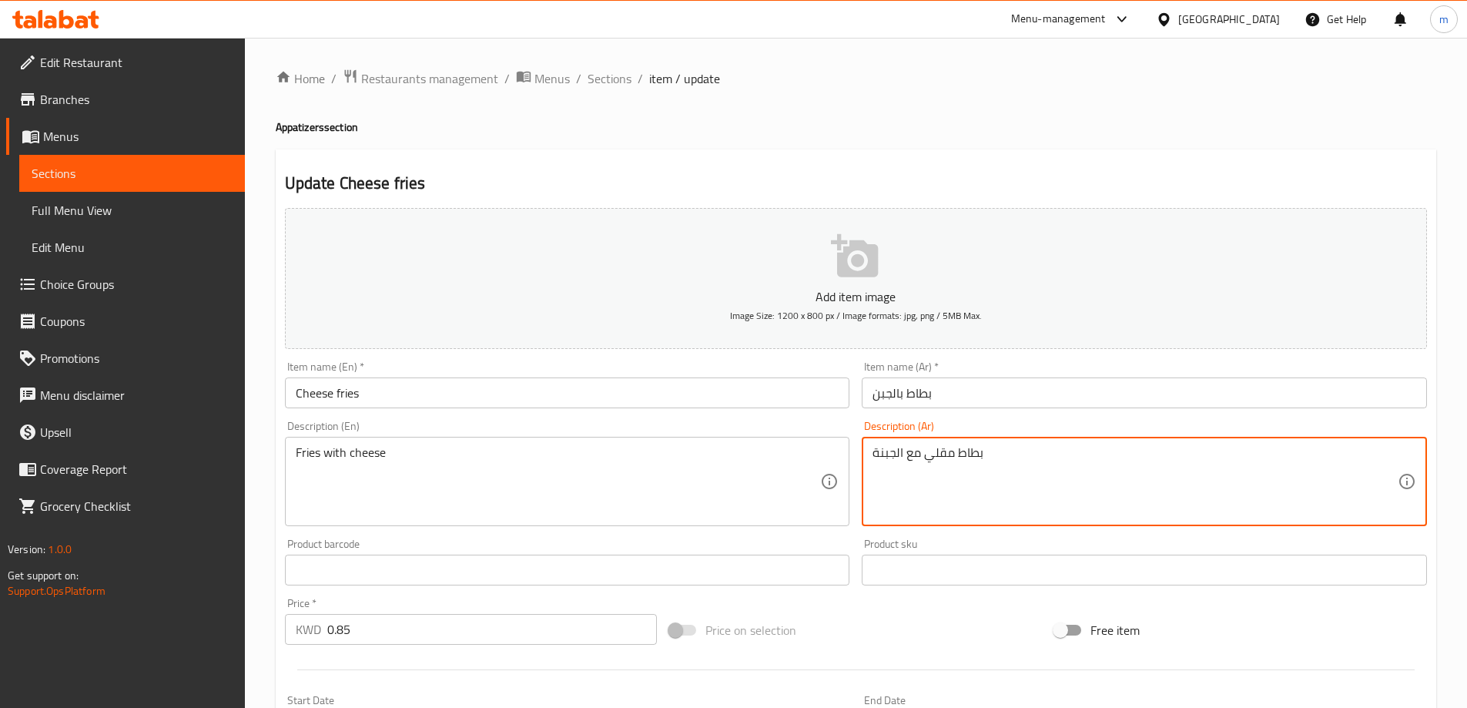
drag, startPoint x: 1043, startPoint y: 449, endPoint x: 719, endPoint y: 428, distance: 324.9
paste textarea "French fries topped with cheese بطاطا مقلية مغطاة بالجبن"
drag, startPoint x: 1045, startPoint y: 456, endPoint x: 735, endPoint y: 464, distance: 309.7
click at [735, 464] on div "Add item image Image Size: 1200 x 800 px / Image formats: jpg, png / 5MB Max. I…" at bounding box center [856, 534] width 1154 height 664
type textarea "بطاطا مقلية مغطاة بالجبن"
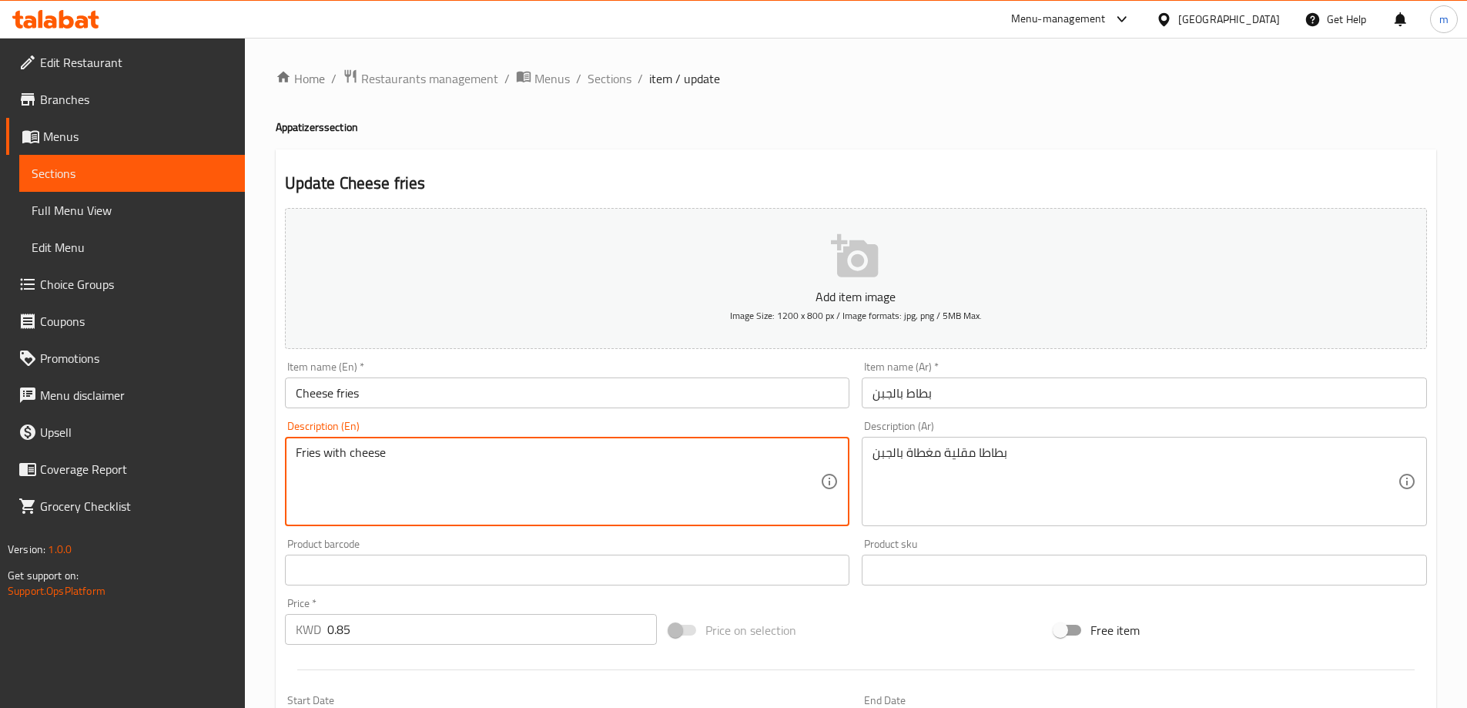
drag, startPoint x: 593, startPoint y: 457, endPoint x: 24, endPoint y: 457, distance: 569.1
paste textarea "ench fries topped with cheese"
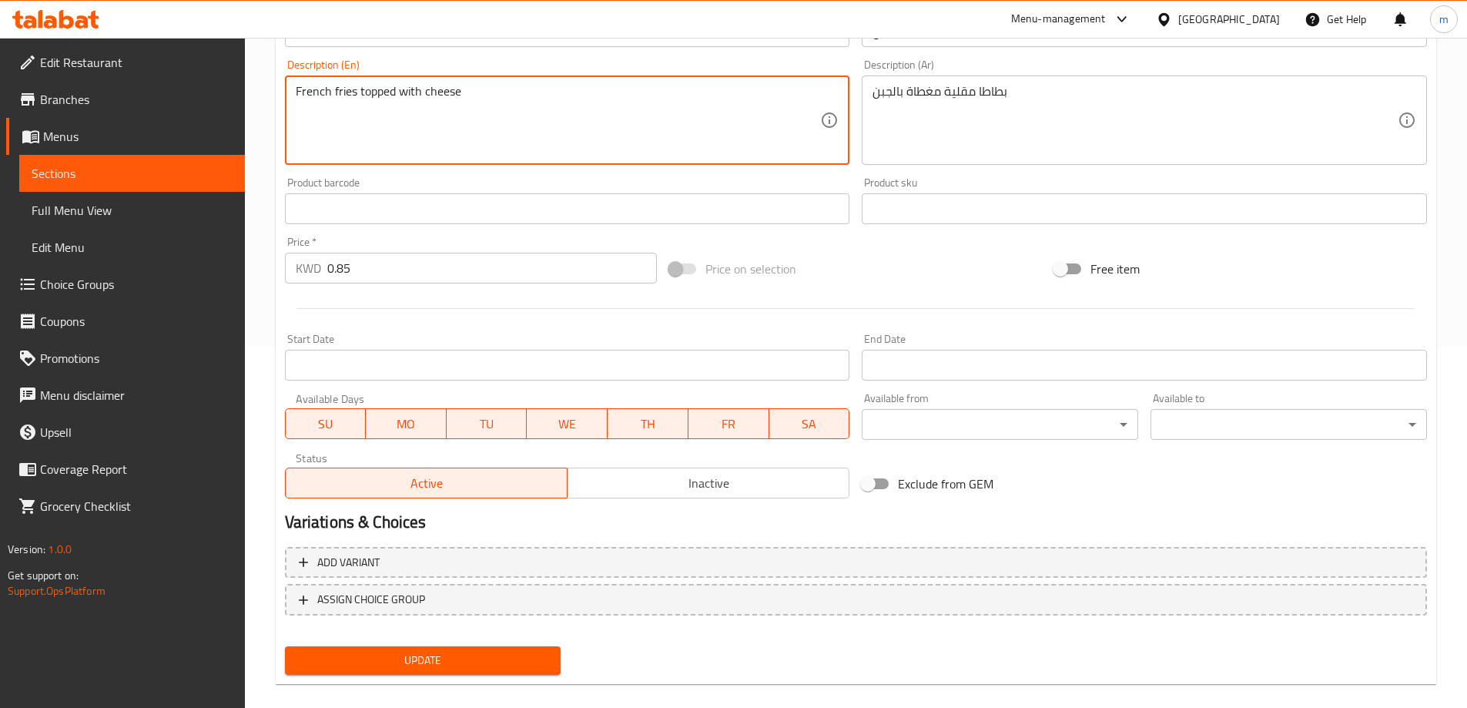
scroll to position [380, 0]
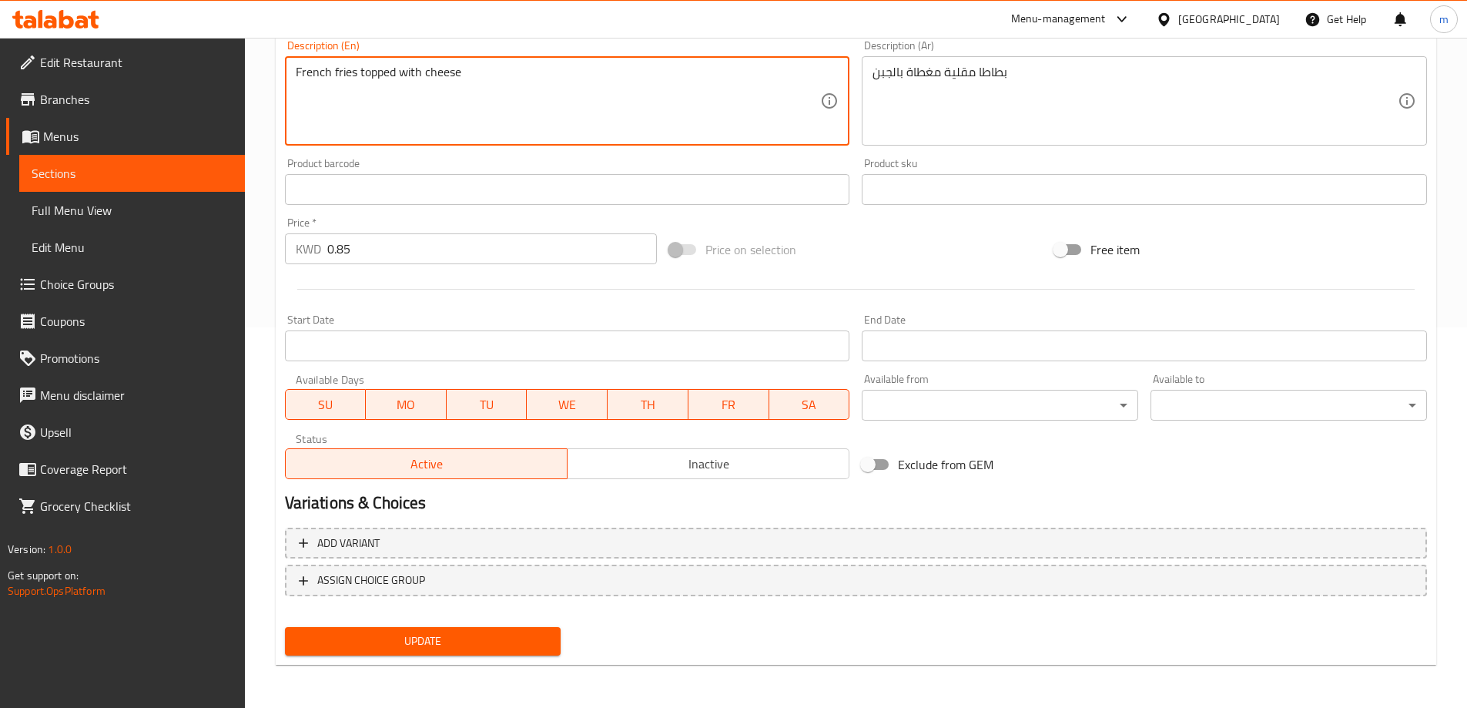
type textarea "French fries topped with cheese"
click at [503, 648] on span "Update" at bounding box center [423, 640] width 252 height 19
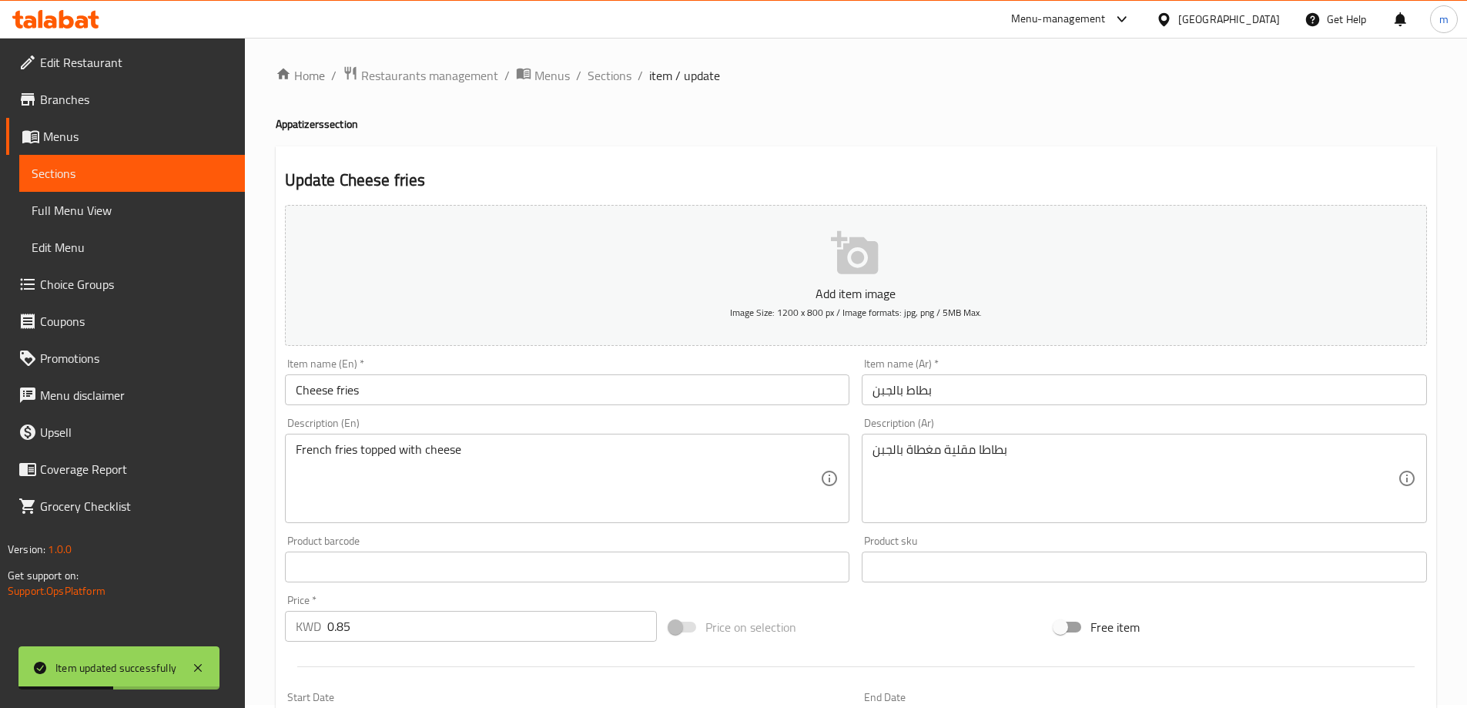
scroll to position [0, 0]
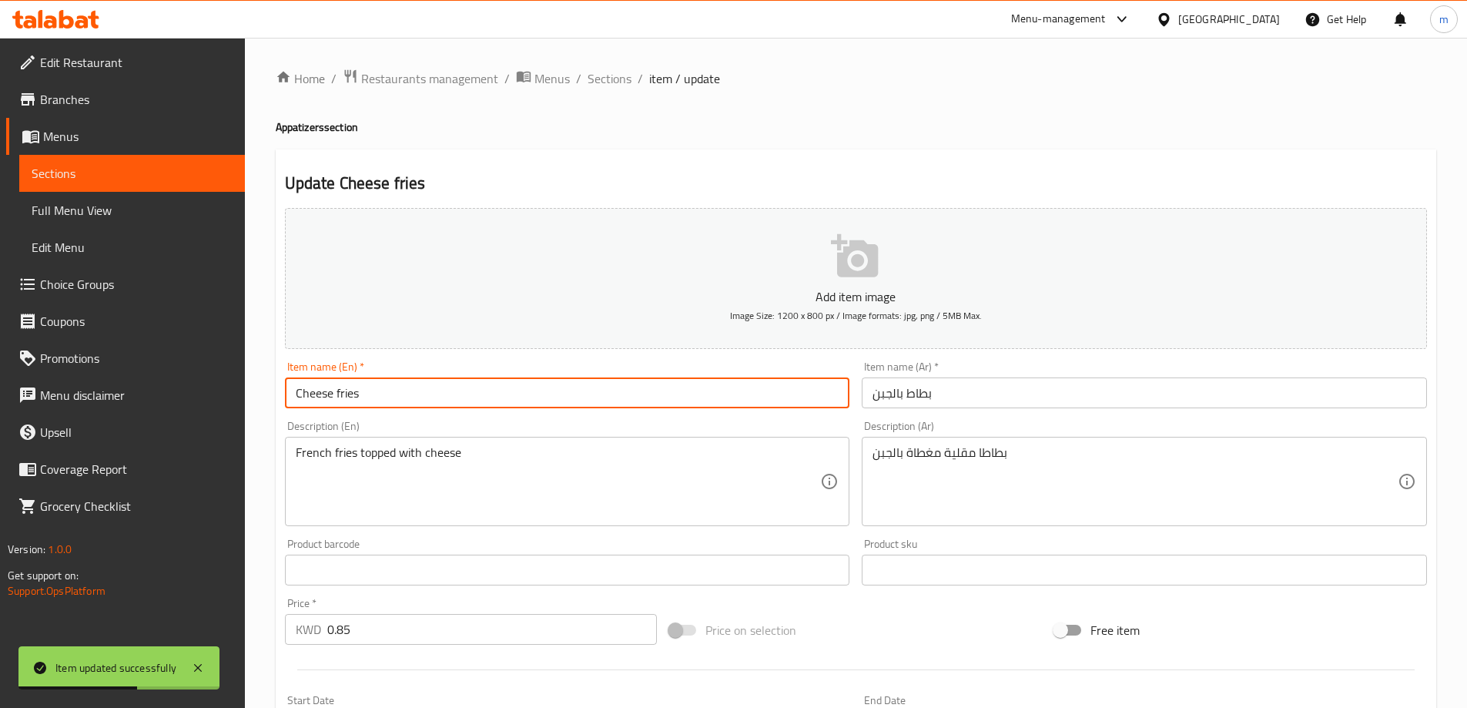
drag, startPoint x: 439, startPoint y: 396, endPoint x: 196, endPoint y: 388, distance: 242.7
click at [196, 388] on div "Edit Restaurant Branches Menus Sections Full Menu View Edit Menu Choice Groups …" at bounding box center [733, 563] width 1467 height 1050
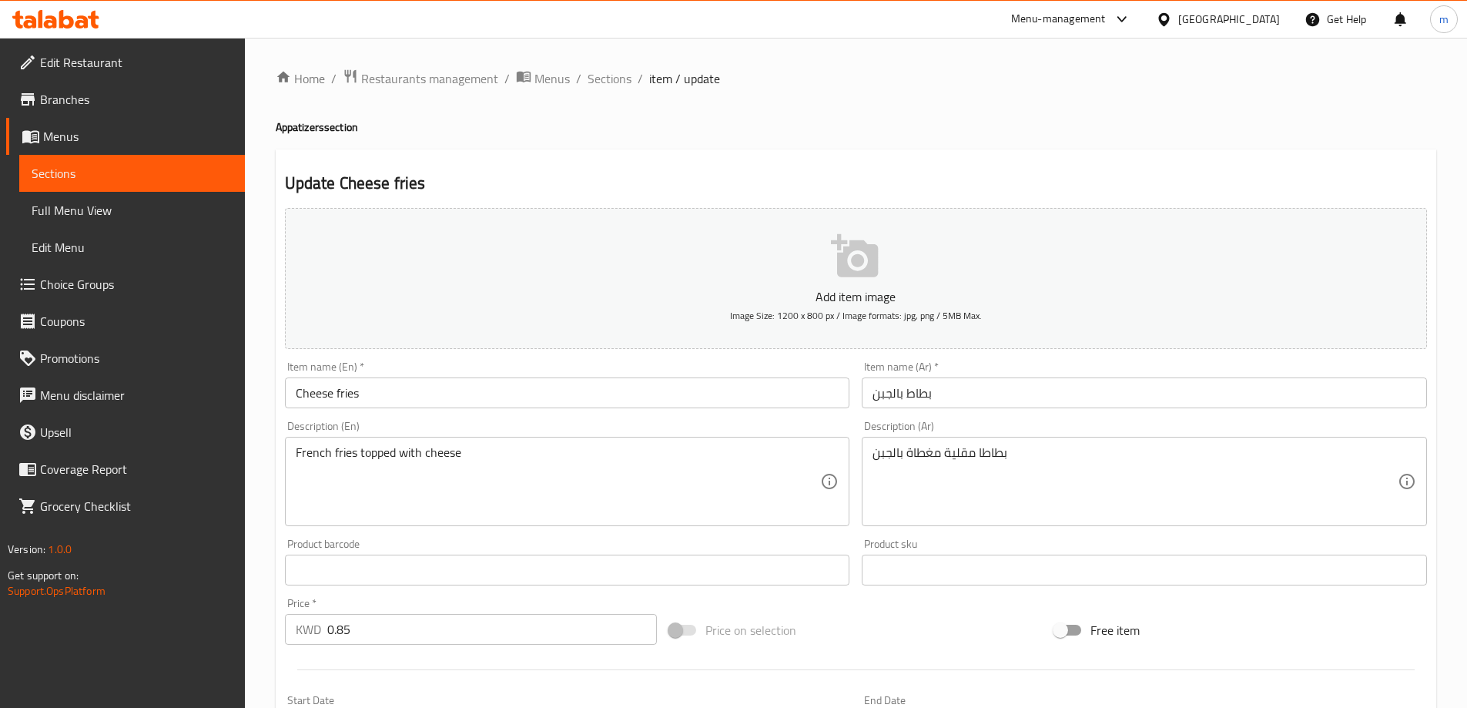
click at [1310, 88] on ol "Home / Restaurants management / Menus / Sections / item / update" at bounding box center [856, 79] width 1161 height 20
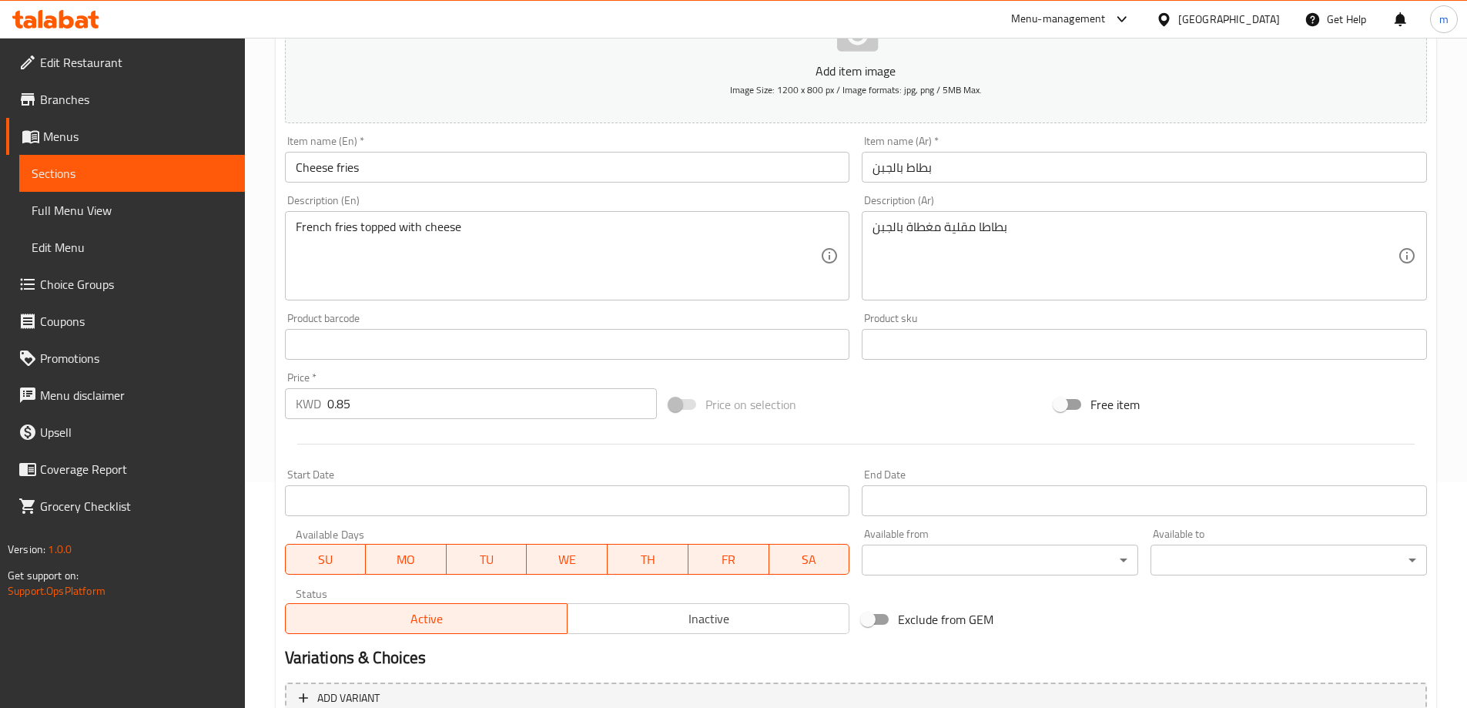
scroll to position [380, 0]
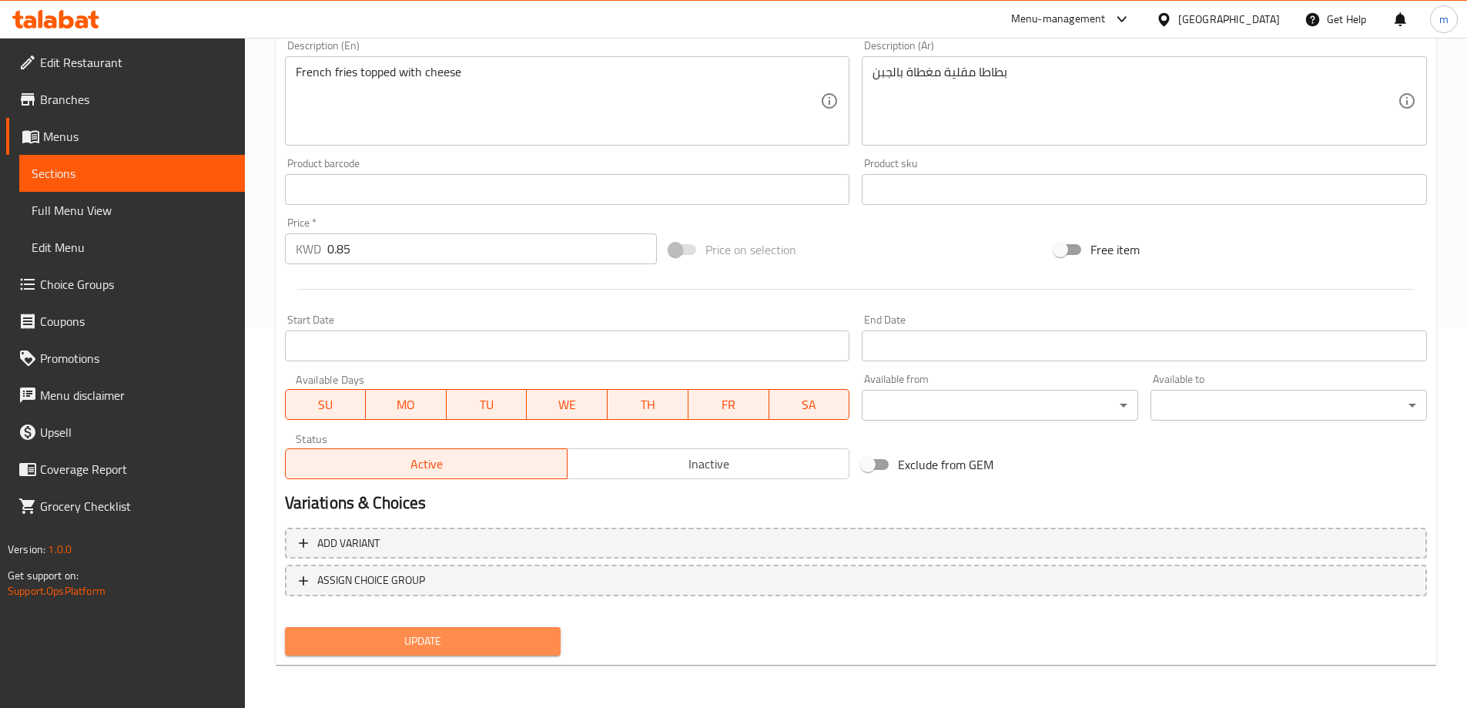
click at [489, 653] on button "Update" at bounding box center [423, 641] width 276 height 28
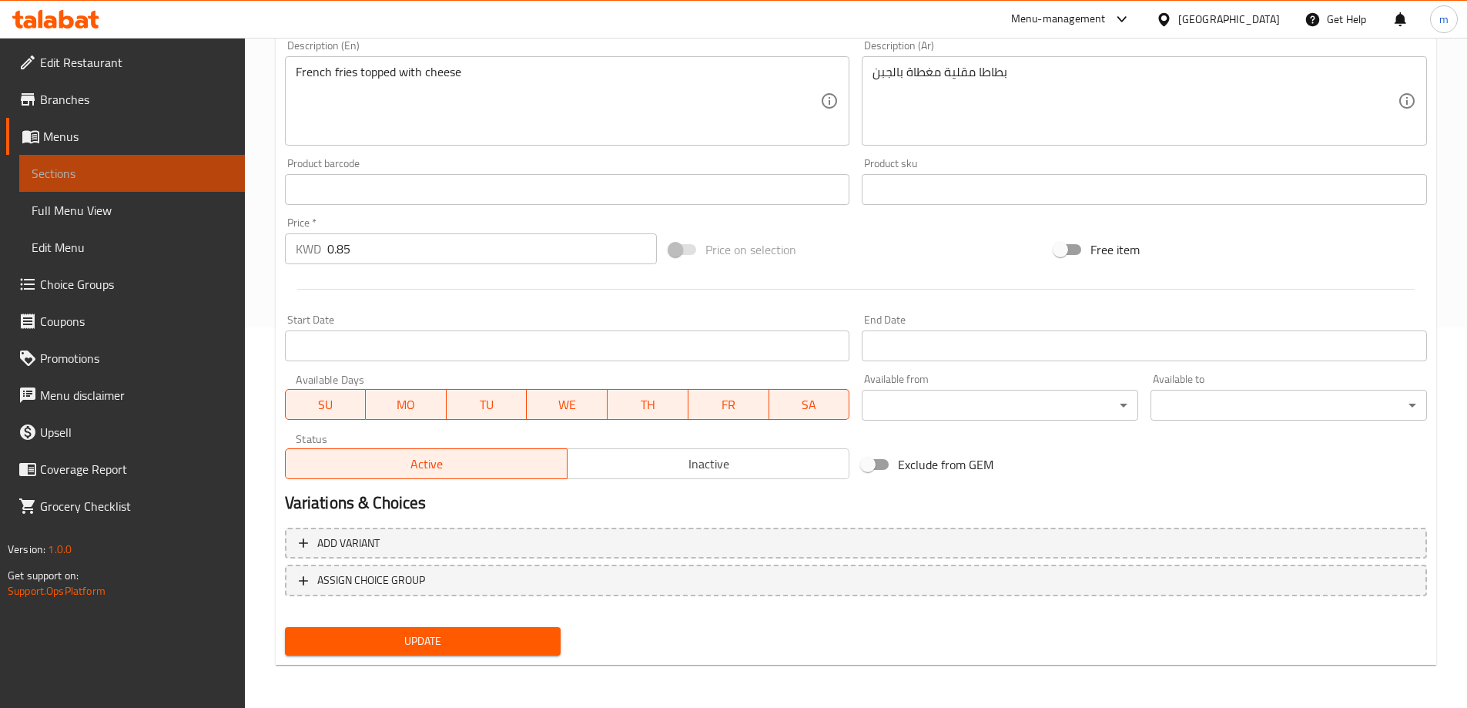
click at [104, 178] on span "Sections" at bounding box center [132, 173] width 201 height 18
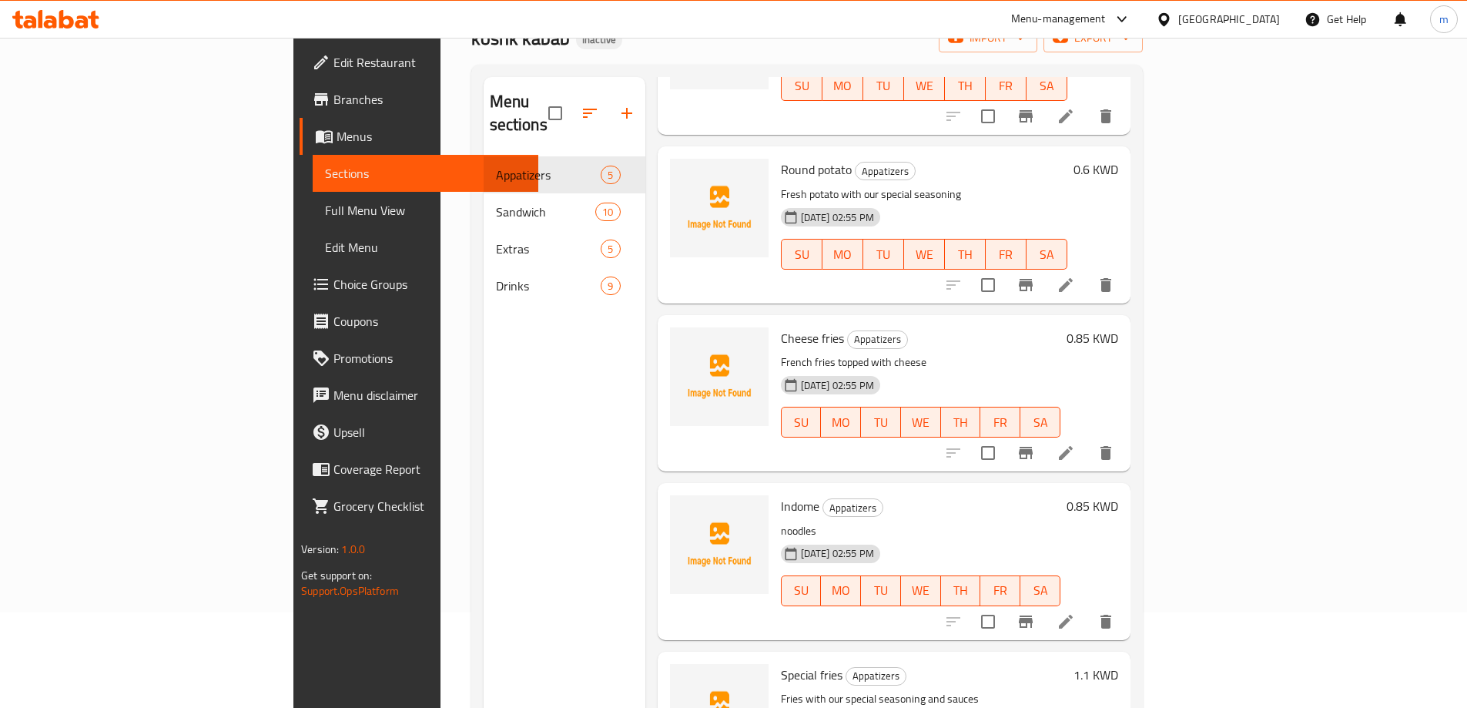
scroll to position [216, 0]
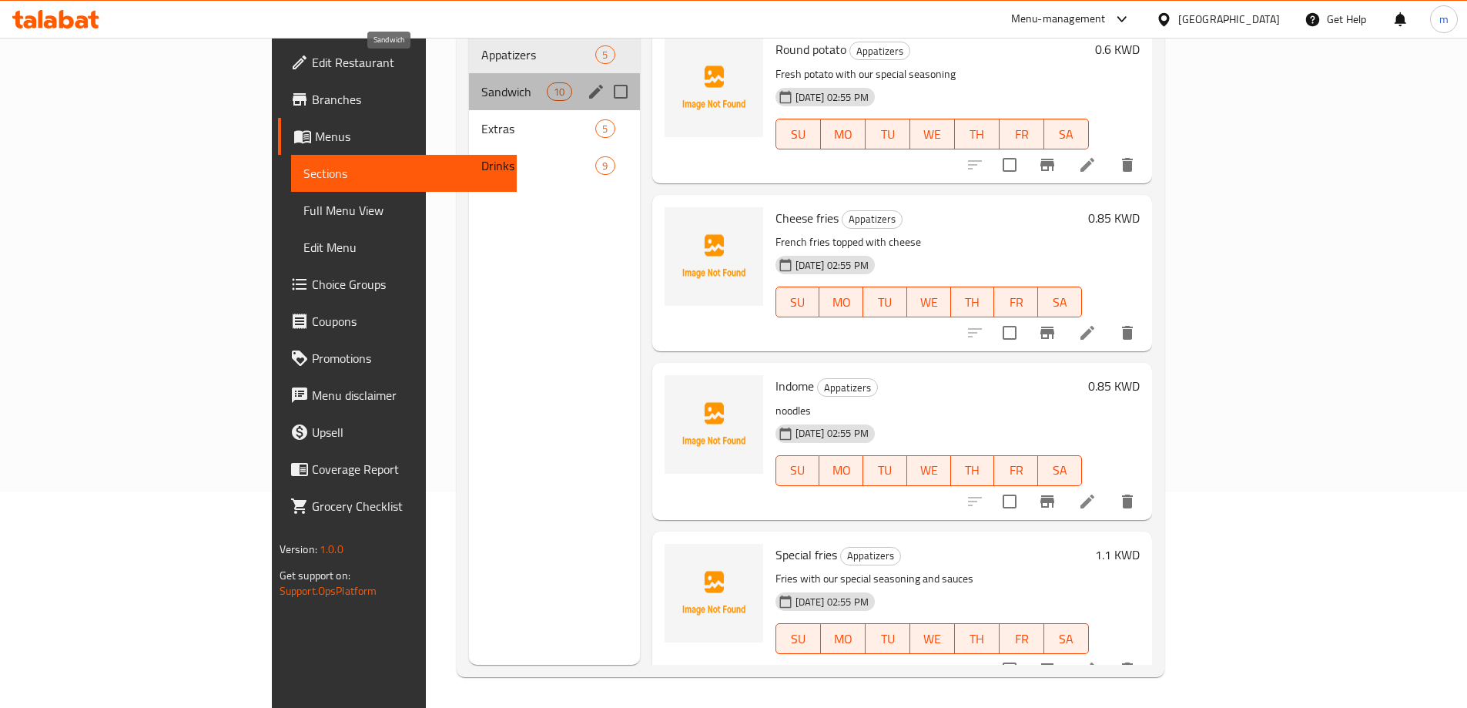
click at [481, 82] on span "Sandwich" at bounding box center [513, 91] width 65 height 18
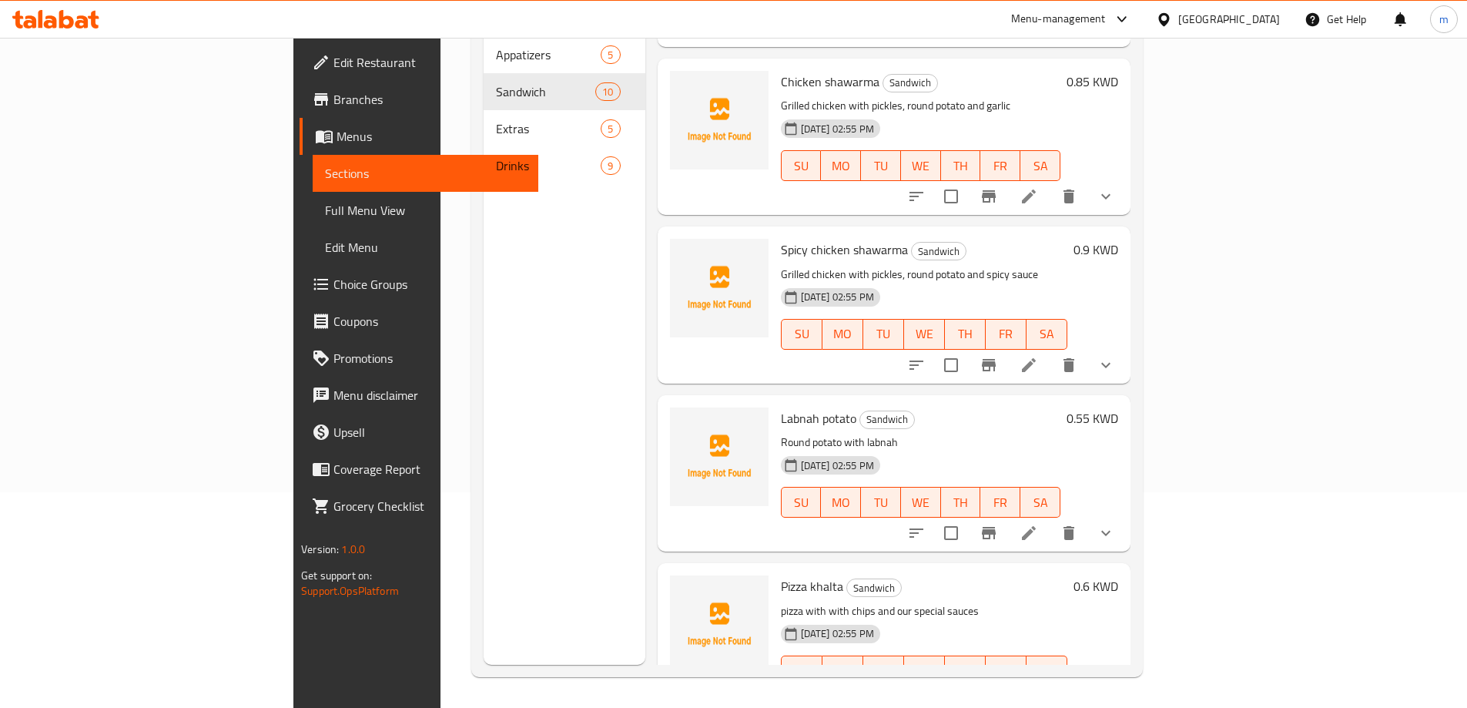
scroll to position [1013, 0]
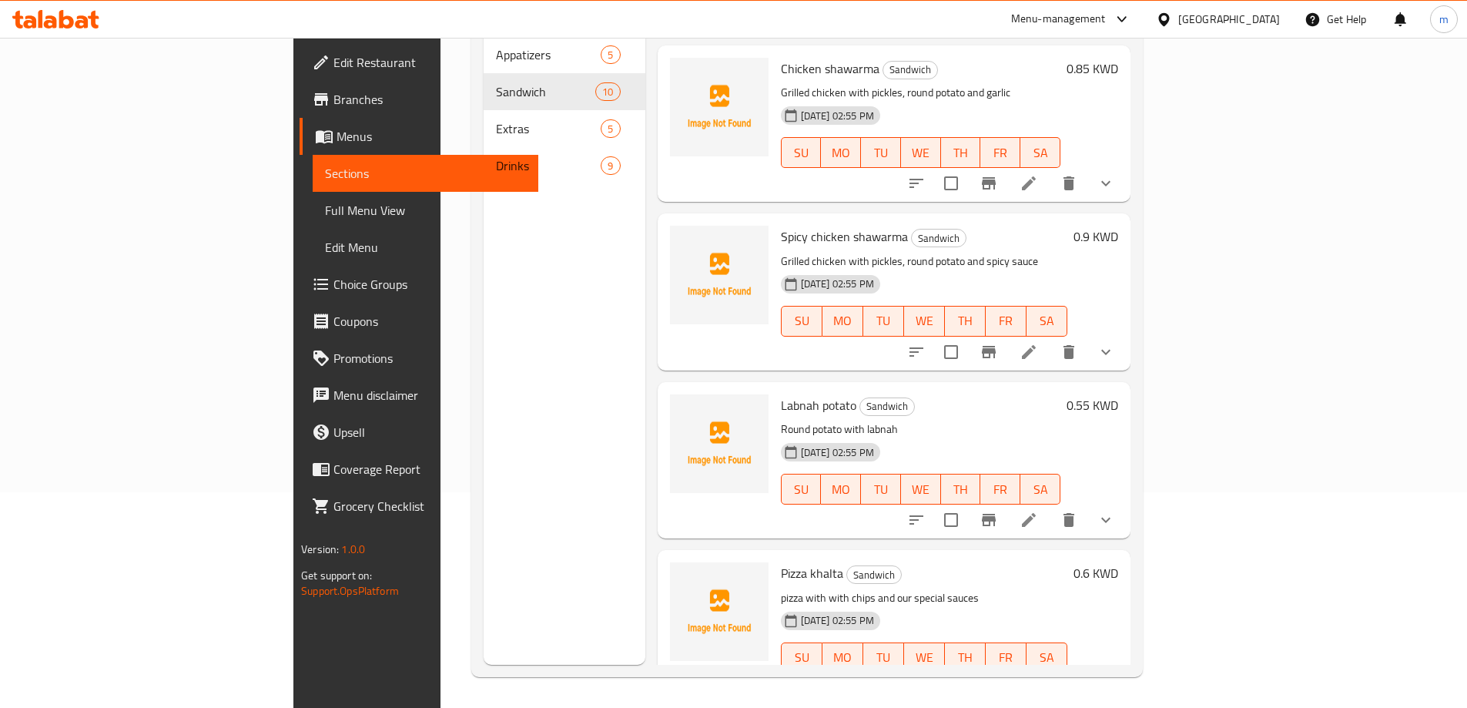
click at [1087, 675] on li at bounding box center [1065, 689] width 43 height 28
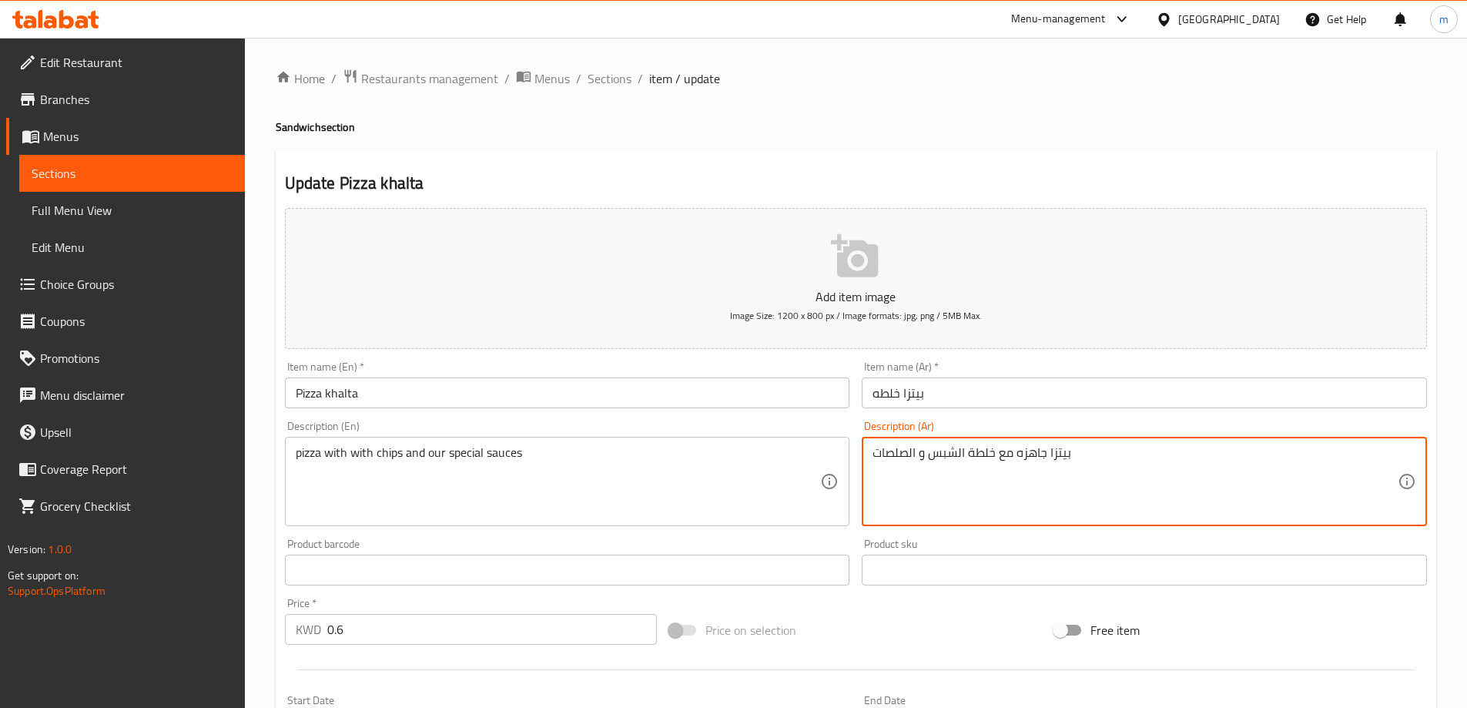
click at [1028, 457] on textarea "بيتزا جاهزه مع خلطة الشبس و الصلصات" at bounding box center [1135, 481] width 525 height 73
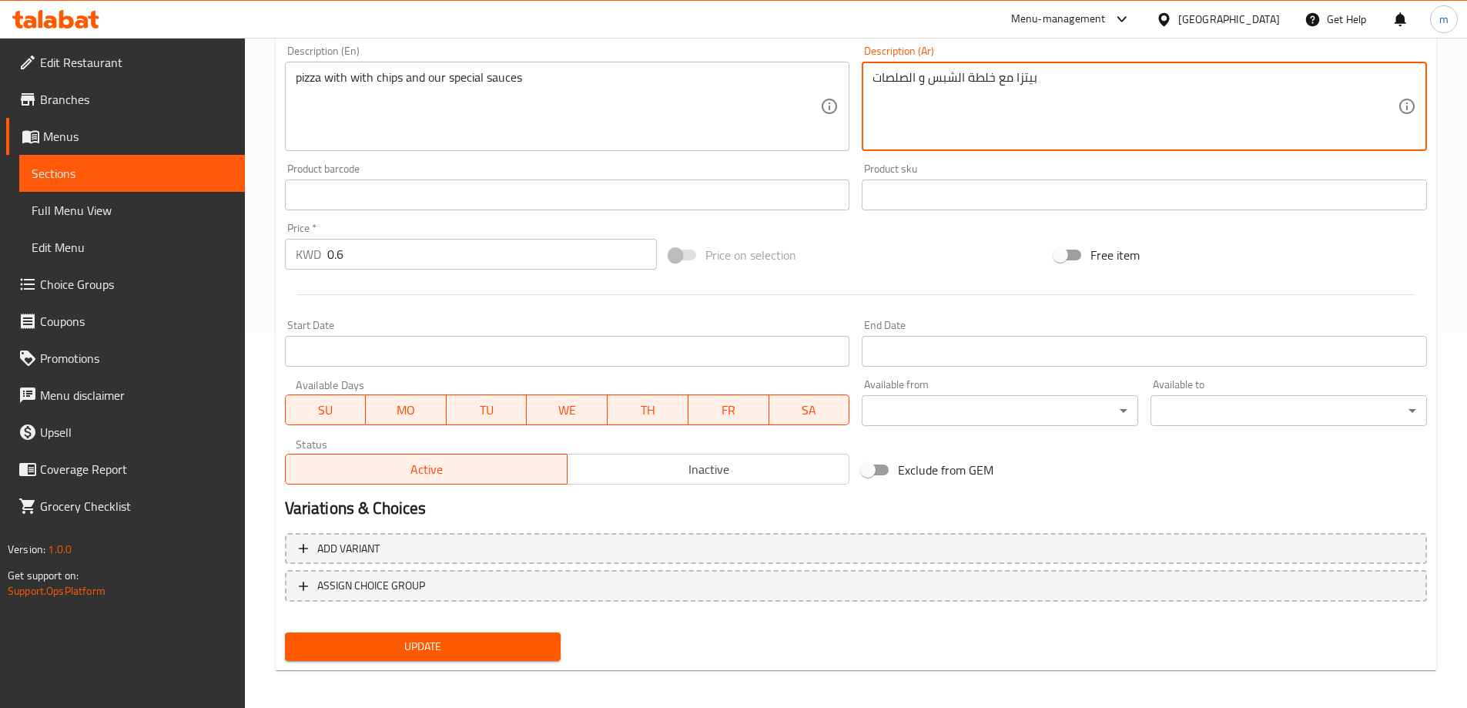
scroll to position [380, 0]
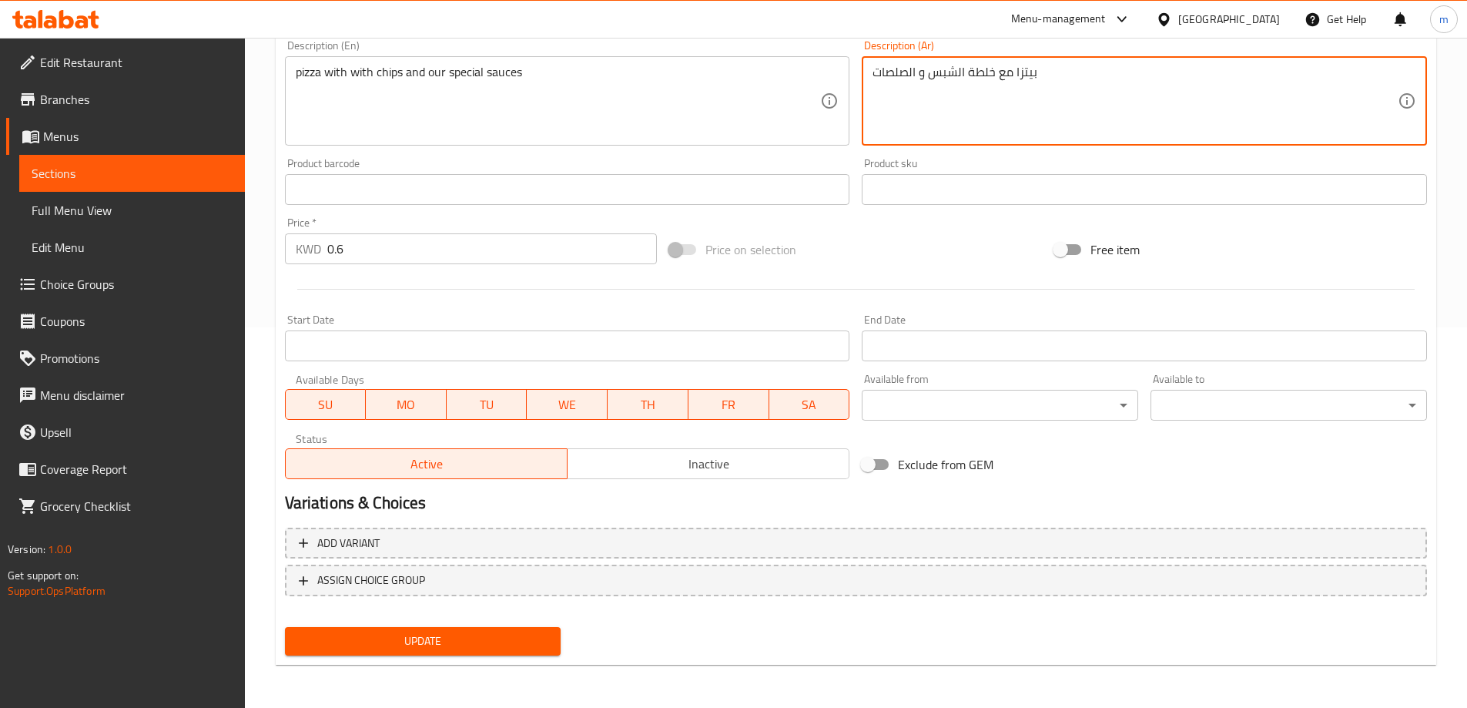
type textarea "بيتزا مع خلطة الشبس و الصلصات"
click at [418, 649] on span "Update" at bounding box center [423, 640] width 252 height 19
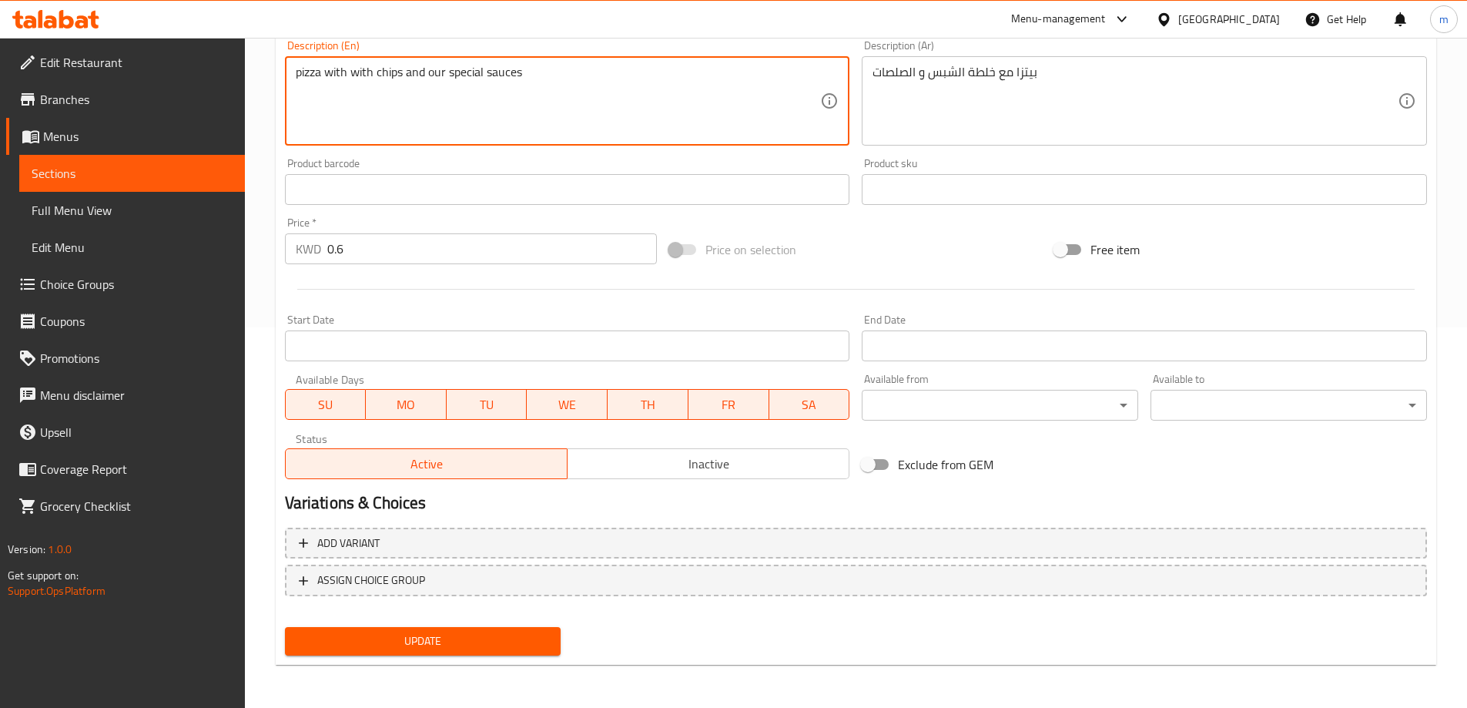
click at [362, 68] on textarea "pizza with with chips and our special sauces" at bounding box center [558, 101] width 525 height 73
click at [359, 72] on textarea "pizza with with chips and our special sauces" at bounding box center [558, 101] width 525 height 73
click at [361, 69] on textarea "pizza withith chips and our special sauces" at bounding box center [558, 101] width 525 height 73
type textarea "pizza with chips and our special sauces"
click at [510, 57] on div "pizza with chips and our special sauces Description (En)" at bounding box center [567, 100] width 565 height 89
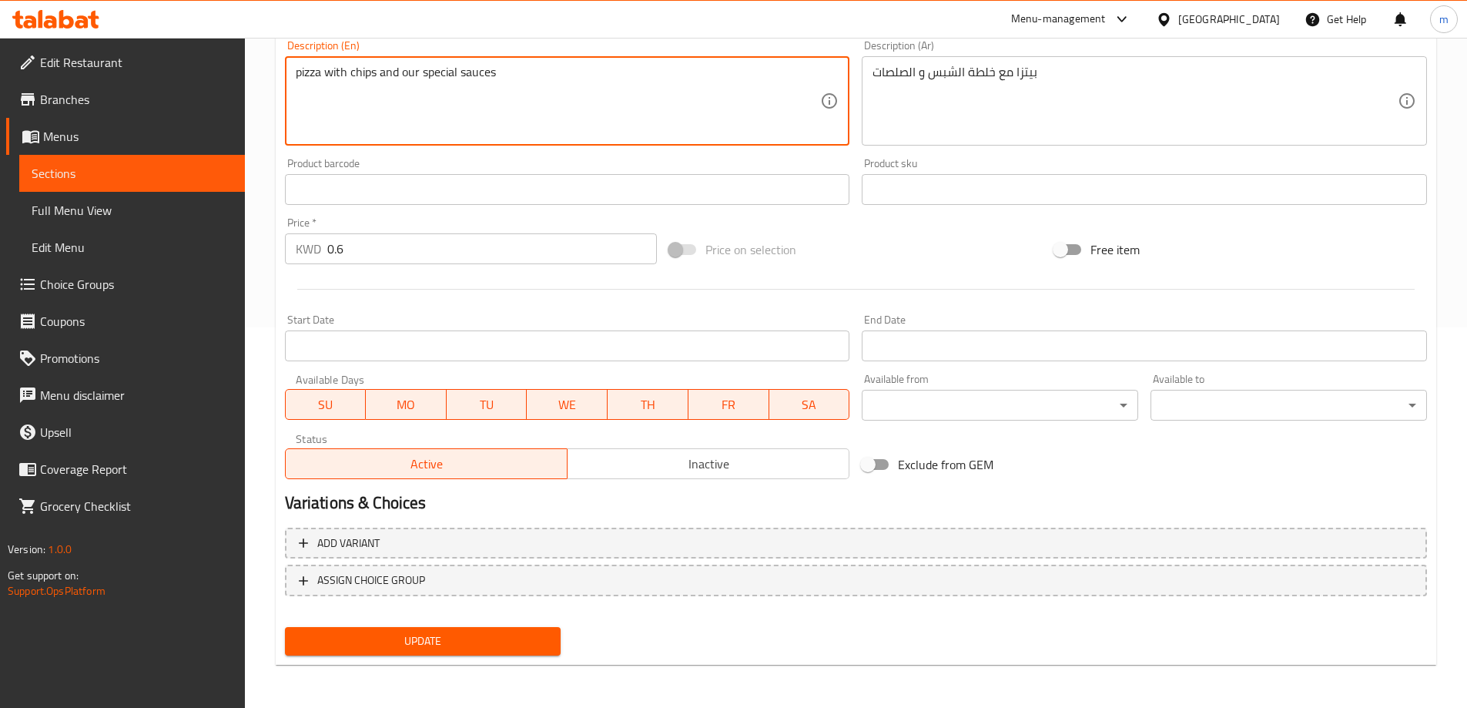
click at [511, 66] on textarea "pizza with chips and our special sauces" at bounding box center [558, 101] width 525 height 73
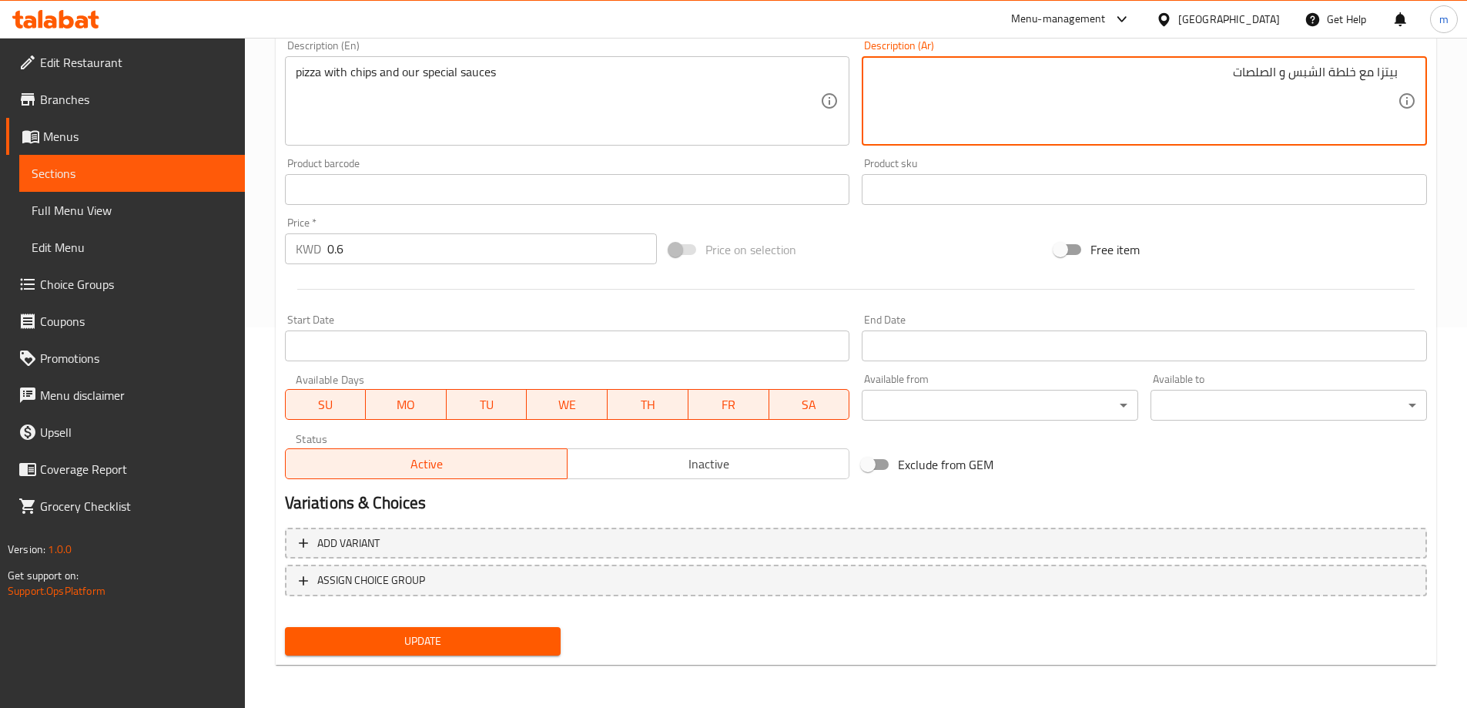
click at [1219, 84] on textarea "بيتزا مع خلطة الشبس و الصلصات" at bounding box center [1135, 101] width 525 height 73
type textarea "بيتزا مع خلطة الشبس و صلصاتنا الخاصة"
click at [457, 651] on span "Update" at bounding box center [423, 640] width 252 height 19
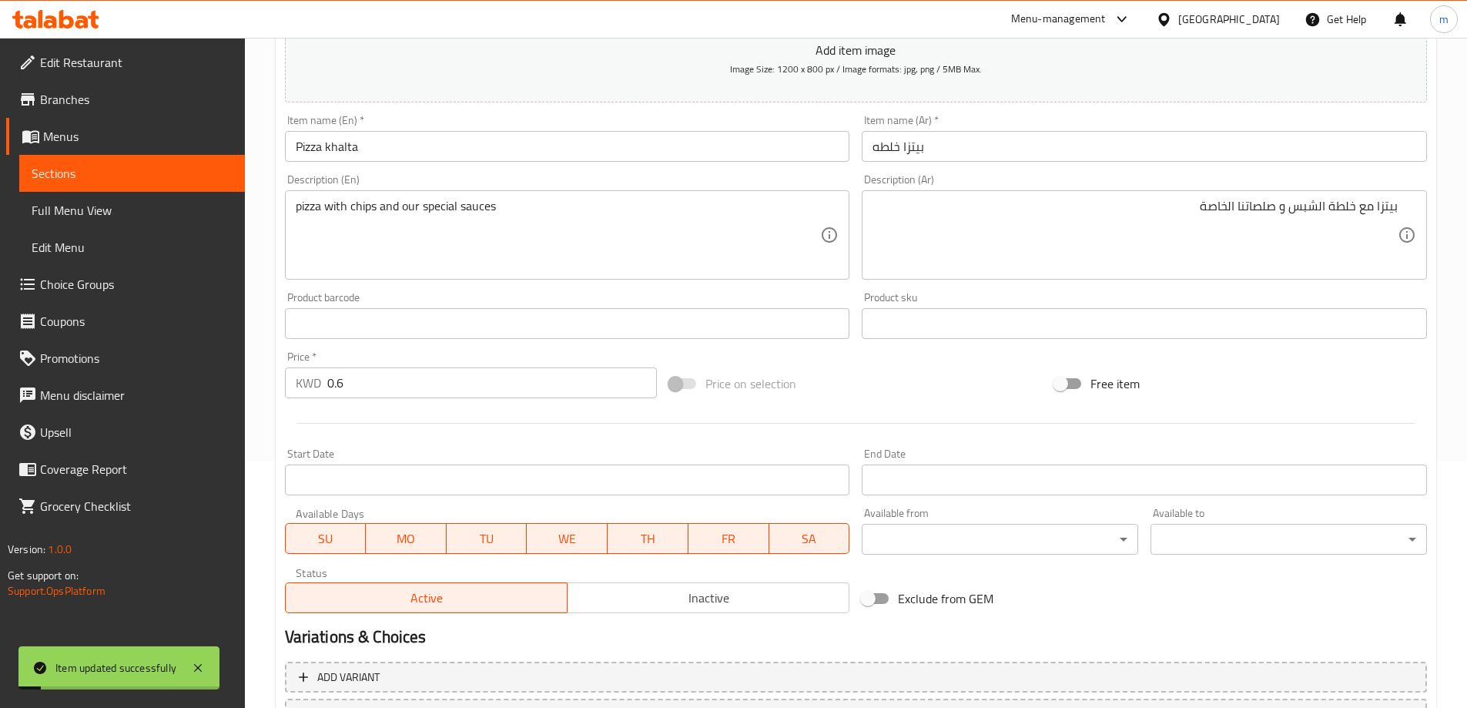
scroll to position [0, 0]
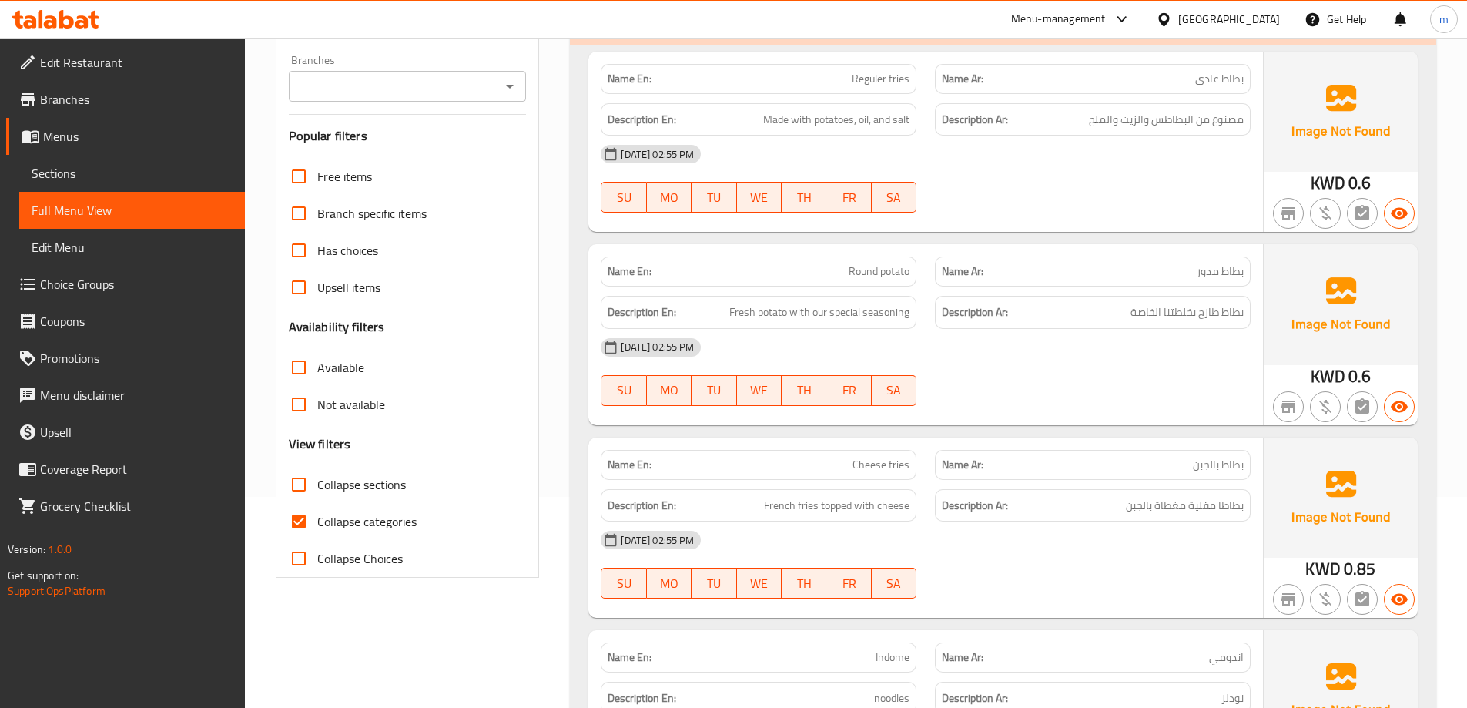
scroll to position [308, 0]
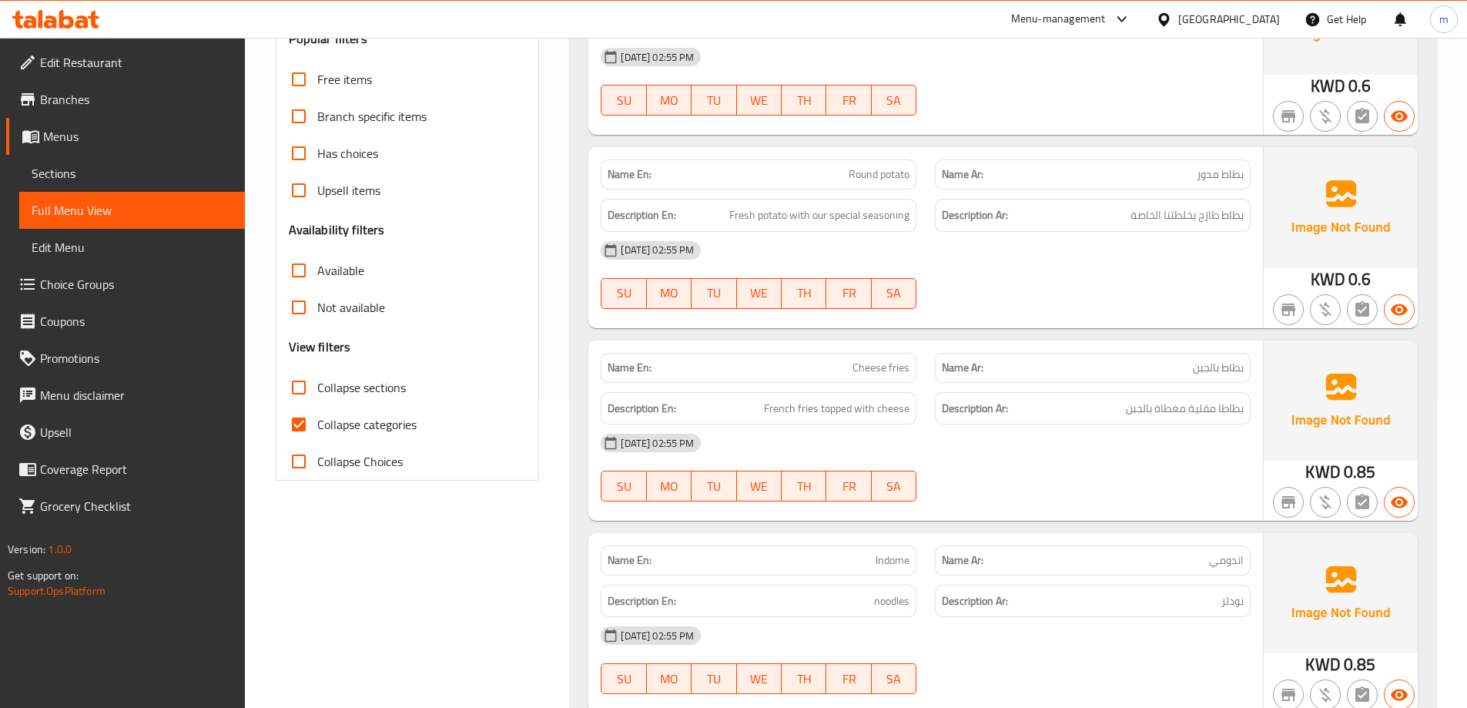
click at [303, 431] on input "Collapse categories" at bounding box center [298, 424] width 37 height 37
checkbox input "false"
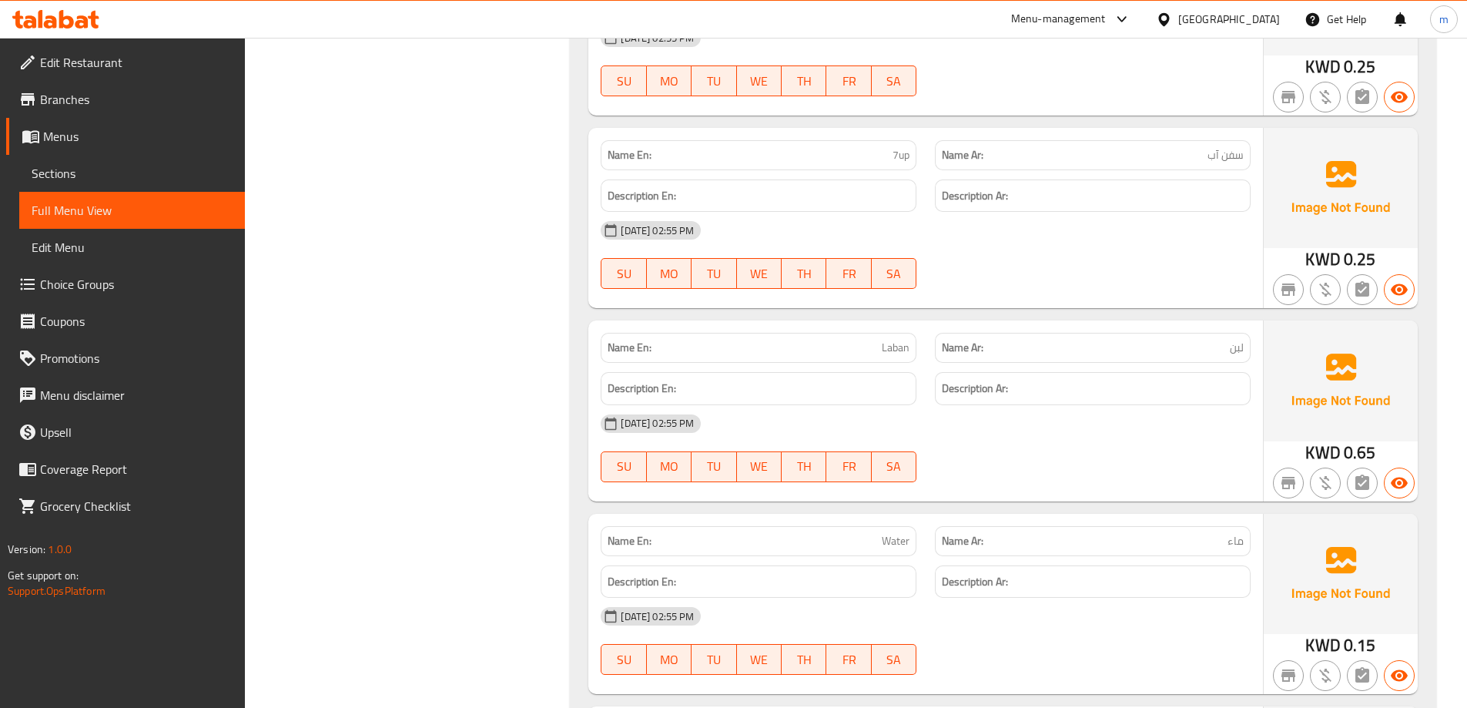
scroll to position [7029, 0]
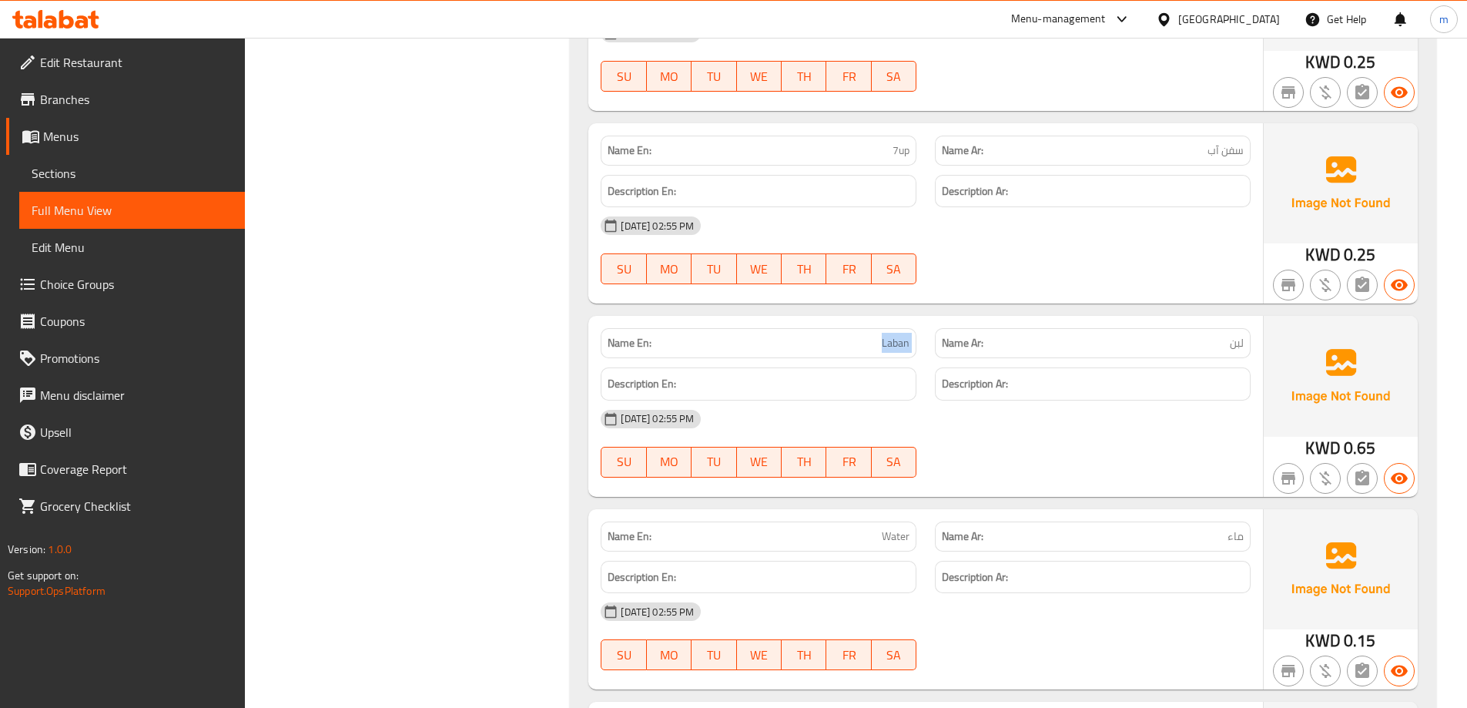
drag, startPoint x: 863, startPoint y: 332, endPoint x: 933, endPoint y: 334, distance: 70.1
click at [933, 334] on div "Name En: Laban Name Ar: لبن" at bounding box center [925, 343] width 668 height 49
click at [1057, 450] on div "[DATE] 02:55 PM SU MO TU WE TH FR SA" at bounding box center [925, 443] width 668 height 86
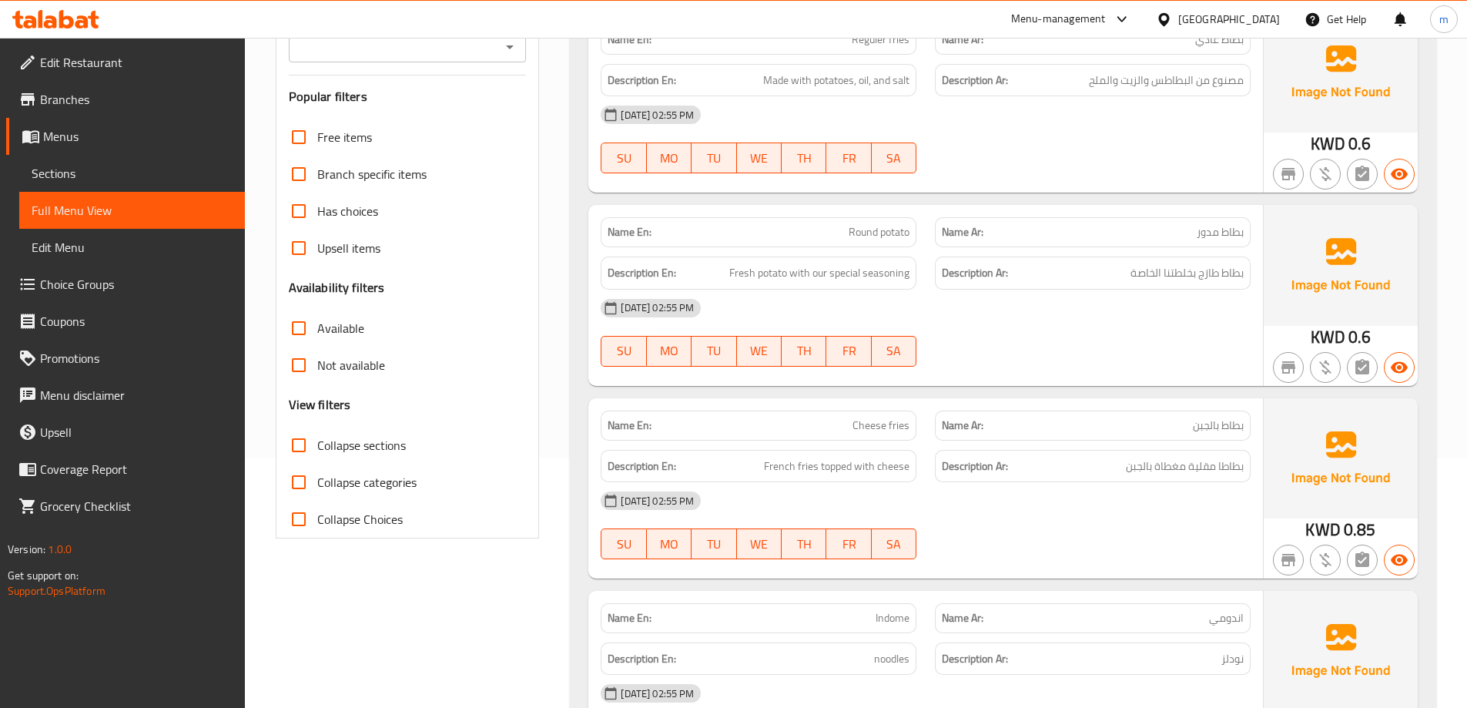
scroll to position [251, 0]
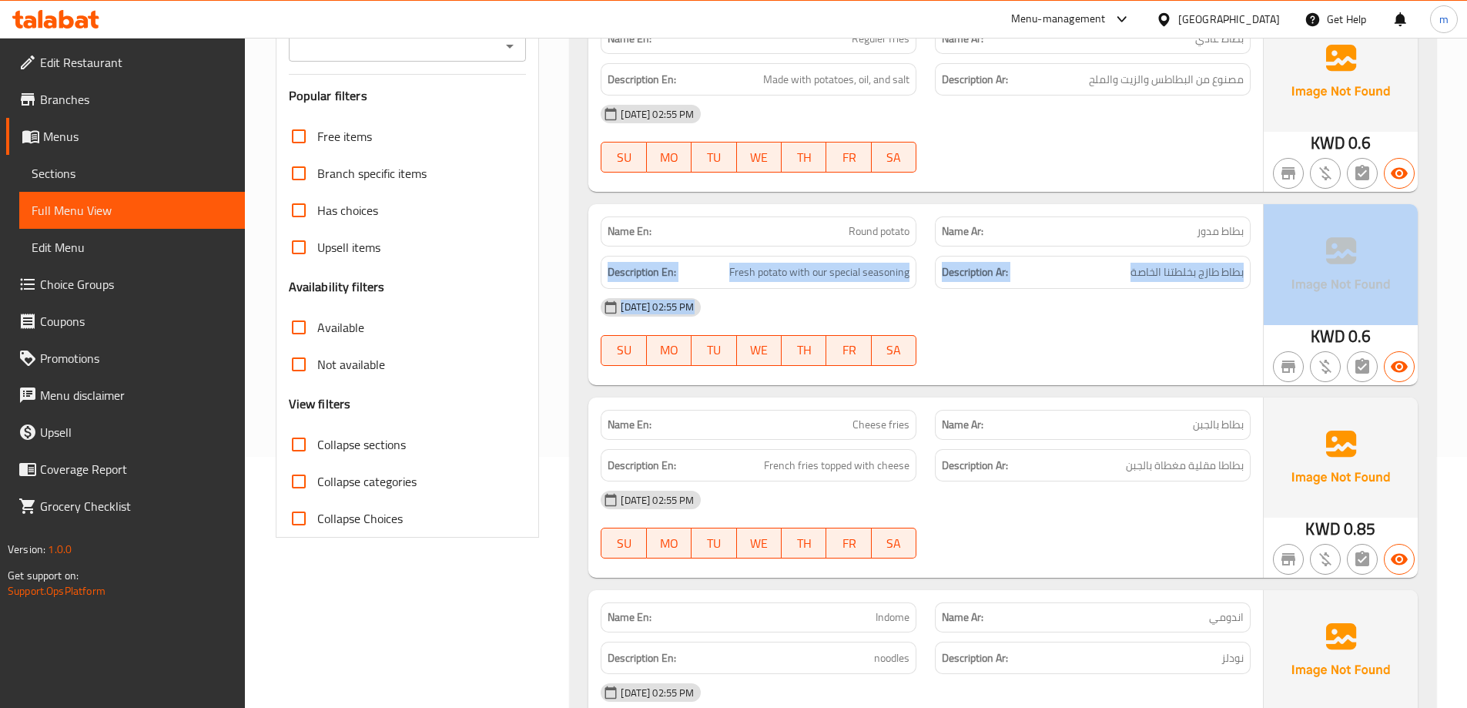
drag, startPoint x: 1197, startPoint y: 236, endPoint x: 1284, endPoint y: 232, distance: 87.1
click at [1284, 232] on div "Name En: Round potato Name Ar: بطاط مدور Description En: Fresh potato with our …" at bounding box center [1002, 294] width 829 height 180
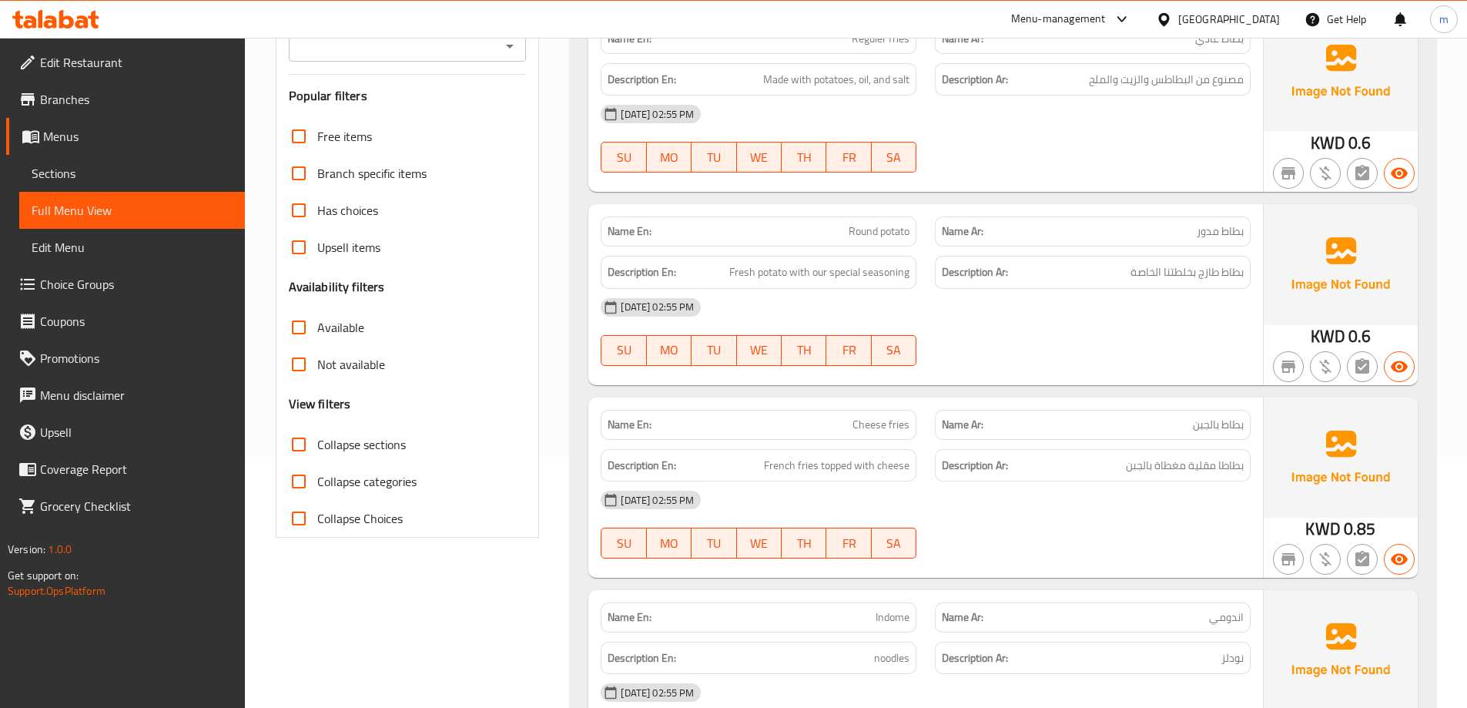
click at [1214, 229] on span "بطاط مدور" at bounding box center [1220, 231] width 47 height 16
copy span "بطاط مدور"
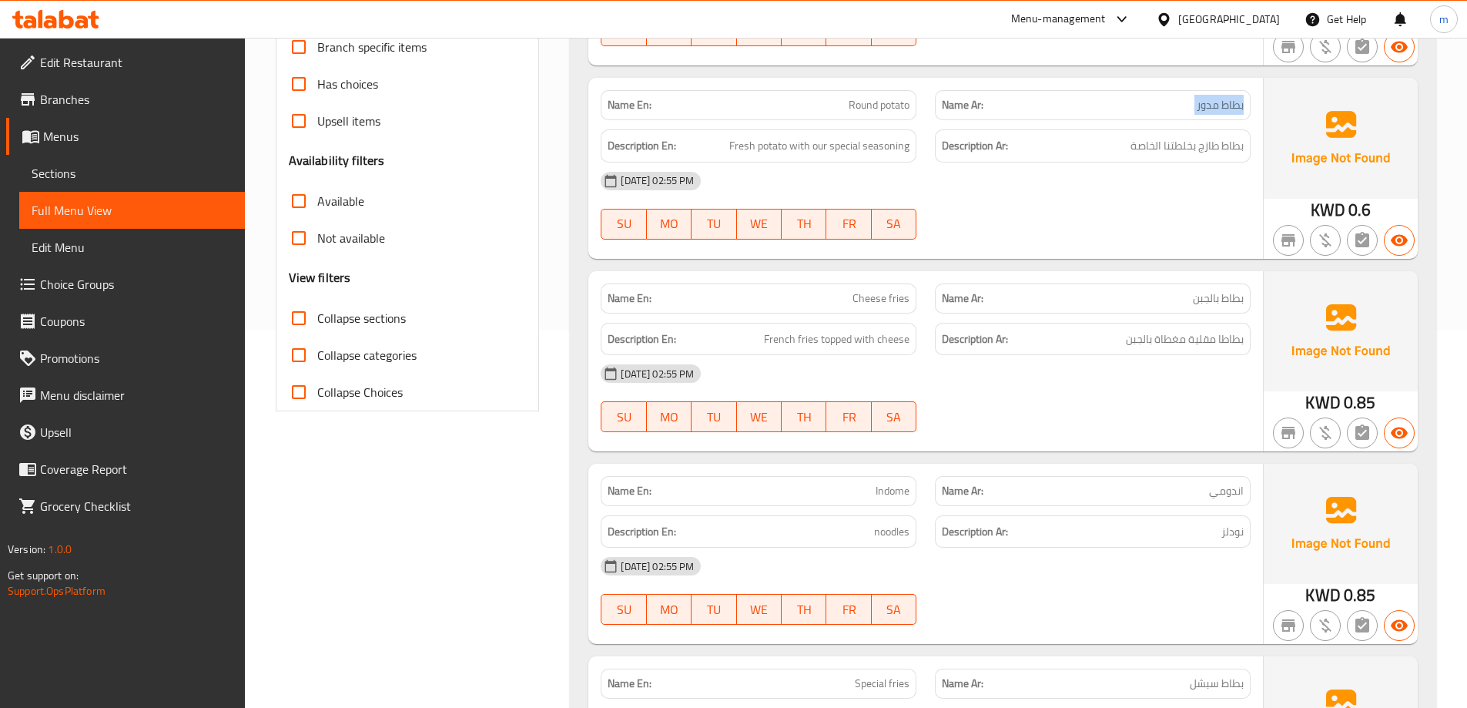
scroll to position [405, 0]
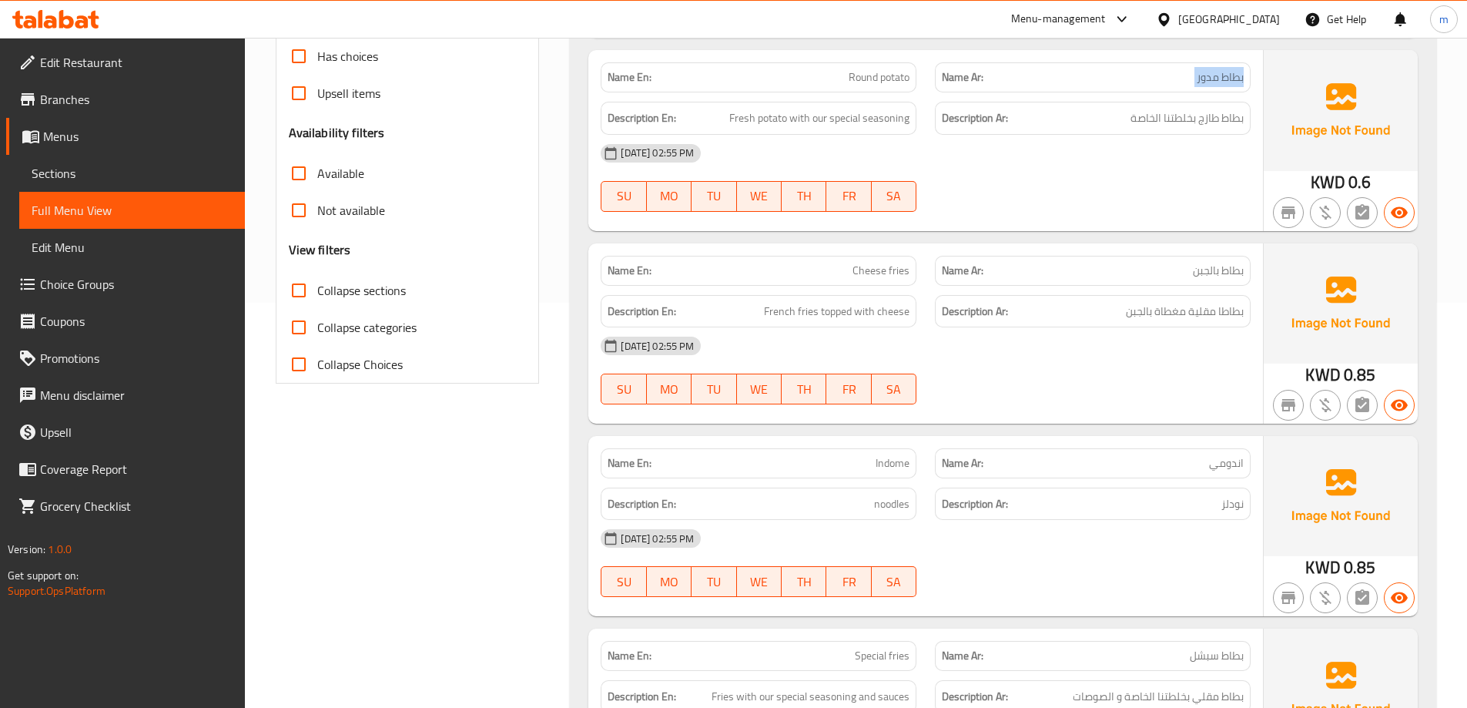
click at [1107, 356] on div "[DATE] 02:55 PM" at bounding box center [925, 345] width 668 height 37
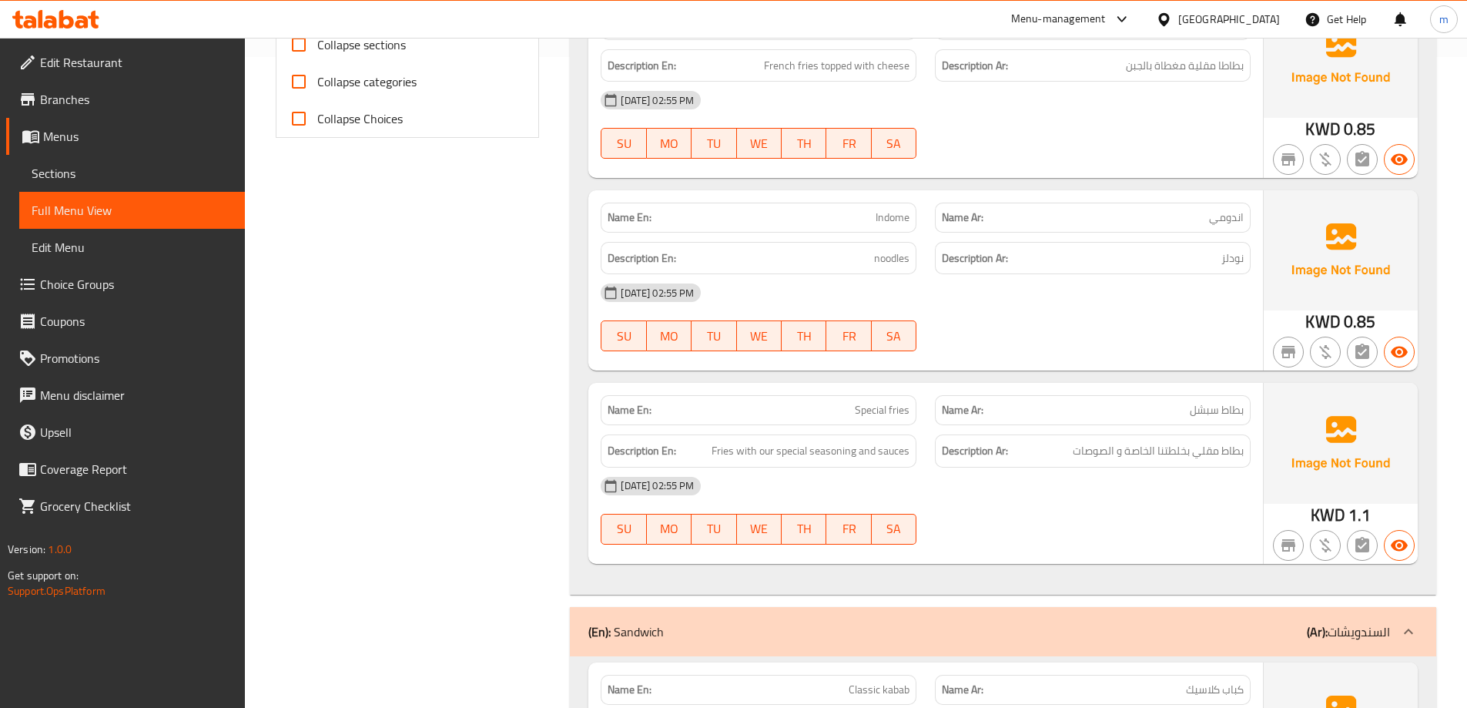
scroll to position [713, 0]
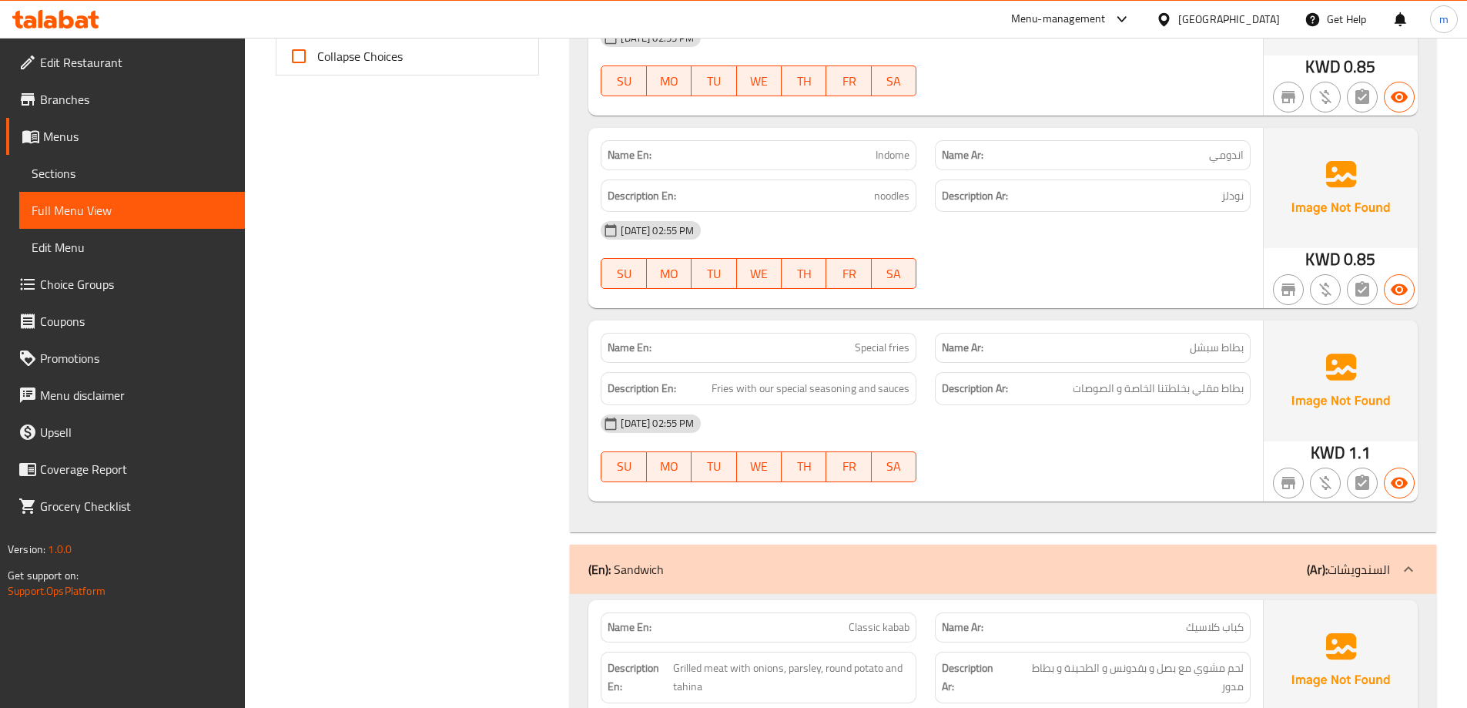
click at [1202, 219] on div "[DATE] 02:55 PM" at bounding box center [925, 230] width 668 height 37
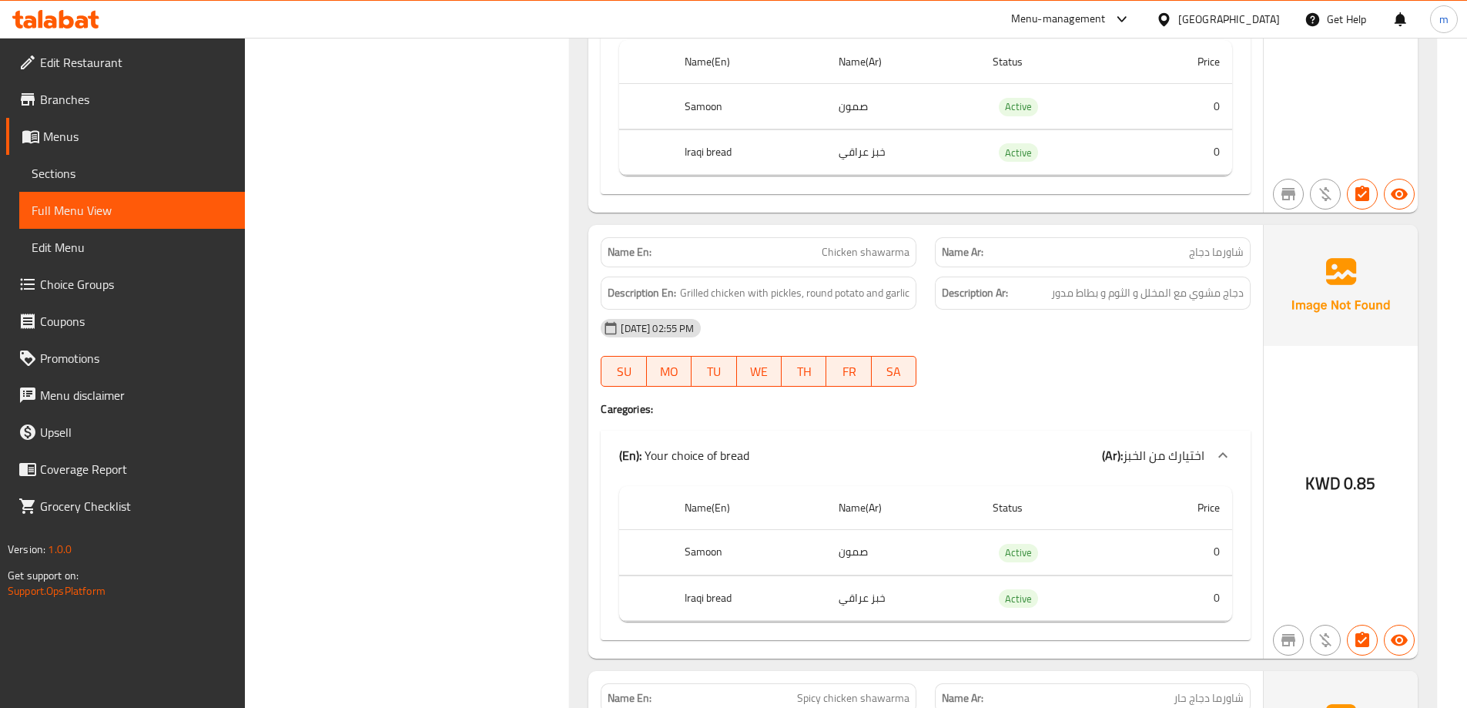
scroll to position [3871, 0]
